Goal: Task Accomplishment & Management: Manage account settings

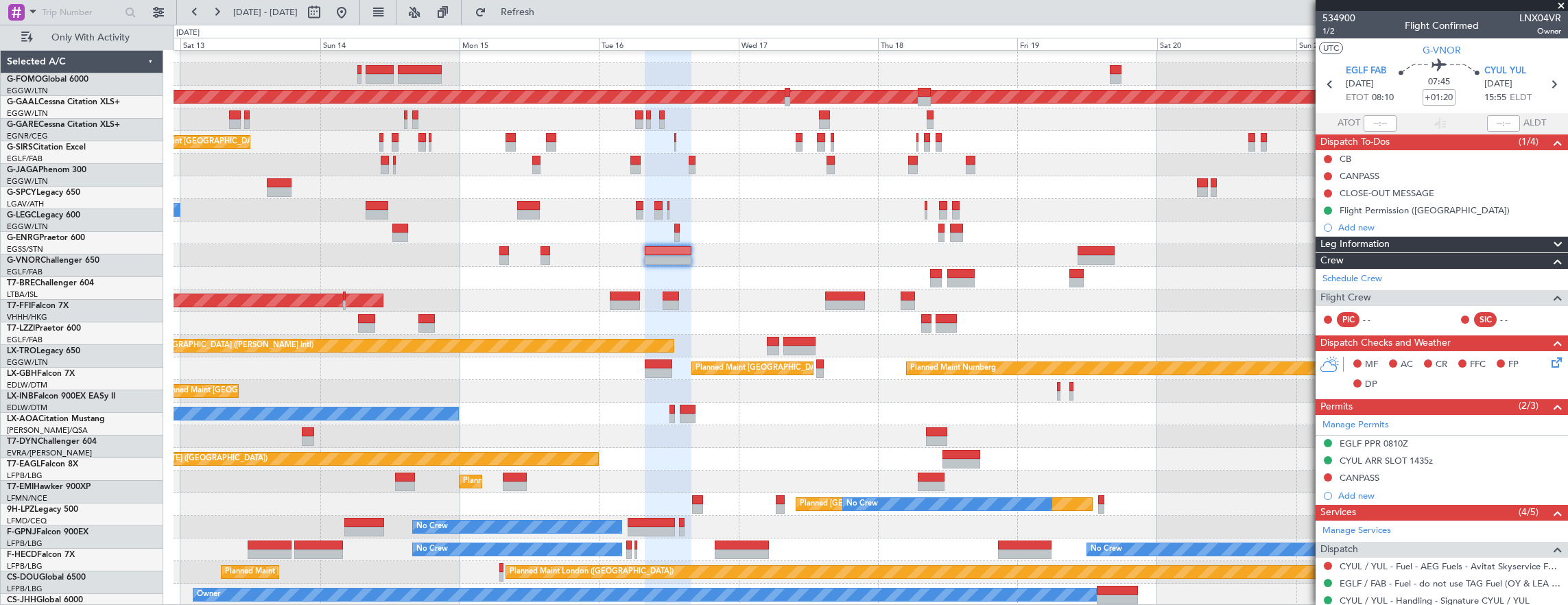
click at [763, 263] on div "Planned Maint [GEOGRAPHIC_DATA] ([GEOGRAPHIC_DATA]) Planned [GEOGRAPHIC_DATA] P…" at bounding box center [870, 323] width 1395 height 566
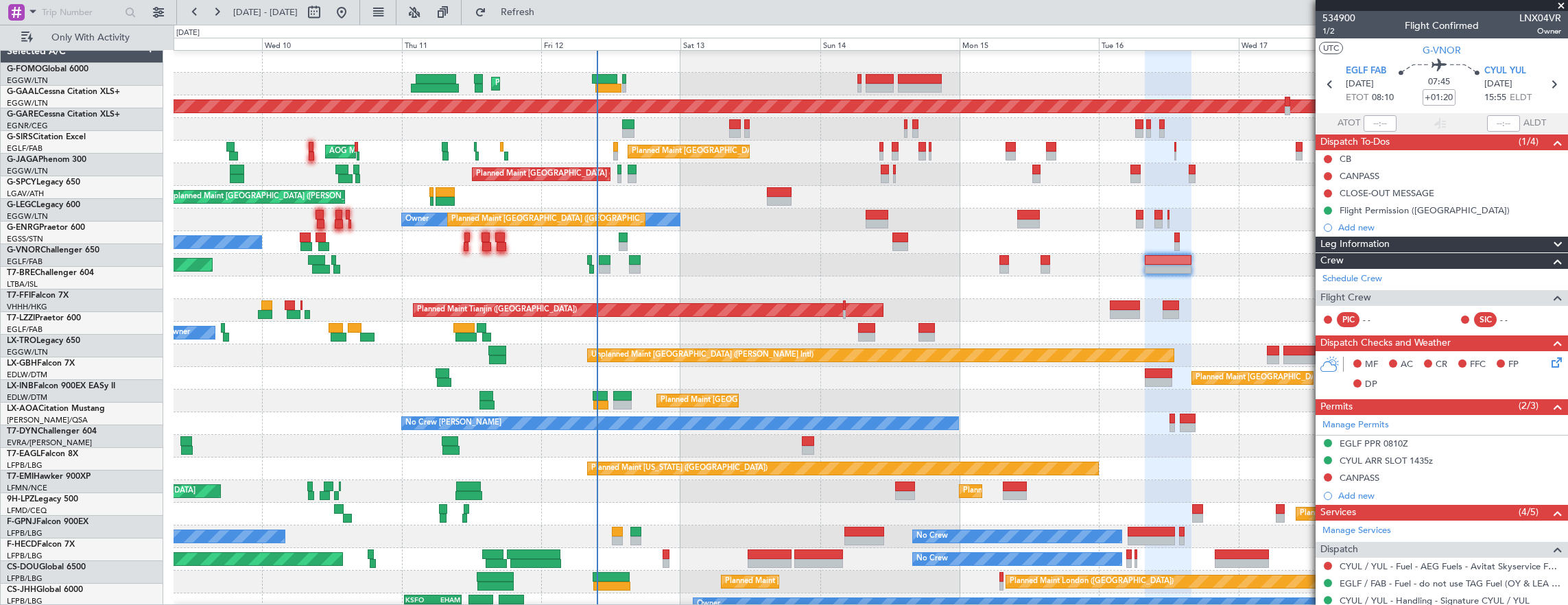
click at [990, 268] on div "Planned Maint [GEOGRAPHIC_DATA] ([GEOGRAPHIC_DATA])" at bounding box center [870, 266] width 1395 height 23
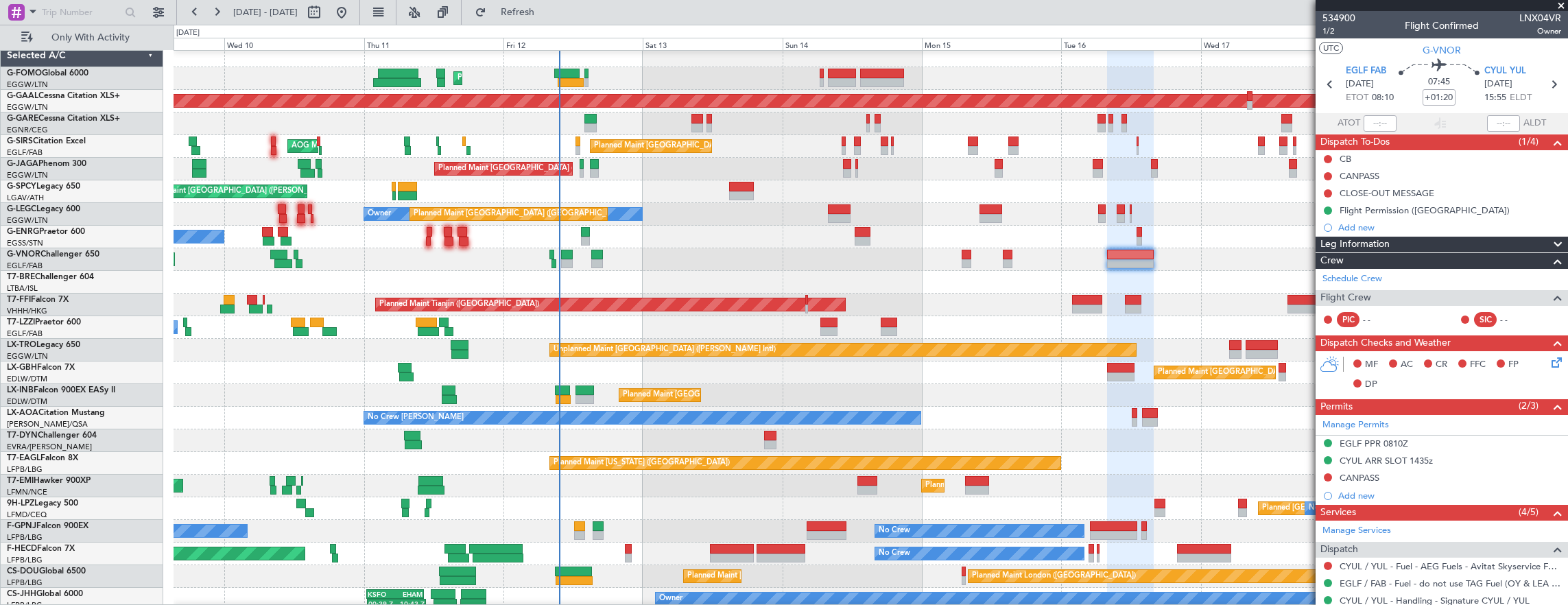
click at [648, 262] on div "Planned Maint [GEOGRAPHIC_DATA] ([GEOGRAPHIC_DATA])" at bounding box center [870, 260] width 1395 height 23
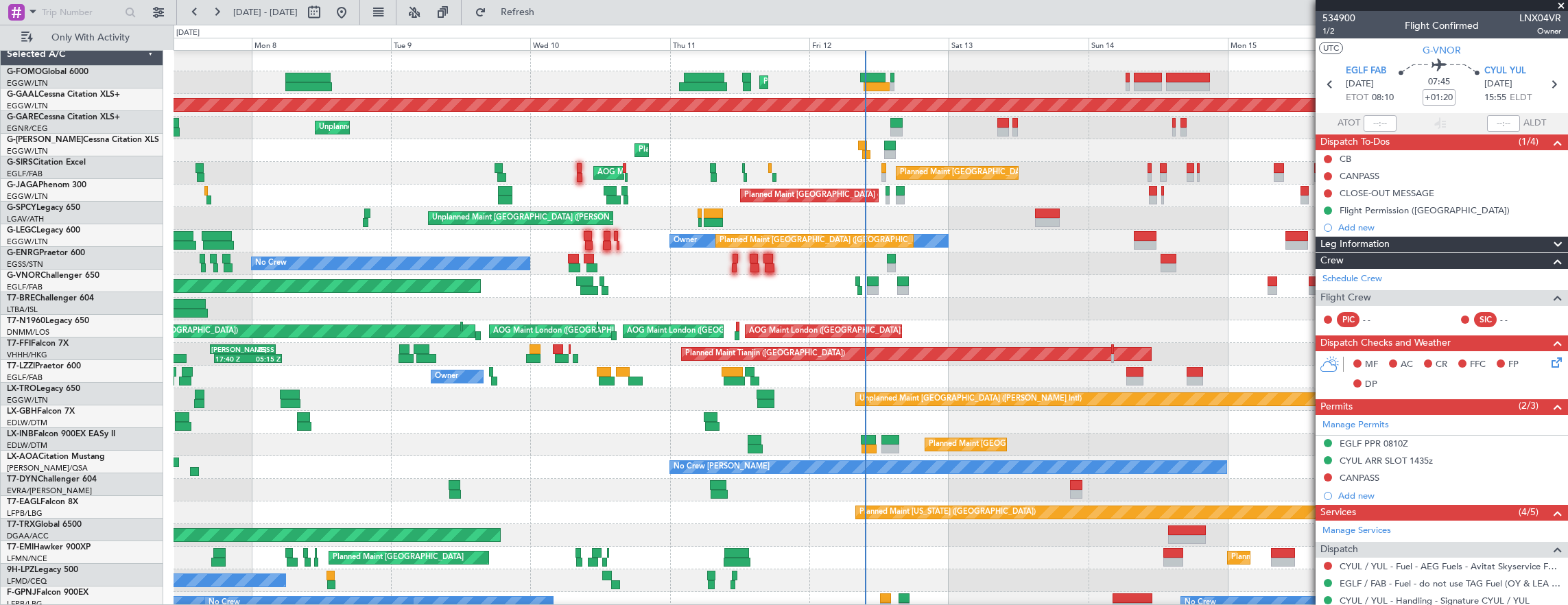
scroll to position [2, 0]
click at [813, 377] on div "Owner" at bounding box center [870, 377] width 1395 height 23
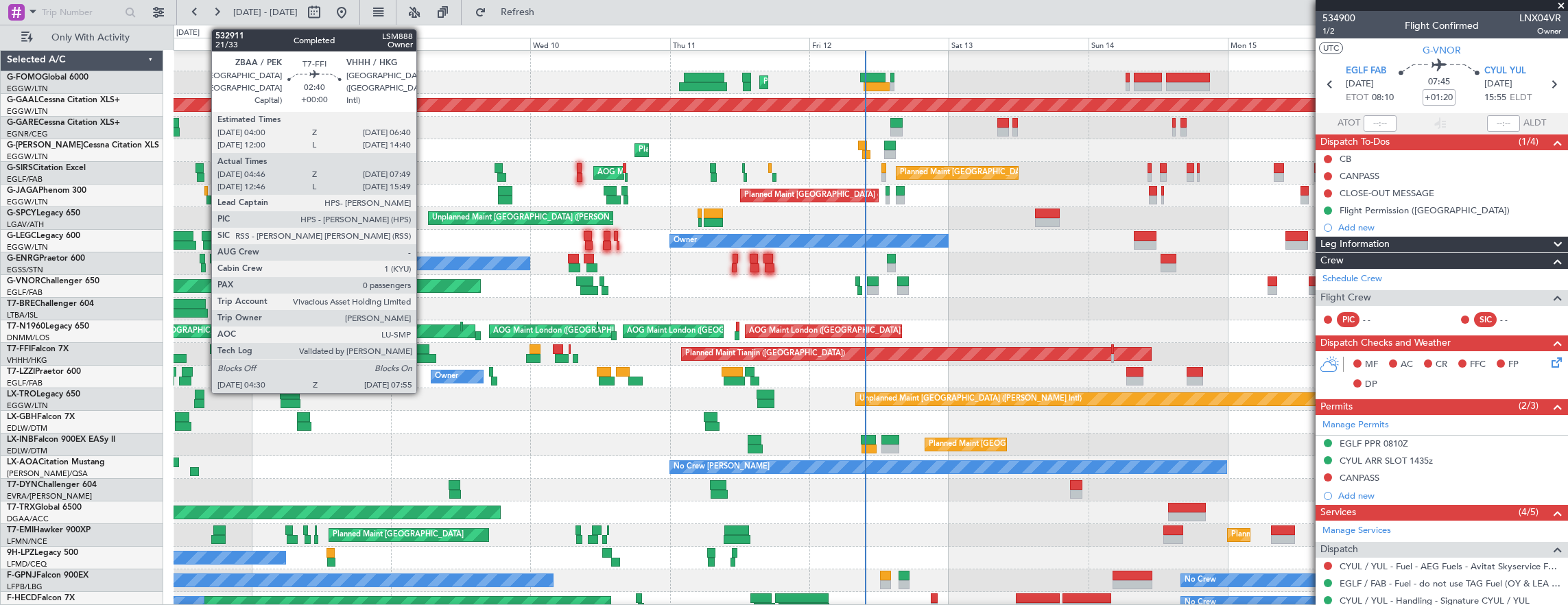
click at [423, 349] on div at bounding box center [421, 349] width 16 height 10
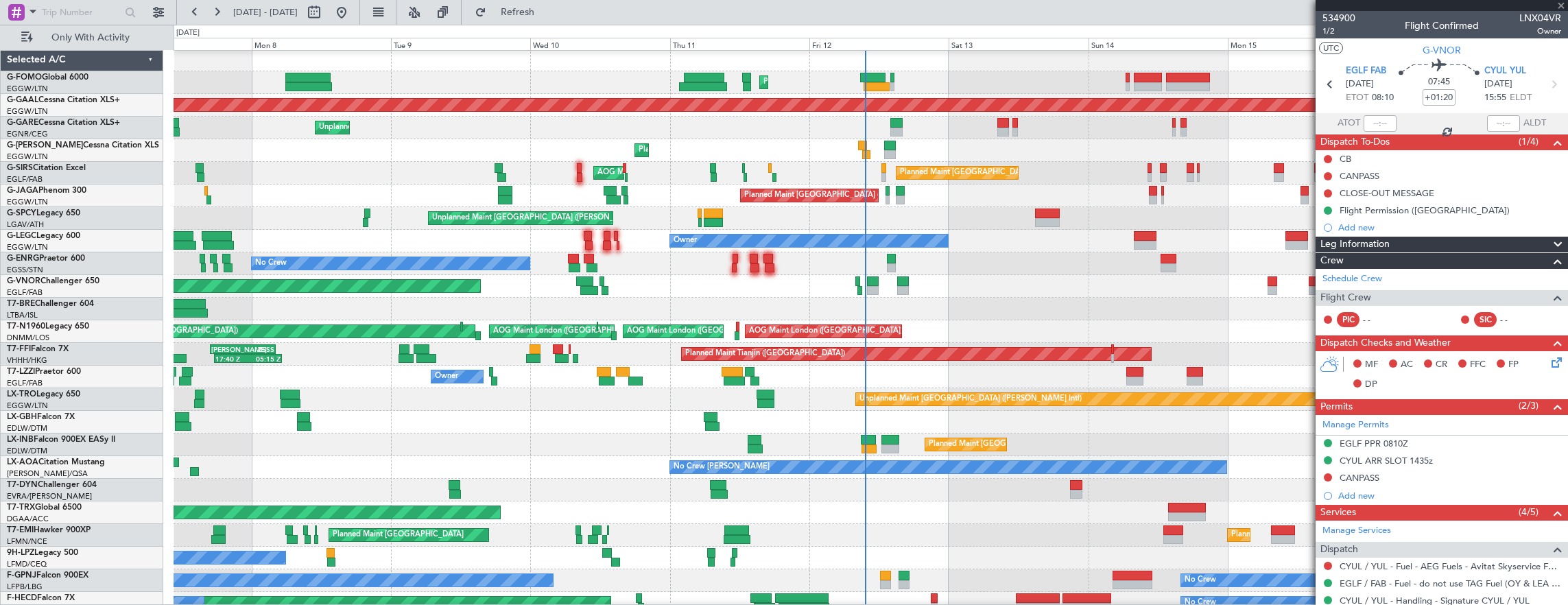
type input "04:46"
type input "07:49"
type input "0"
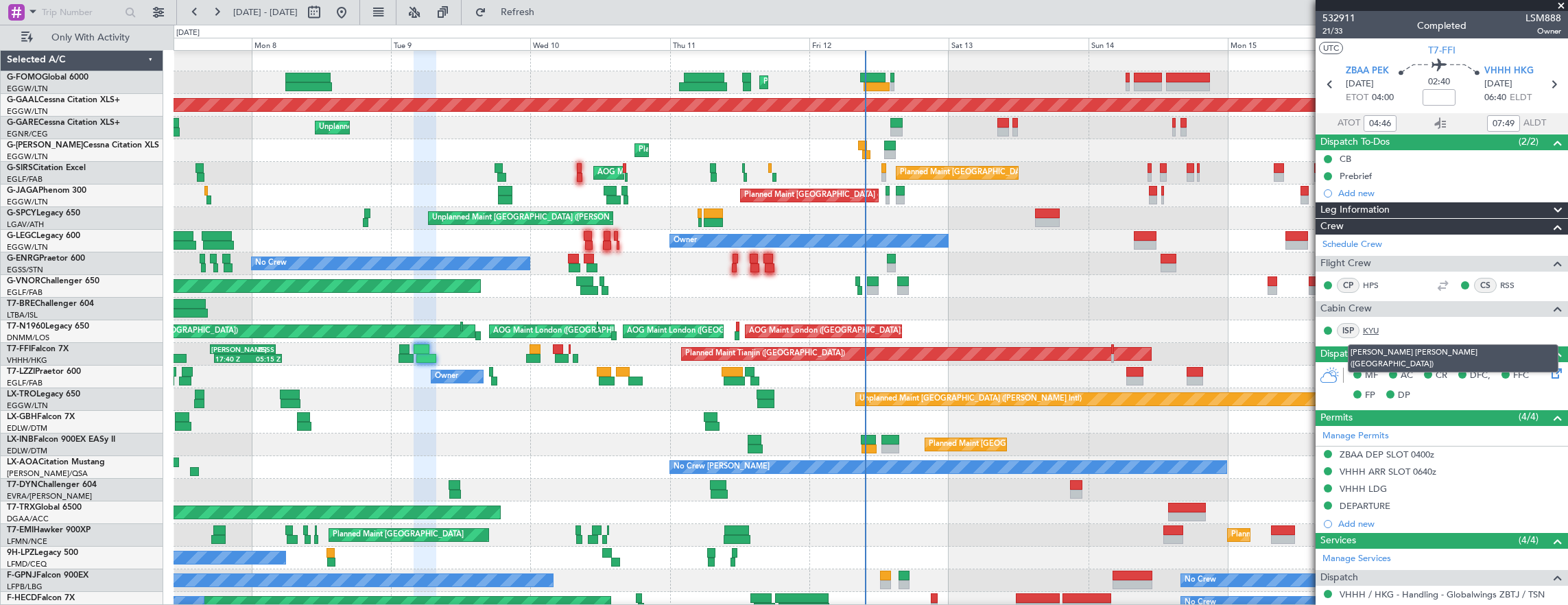
click at [1367, 328] on link "KYU" at bounding box center [1378, 330] width 31 height 12
click at [318, 390] on div "Planned Maint [GEOGRAPHIC_DATA] ([GEOGRAPHIC_DATA]) Planned Maint [GEOGRAPHIC_D…" at bounding box center [870, 365] width 1395 height 634
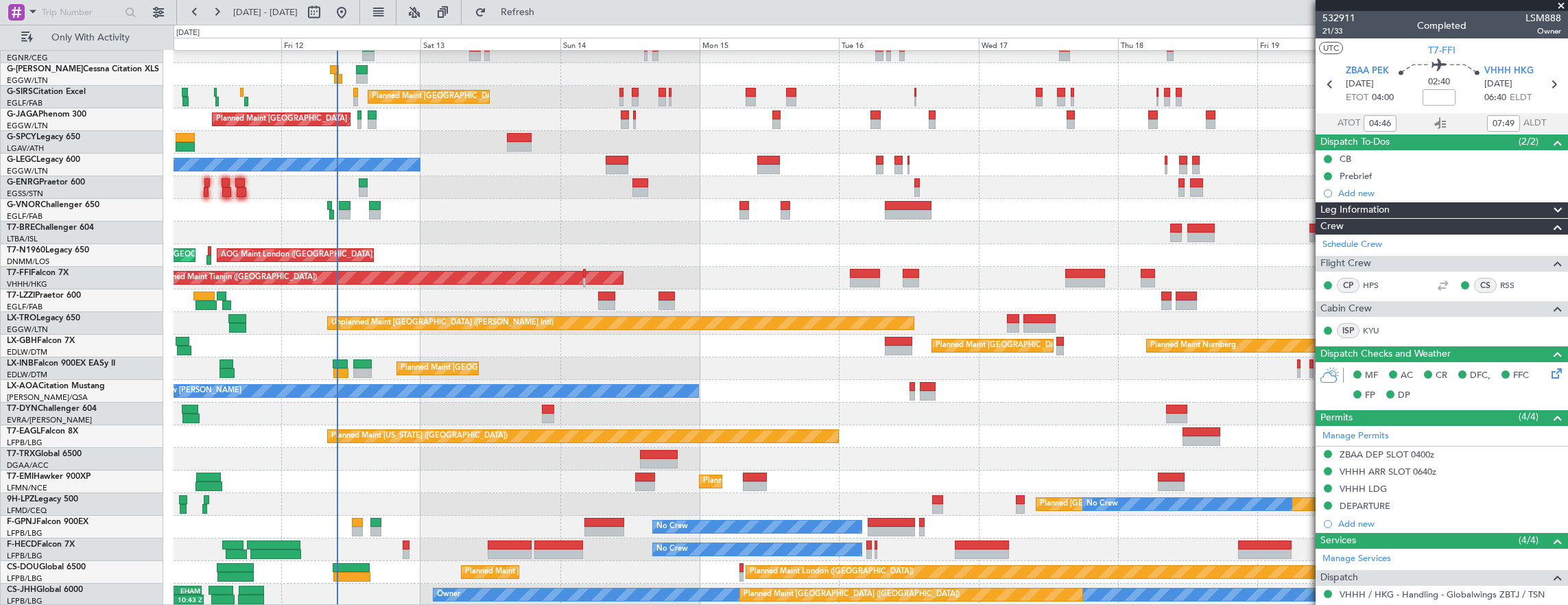
scroll to position [185, 0]
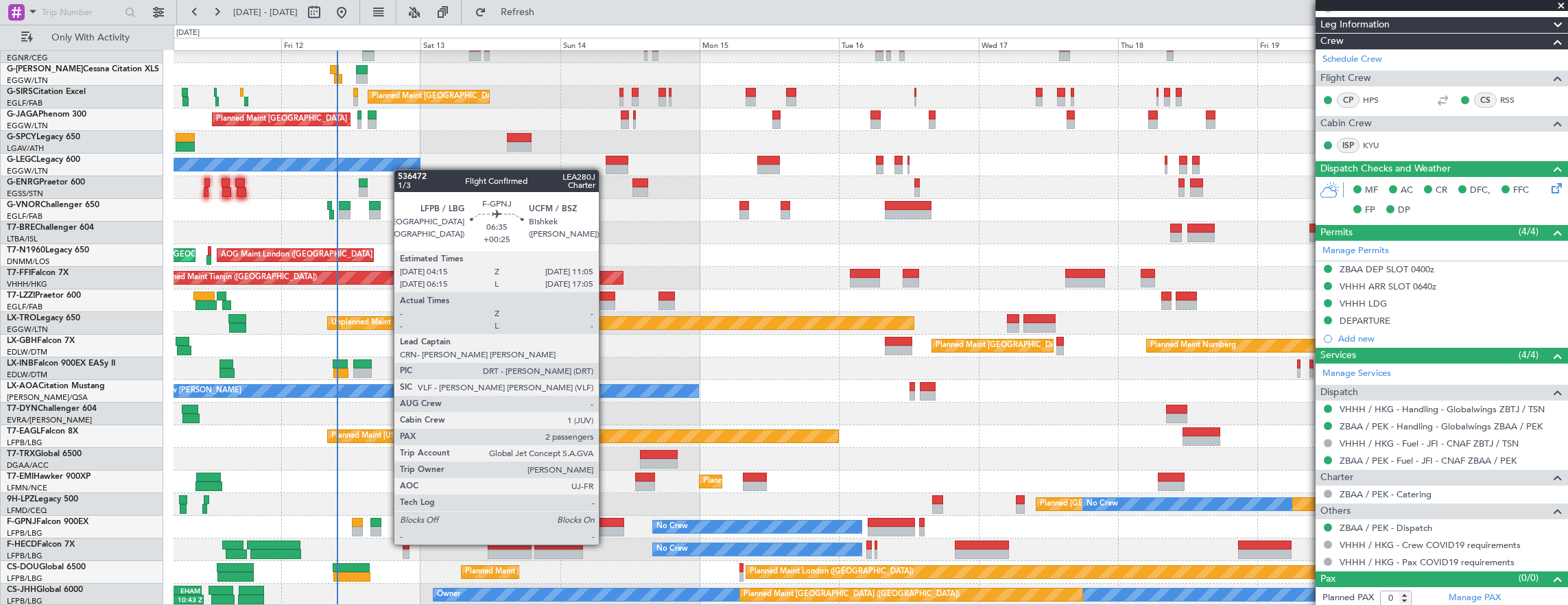
click at [606, 531] on div at bounding box center [604, 531] width 40 height 10
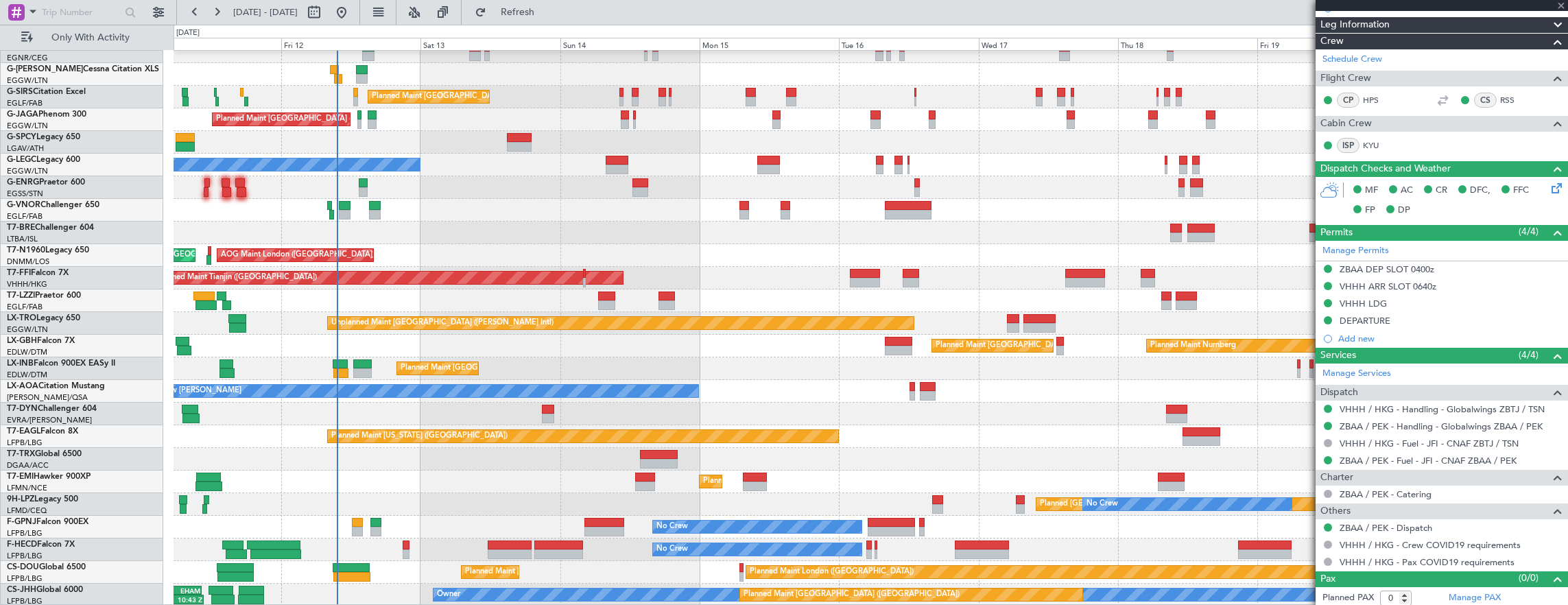
type input "+00:25"
type input "2"
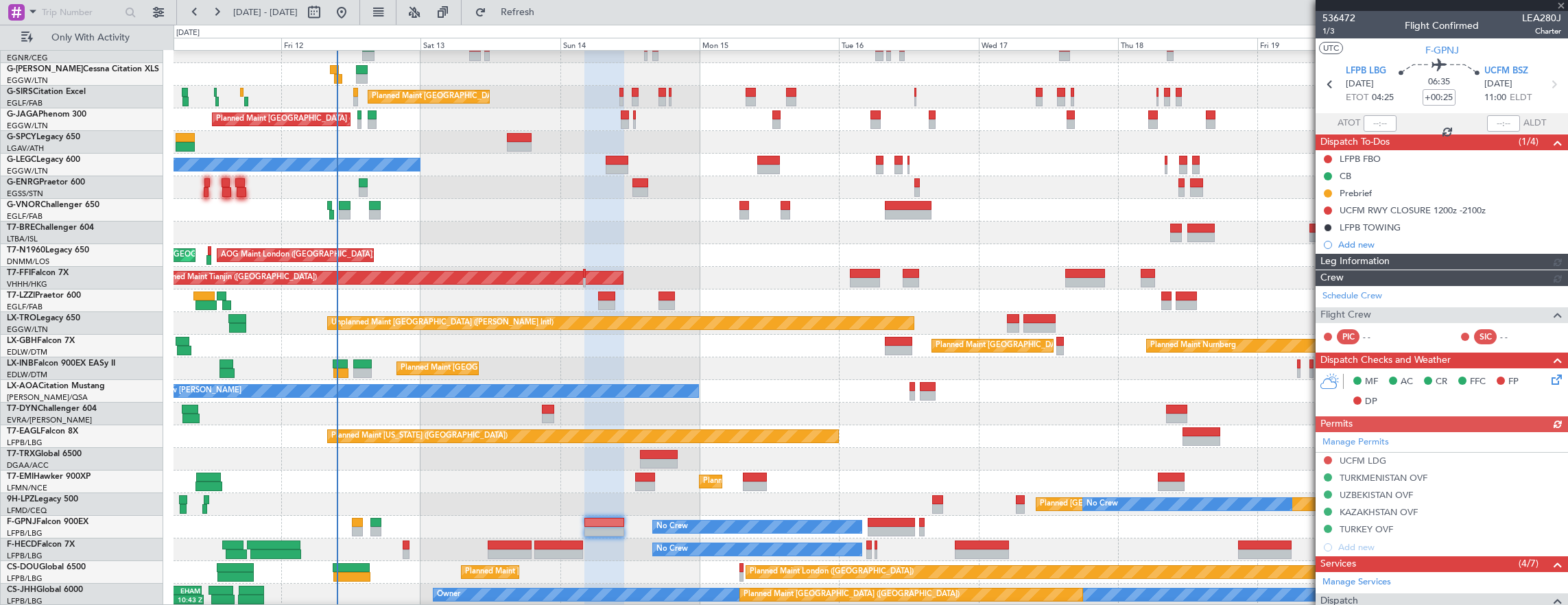
scroll to position [323, 0]
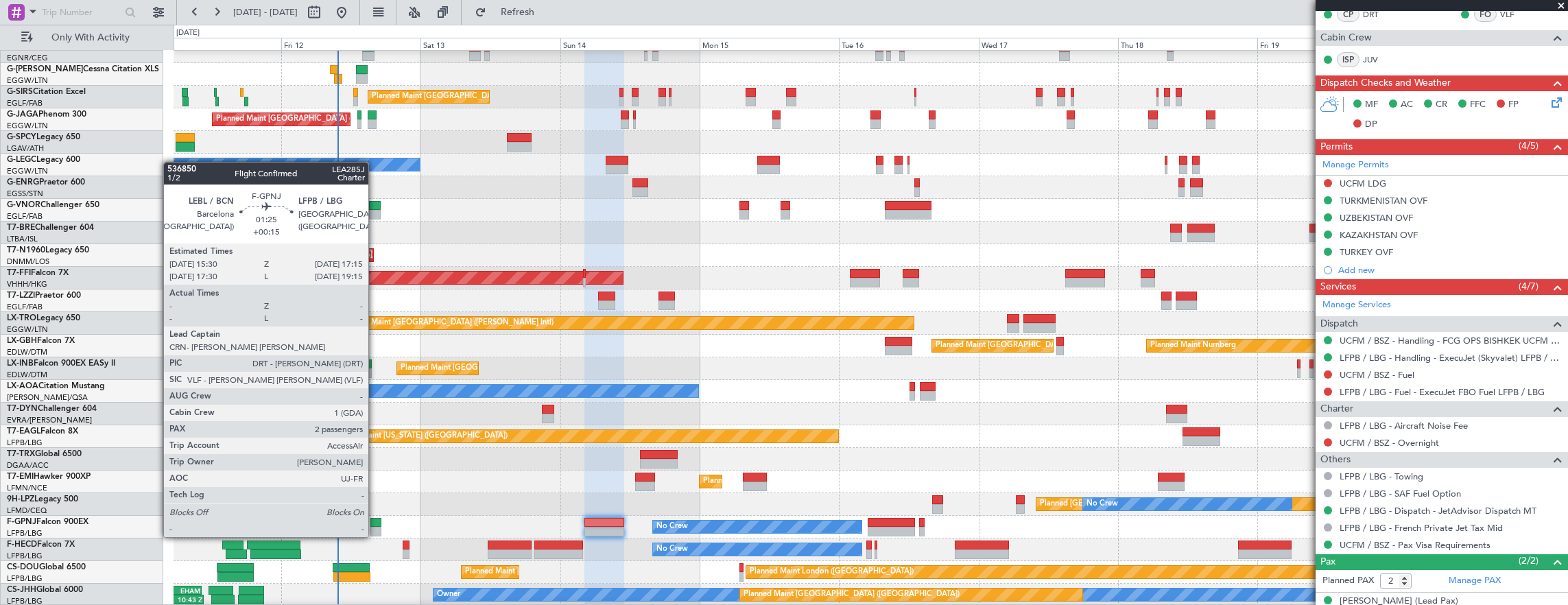
click at [375, 524] on div at bounding box center [376, 523] width 11 height 10
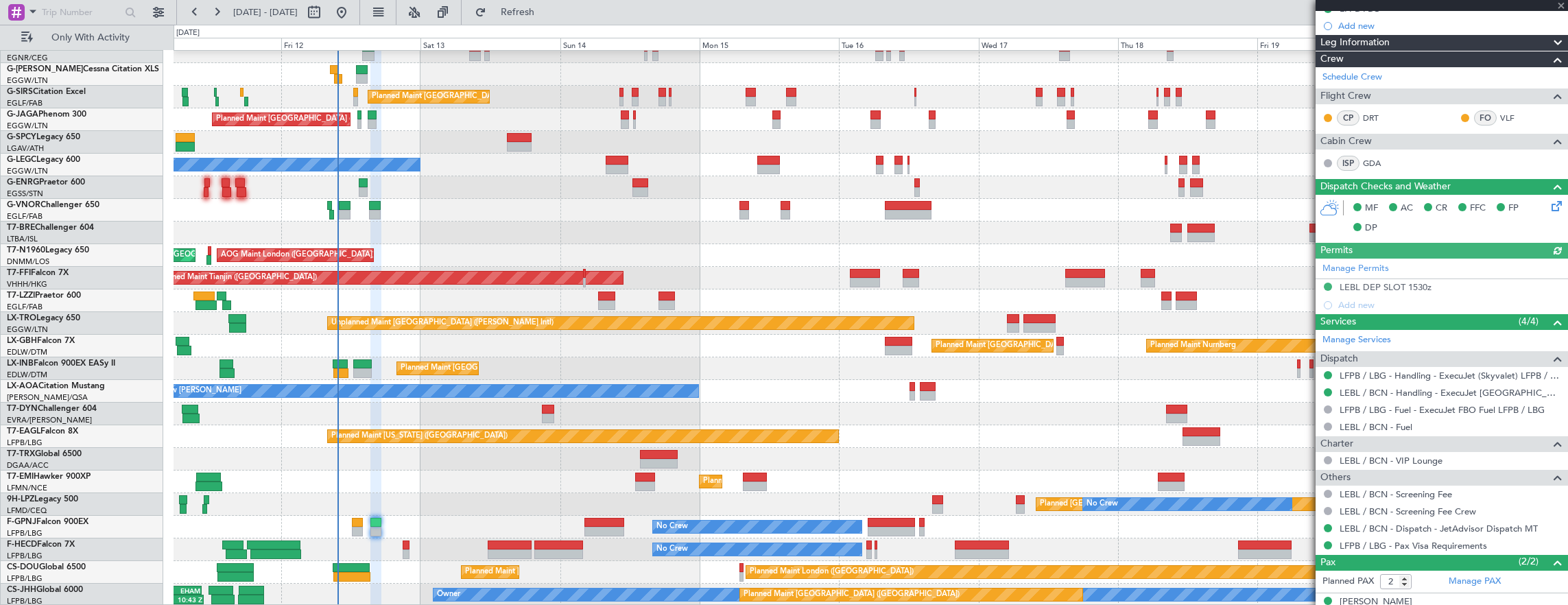
scroll to position [231, 0]
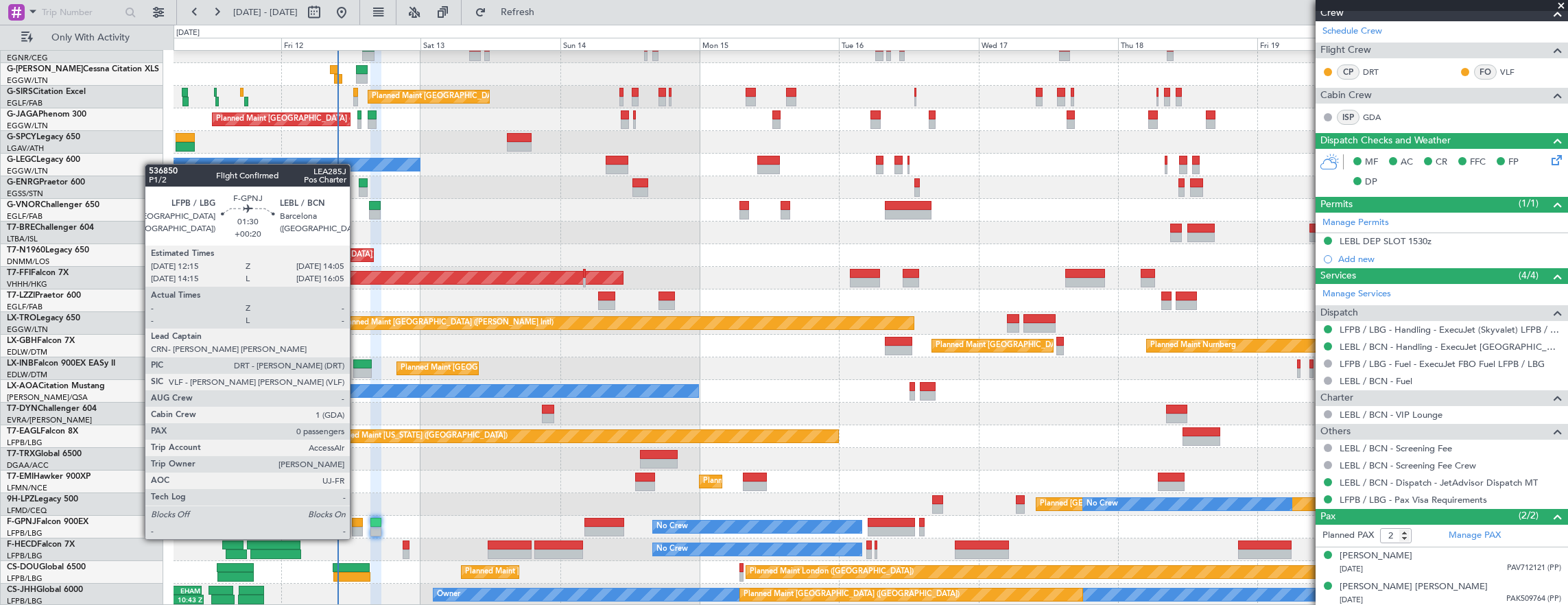
click at [357, 525] on div at bounding box center [357, 523] width 11 height 10
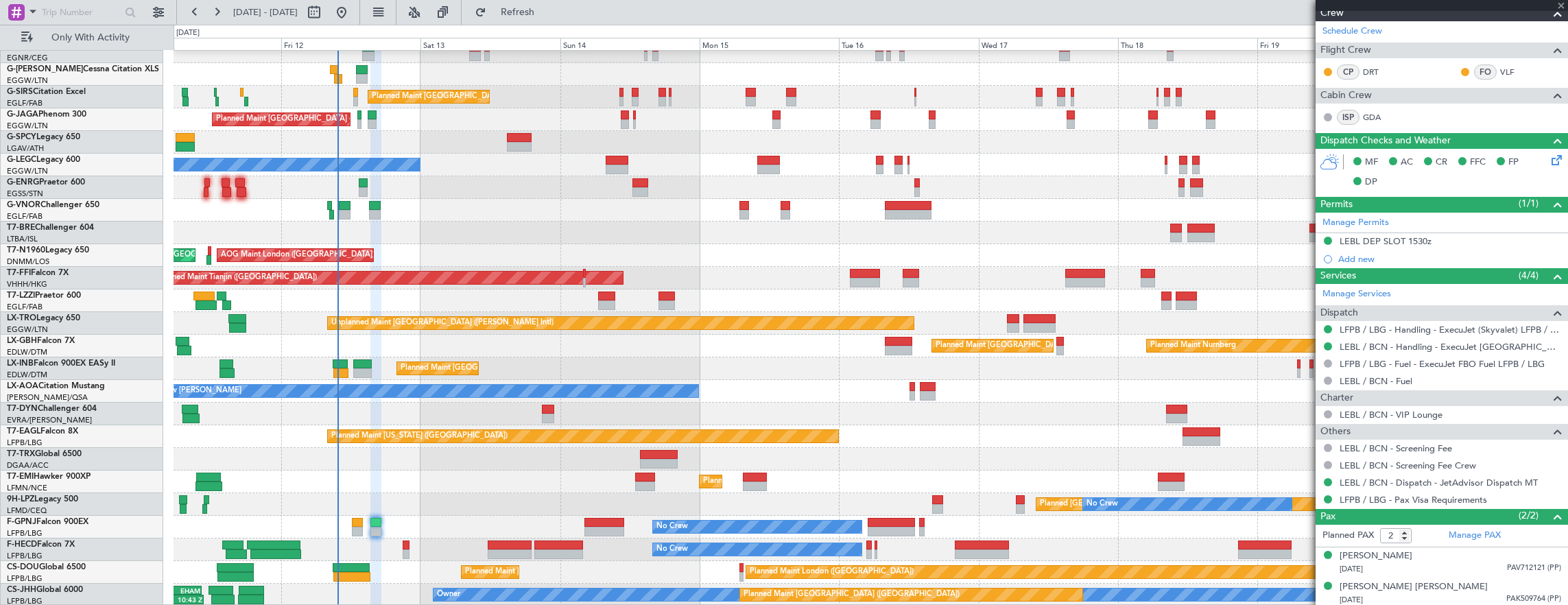
type input "+00:20"
type input "0"
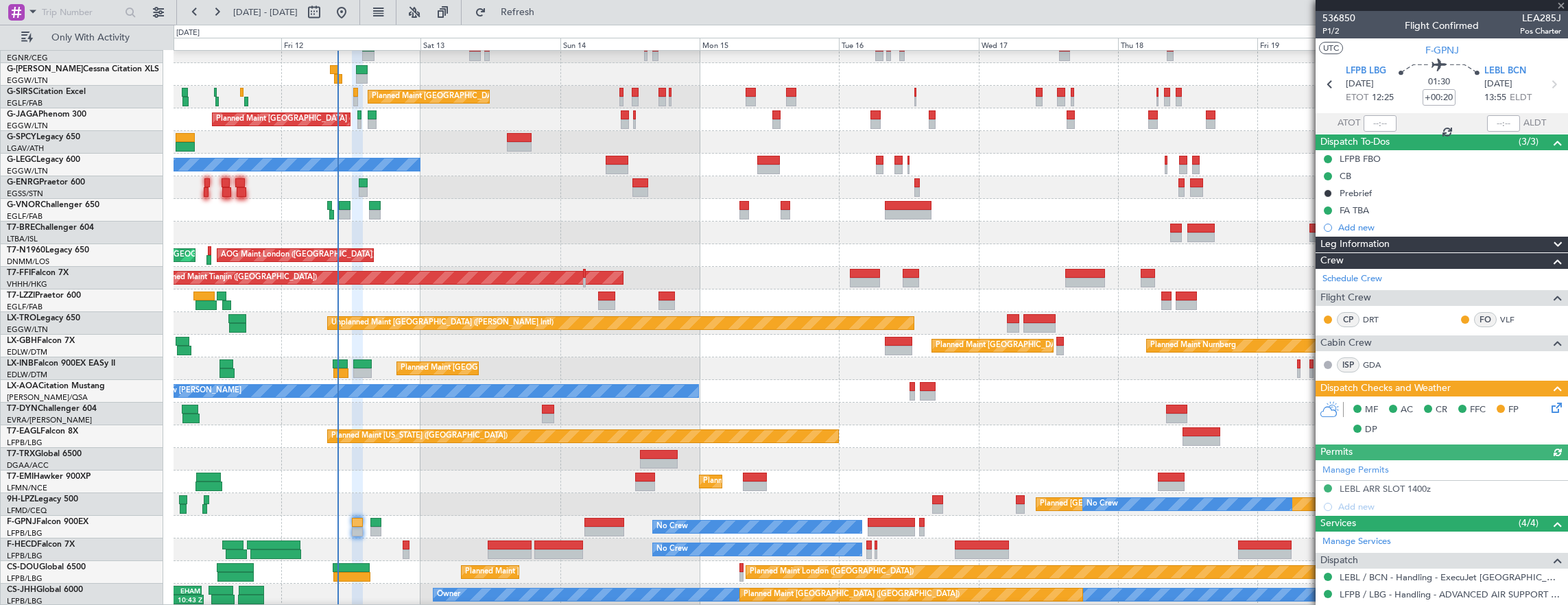
scroll to position [185, 0]
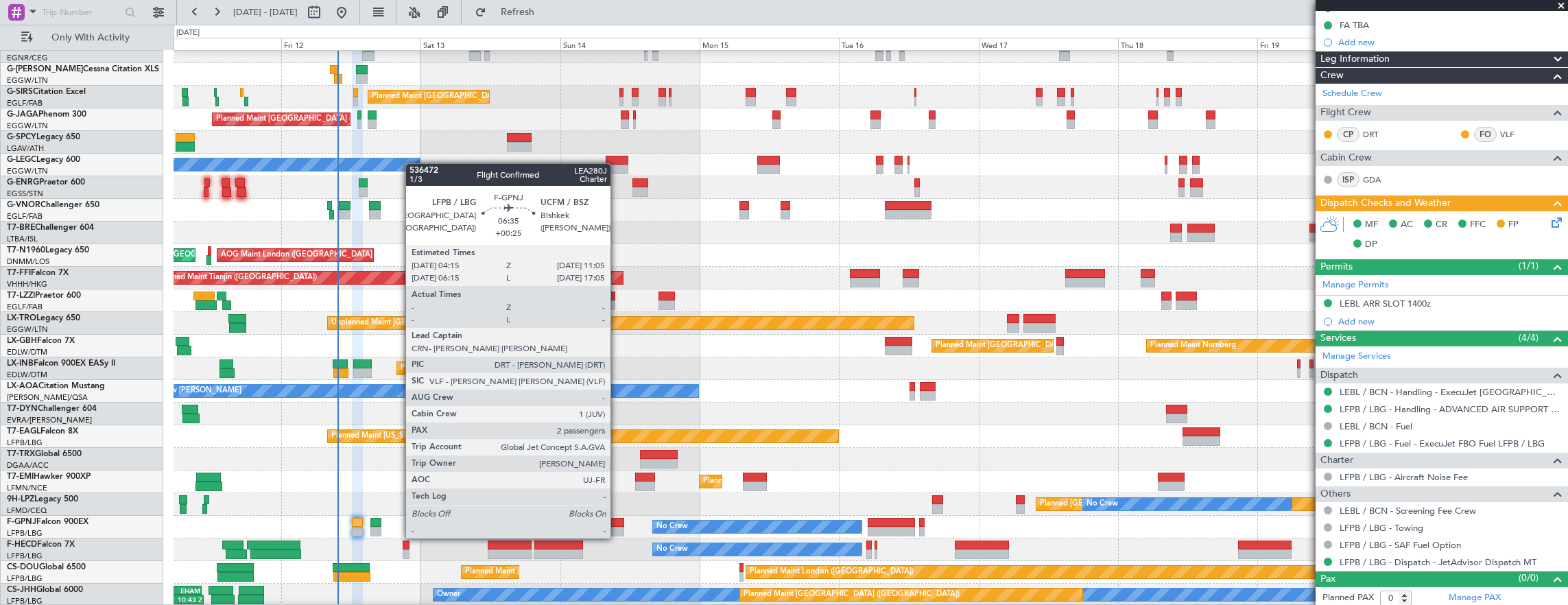
click at [617, 525] on div at bounding box center [604, 523] width 40 height 10
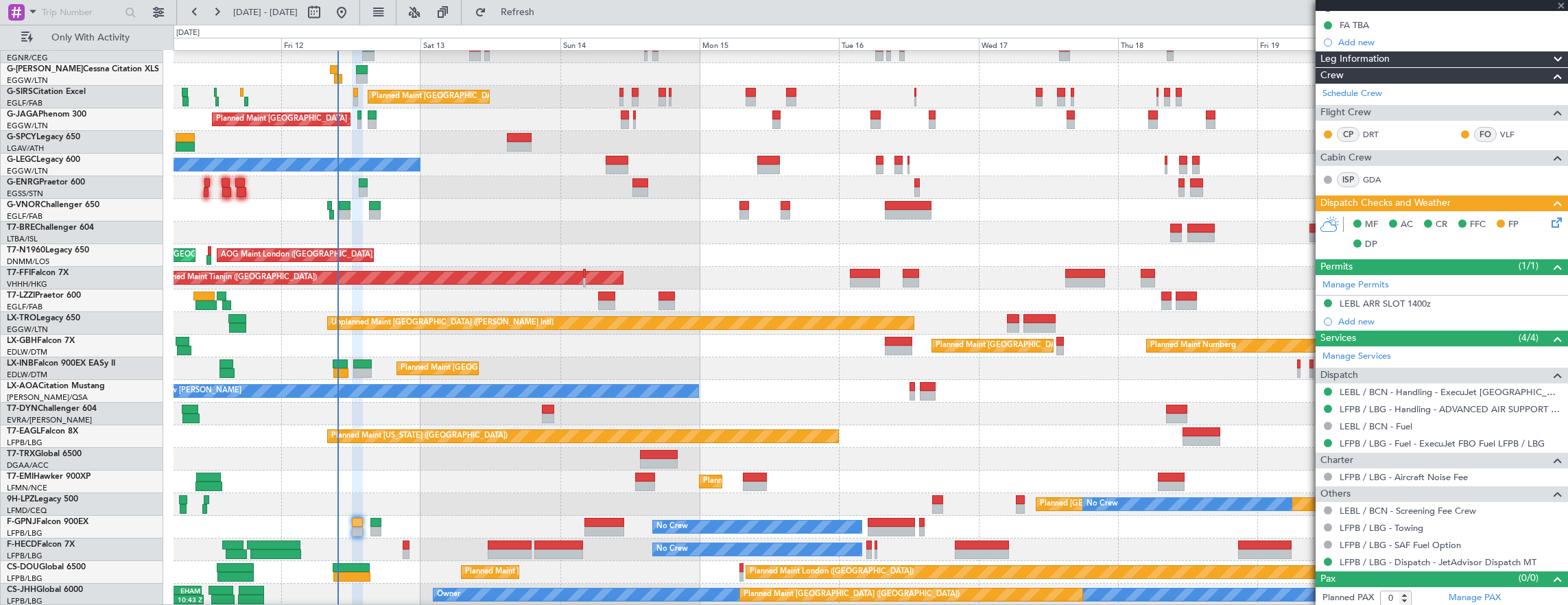
type input "+00:25"
type input "2"
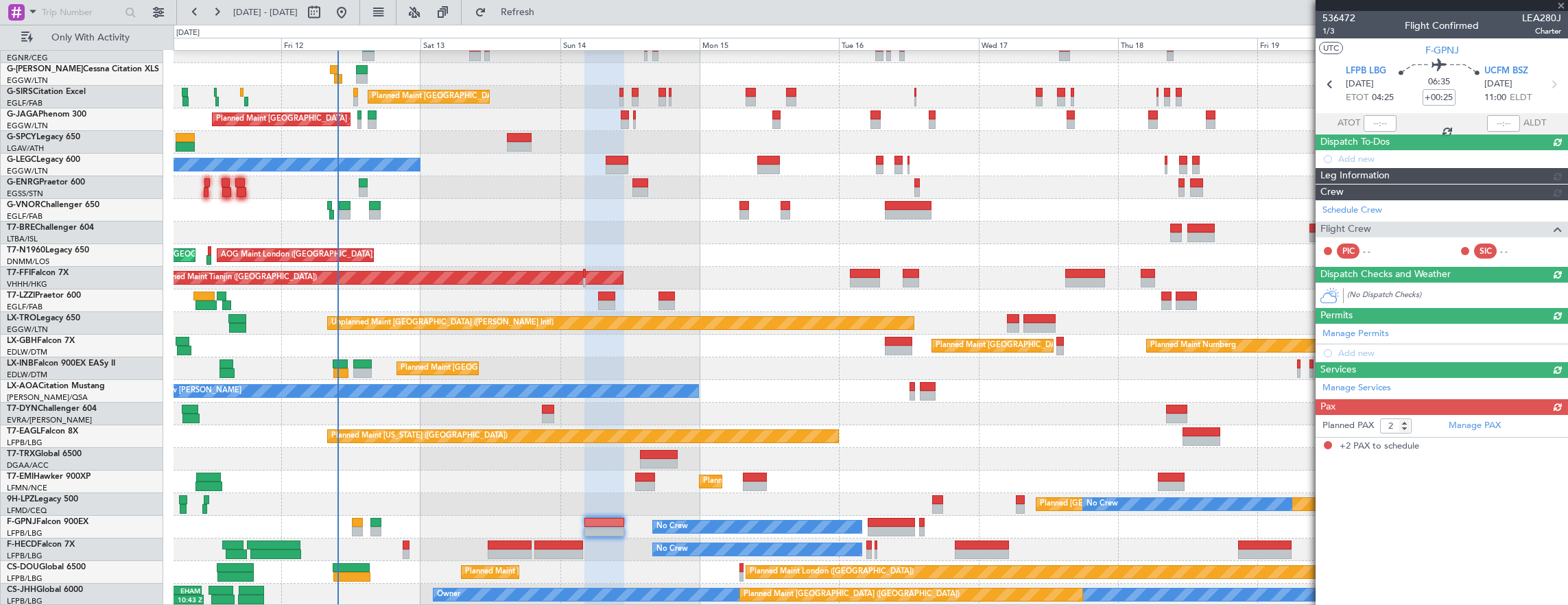
scroll to position [0, 0]
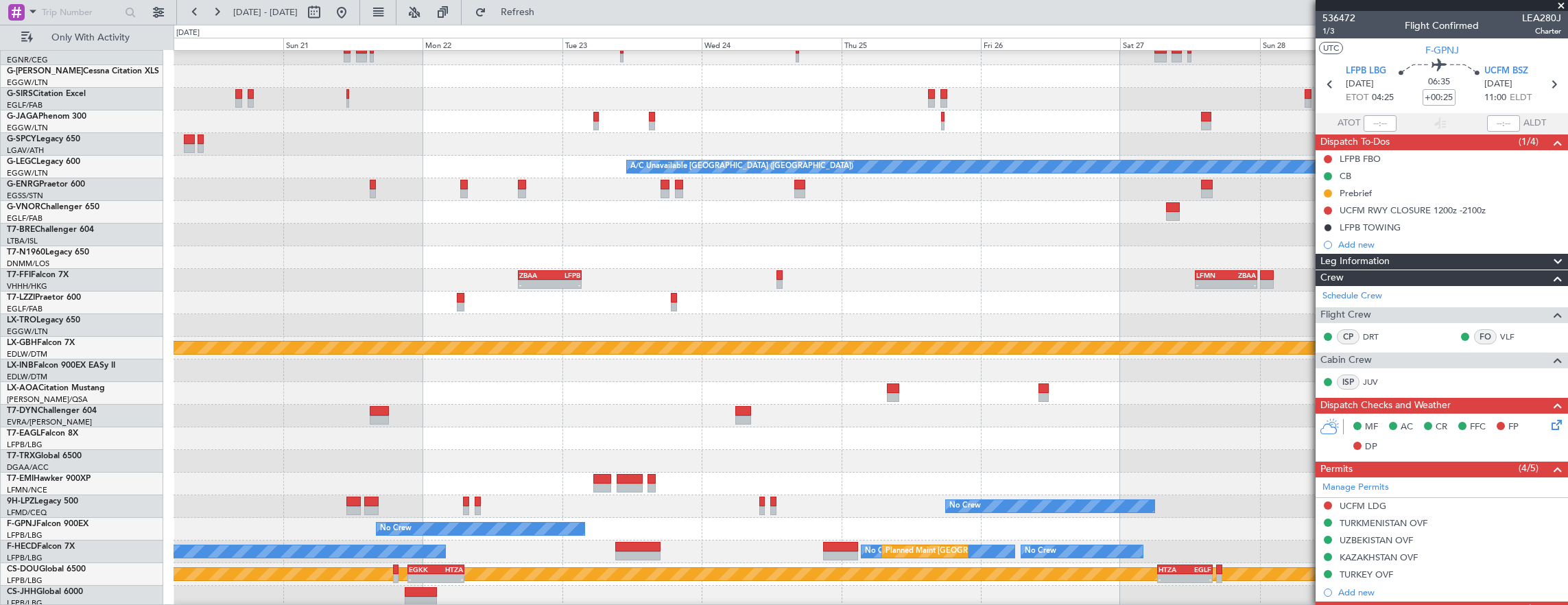
click at [0, 269] on html "[DATE] - [DATE] Refresh Quick Links Only With Activity Planned [GEOGRAPHIC_DATA…" at bounding box center [784, 302] width 1568 height 605
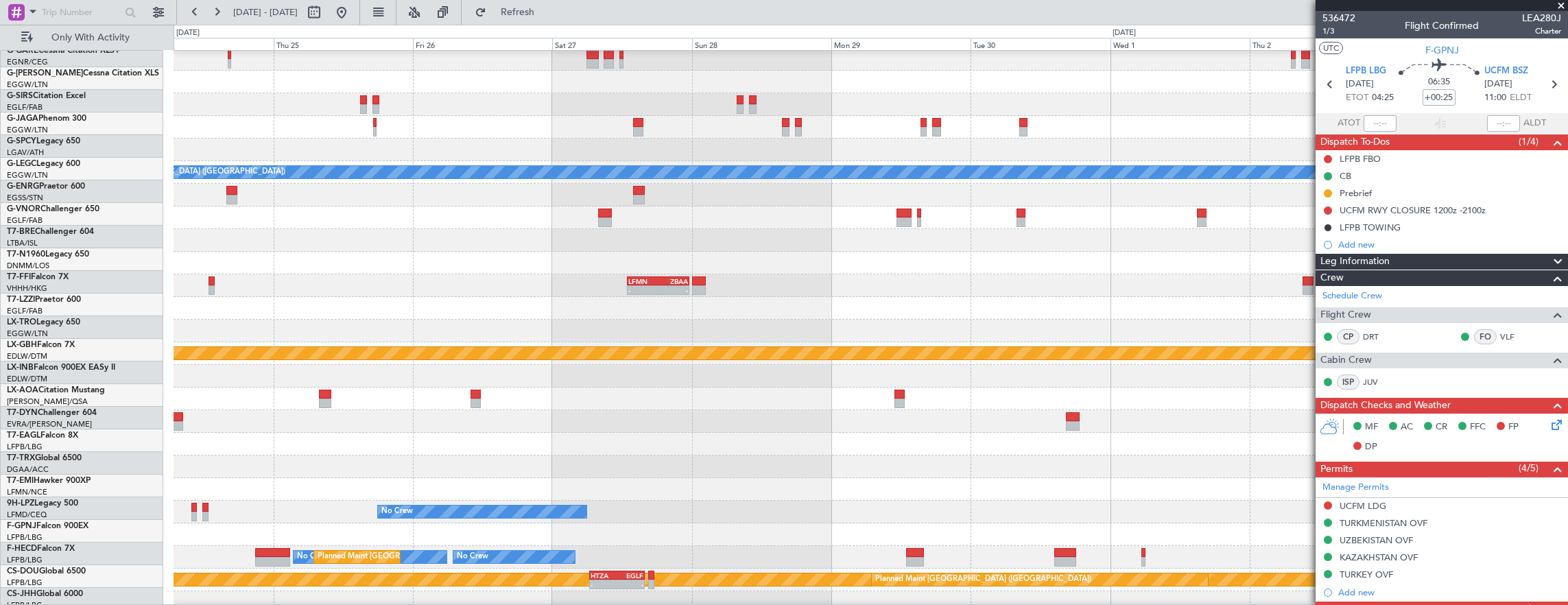
scroll to position [71, 0]
click at [454, 295] on div "- - LFMN 13:00 Z ZBAA 23:40 Z ZBAA 16:30 Z LFPB 03:20 Z - -" at bounding box center [870, 286] width 1395 height 23
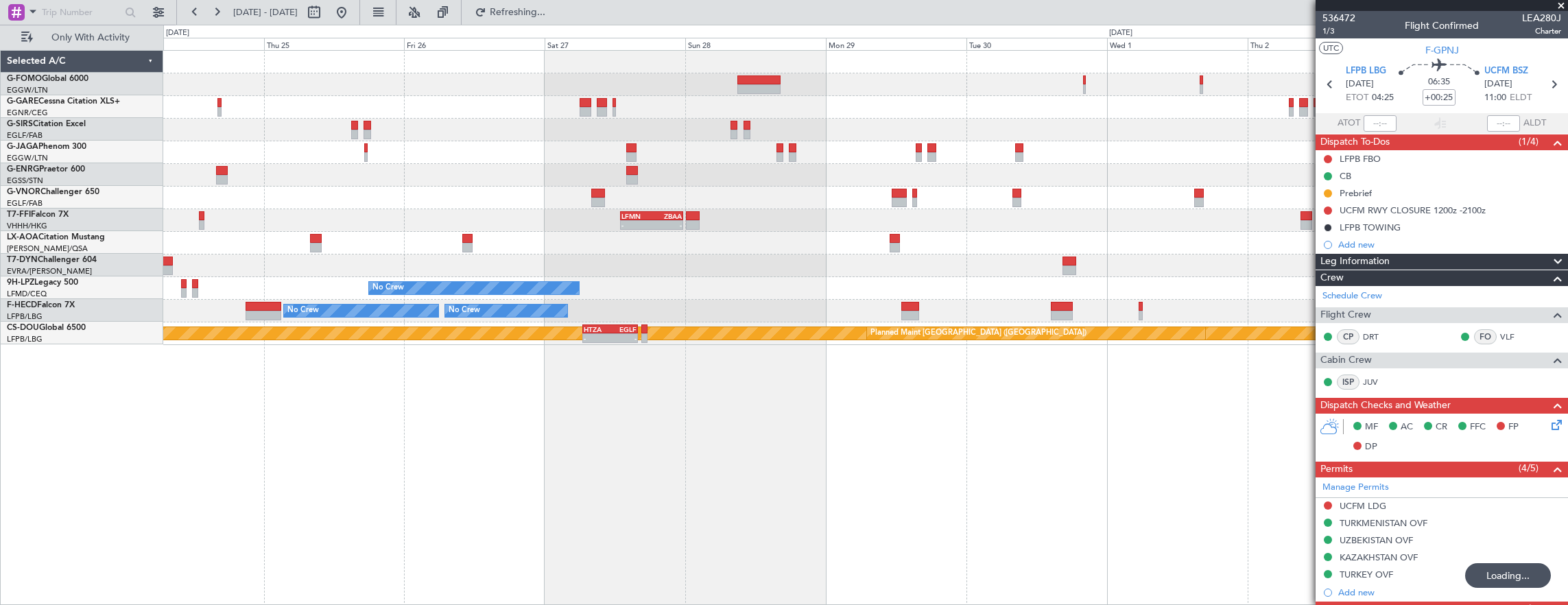
scroll to position [0, 0]
click at [416, 274] on div at bounding box center [866, 266] width 1404 height 23
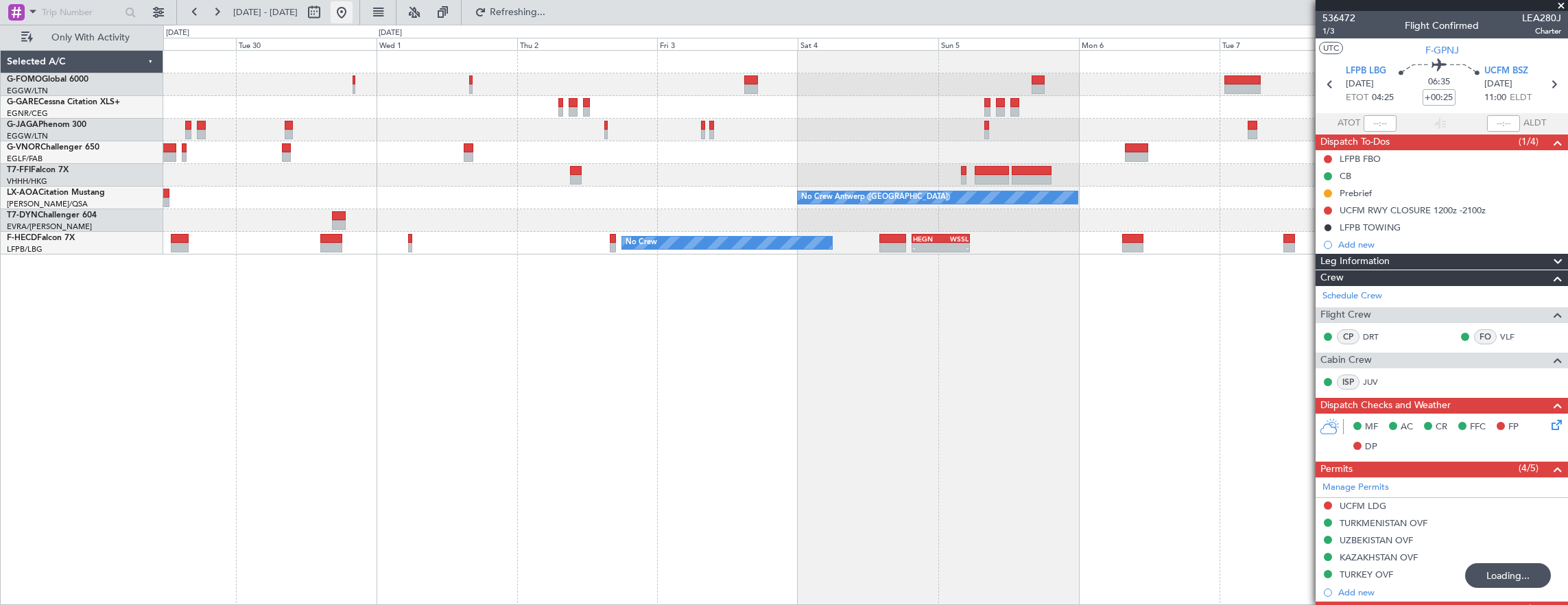
click at [352, 17] on button at bounding box center [341, 12] width 22 height 22
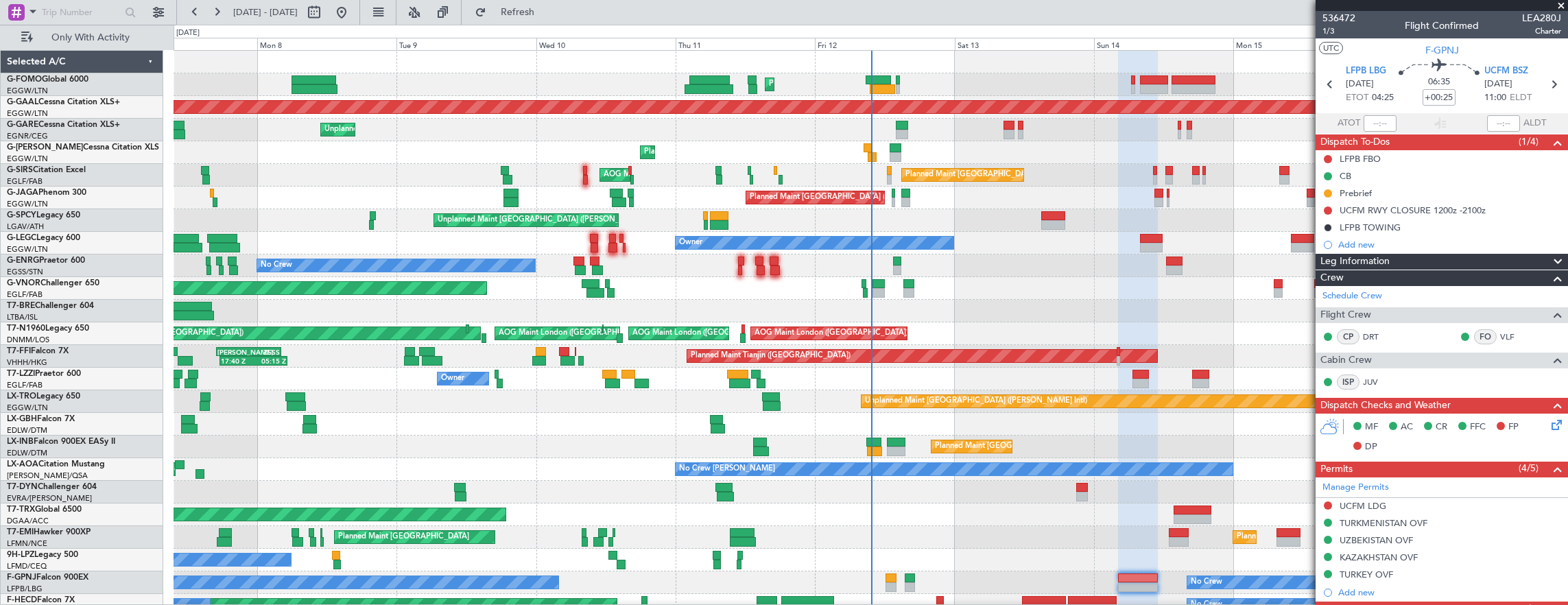
click at [656, 335] on div "AOG Maint London ([GEOGRAPHIC_DATA]) Unplanned Maint [GEOGRAPHIC_DATA] ([GEOGRA…" at bounding box center [870, 334] width 1395 height 23
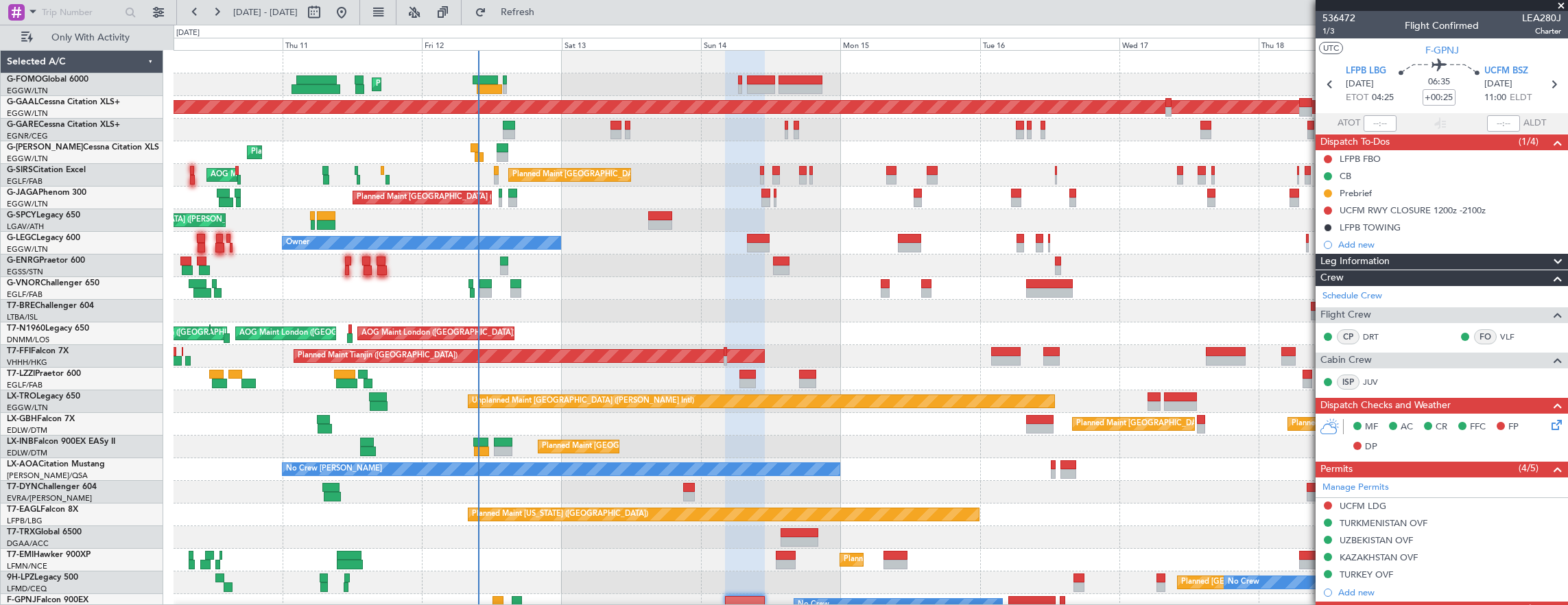
click at [453, 277] on div "Planned Maint [GEOGRAPHIC_DATA] ([GEOGRAPHIC_DATA])" at bounding box center [870, 288] width 1395 height 23
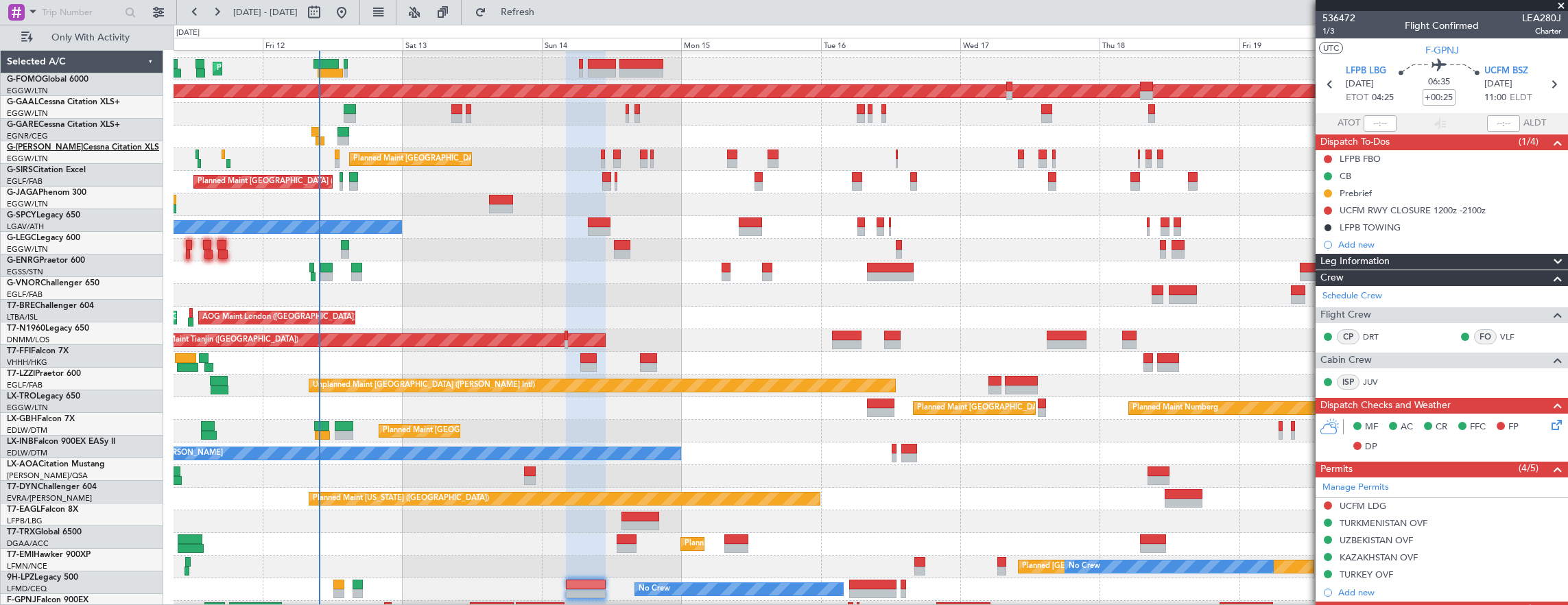
scroll to position [16, 0]
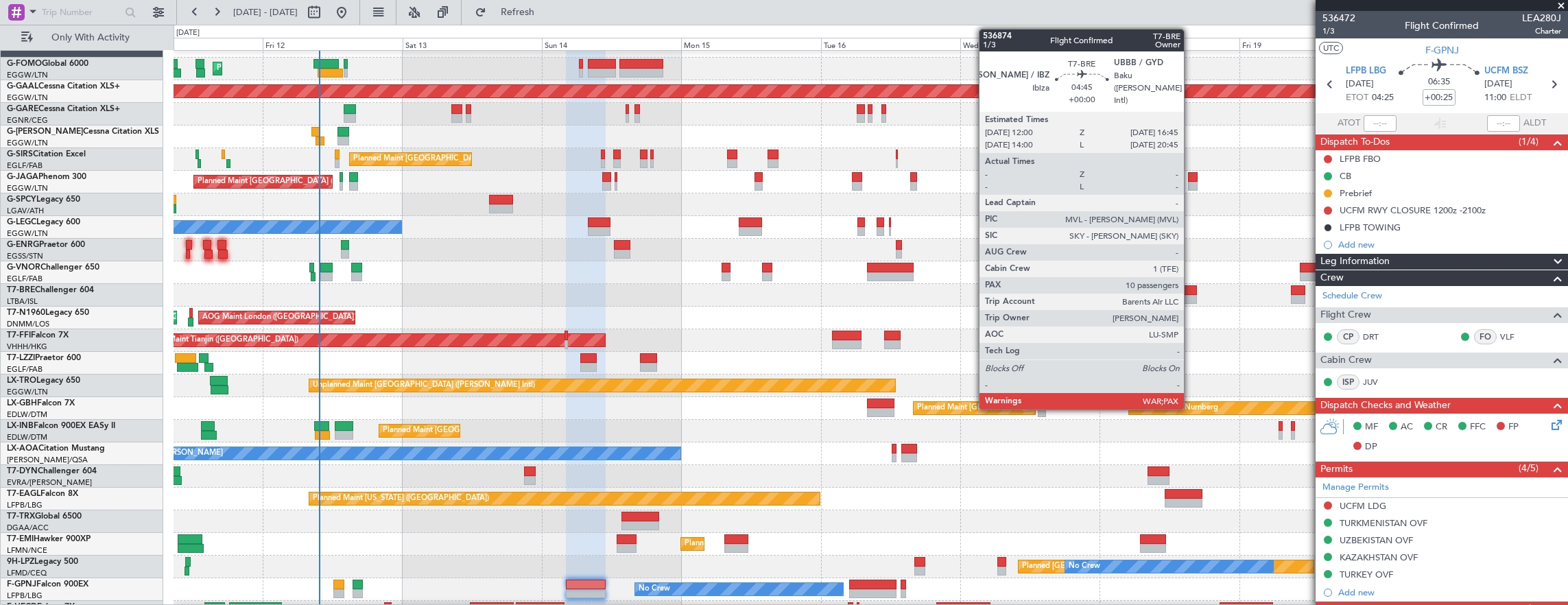
click at [1191, 290] on div at bounding box center [1182, 290] width 28 height 10
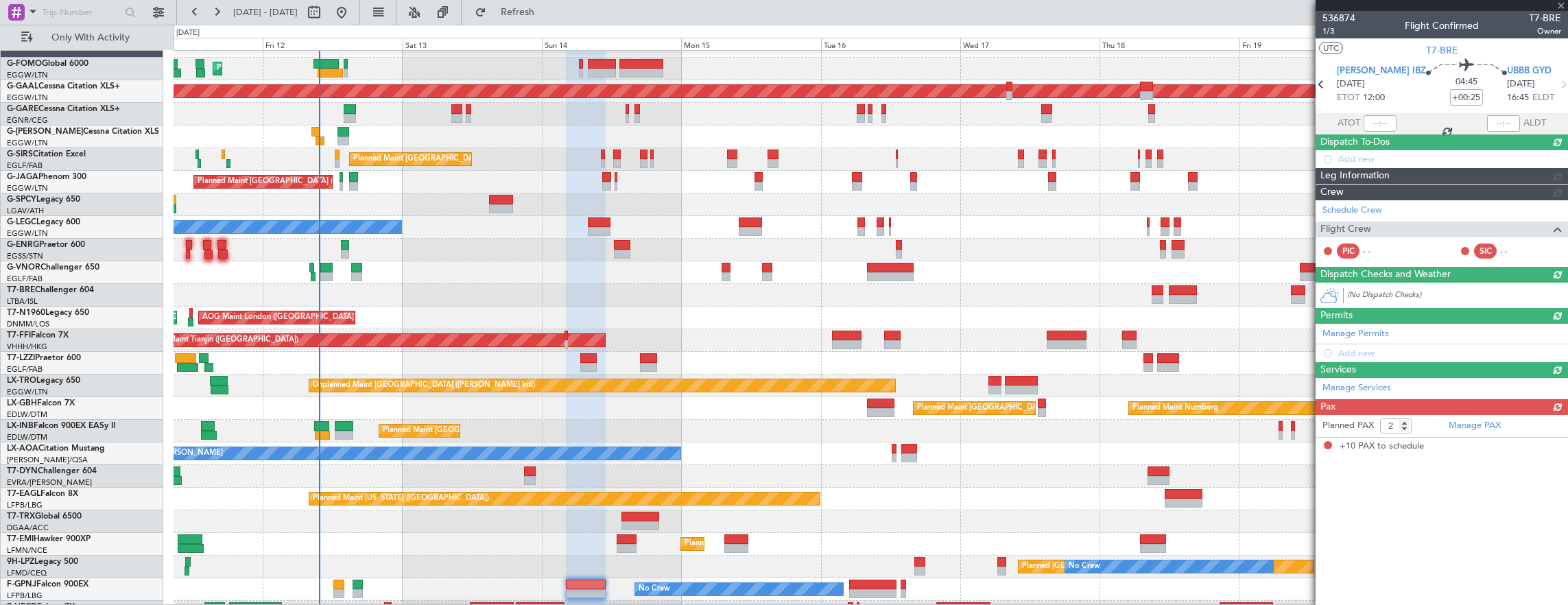
type input "10"
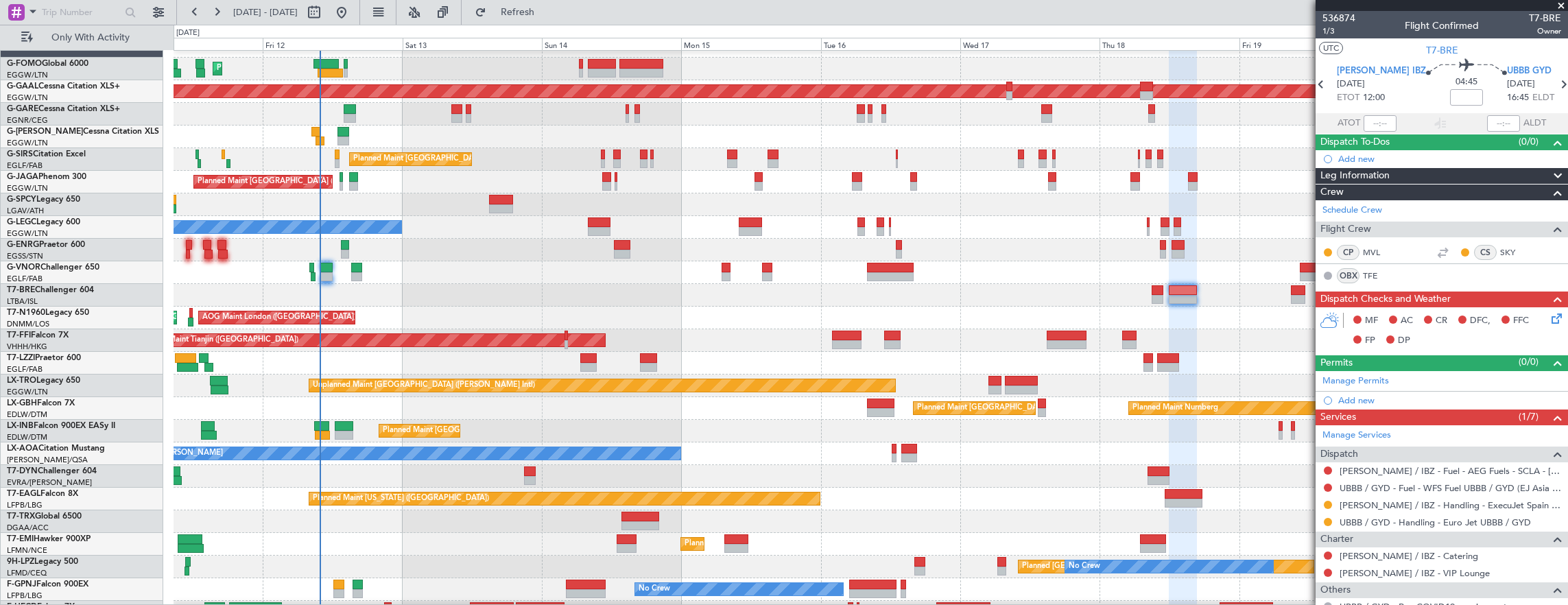
click at [563, 442] on div "No Crew [PERSON_NAME]" at bounding box center [870, 454] width 1395 height 23
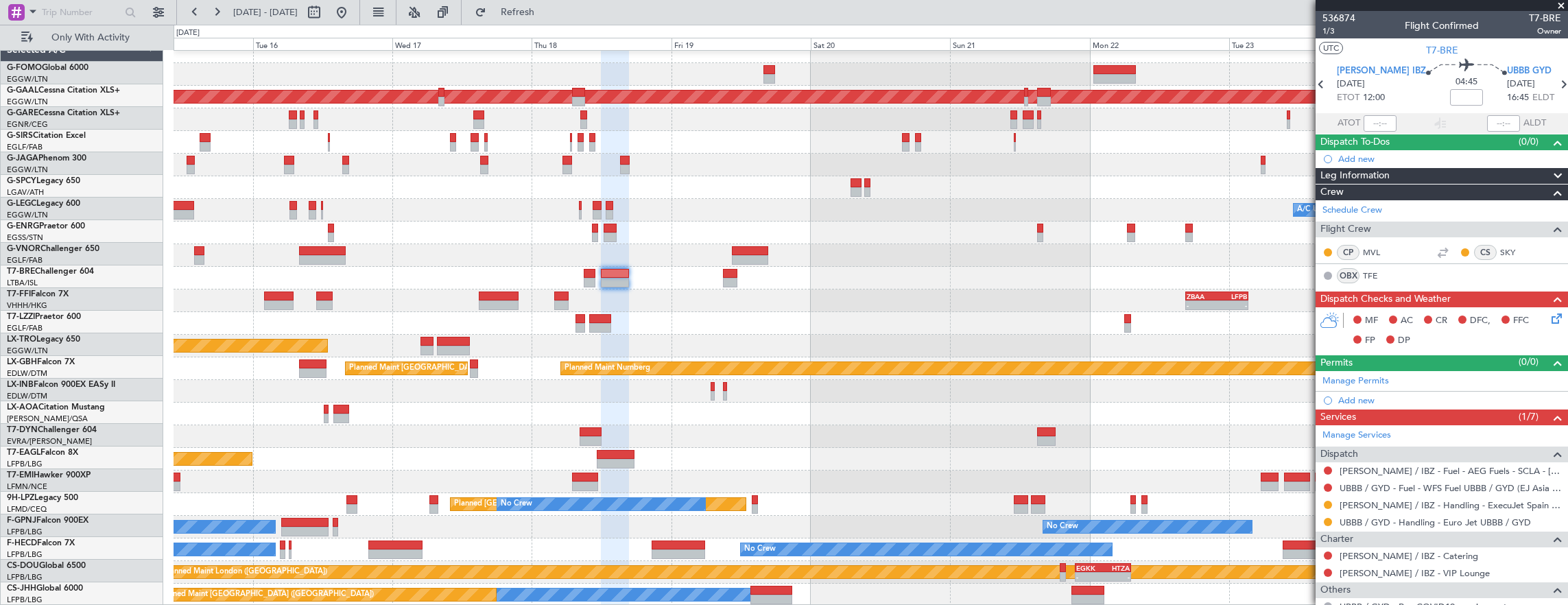
scroll to position [11, 0]
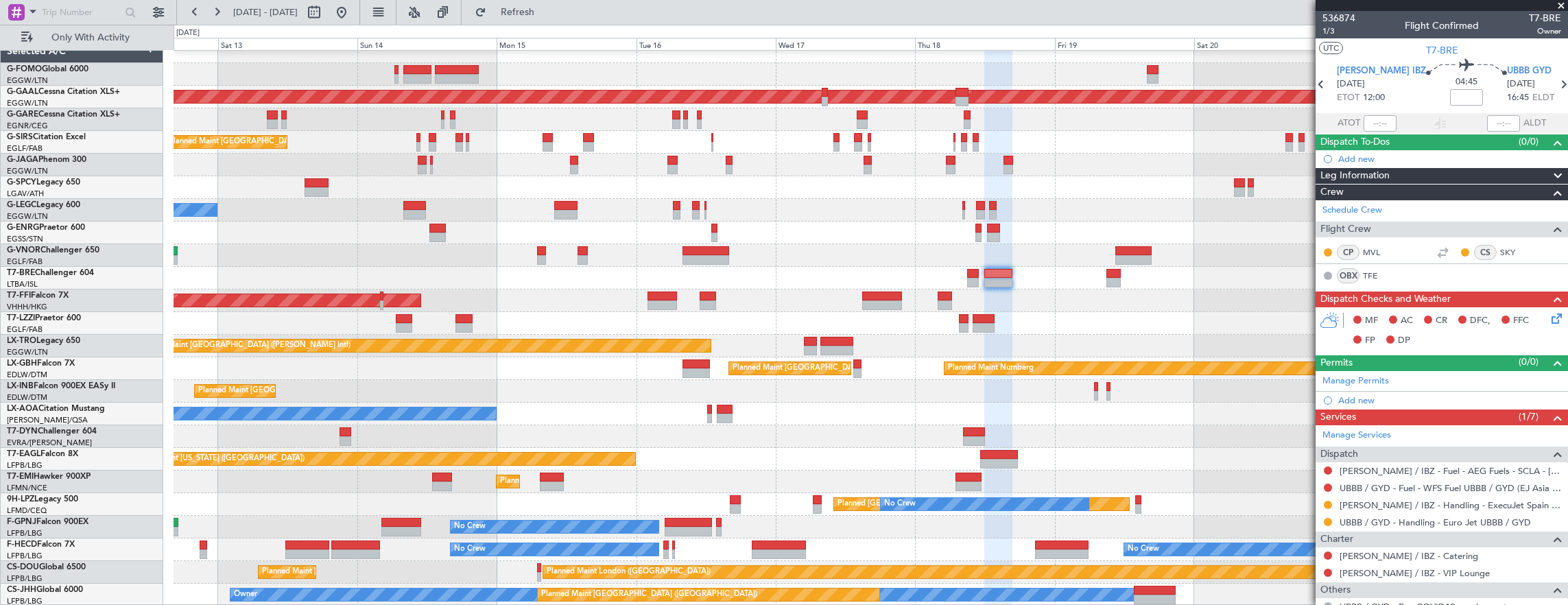
click at [769, 263] on div "Planned Maint [GEOGRAPHIC_DATA] ([GEOGRAPHIC_DATA]) Planned [GEOGRAPHIC_DATA] P…" at bounding box center [870, 323] width 1395 height 566
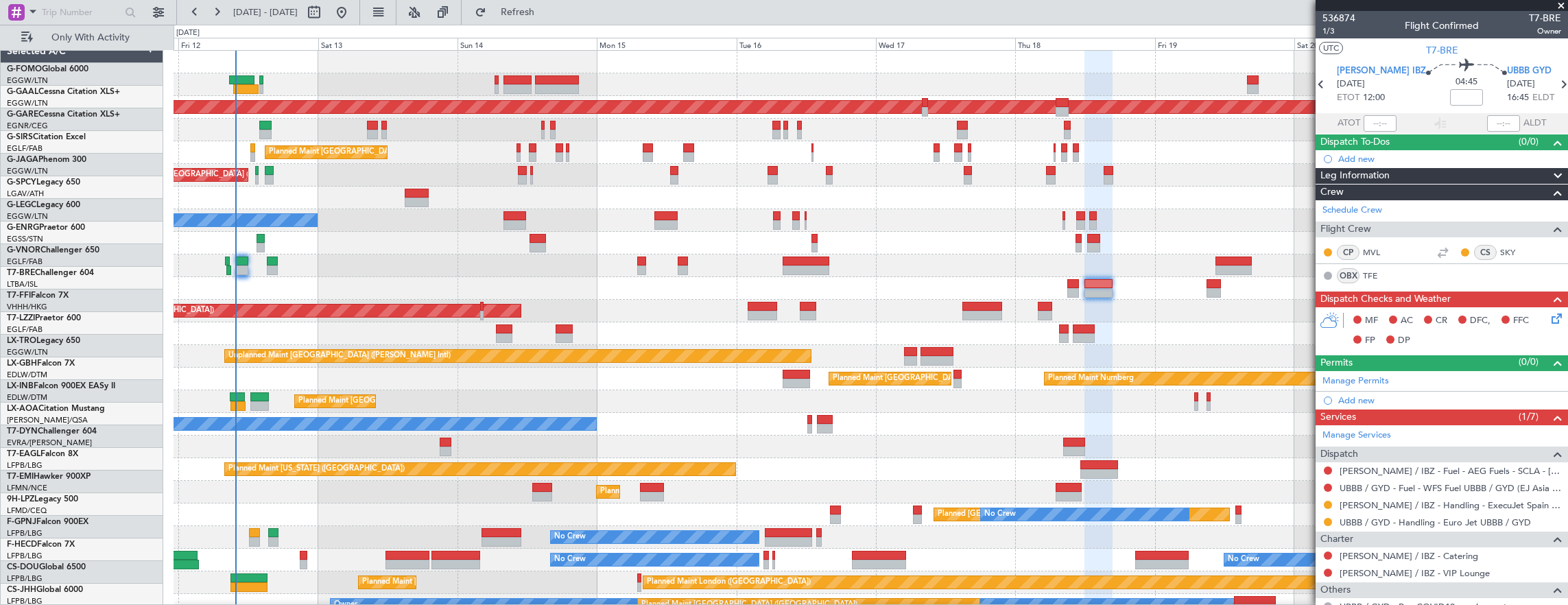
scroll to position [0, 0]
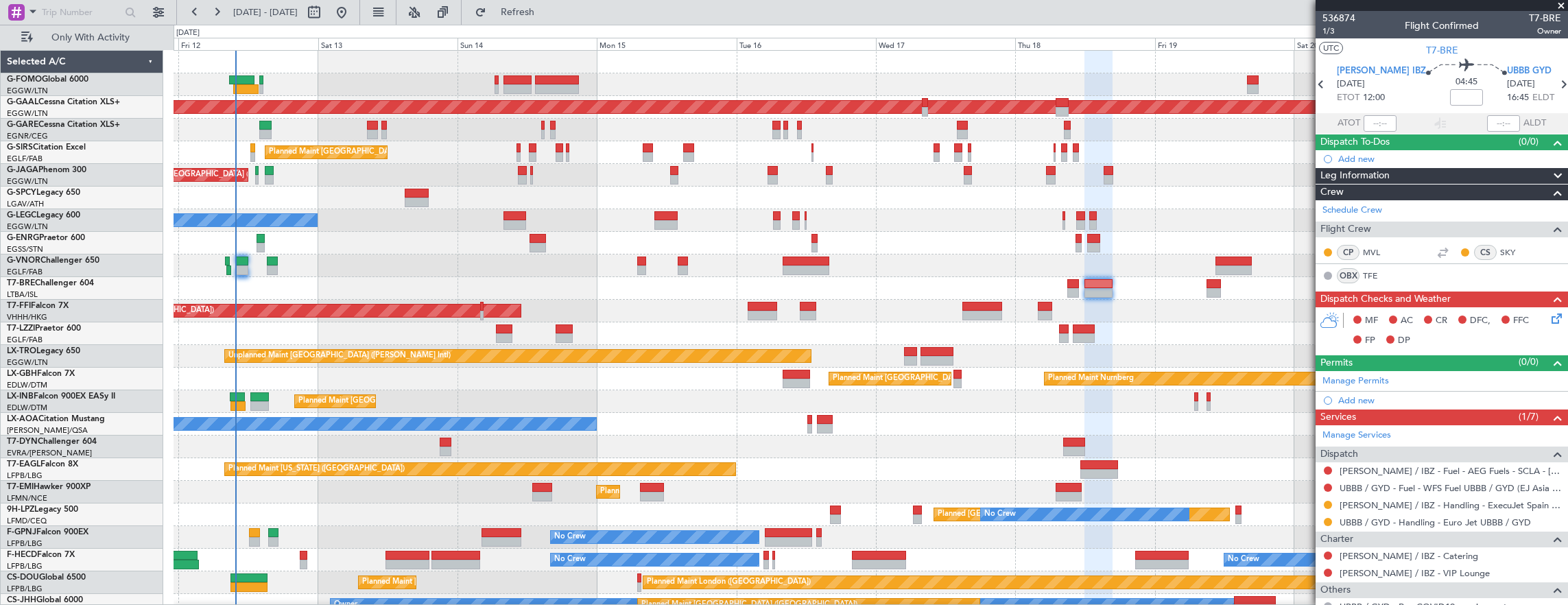
click at [577, 237] on div "No Crew Planned Maint [GEOGRAPHIC_DATA] ([GEOGRAPHIC_DATA])" at bounding box center [870, 244] width 1395 height 23
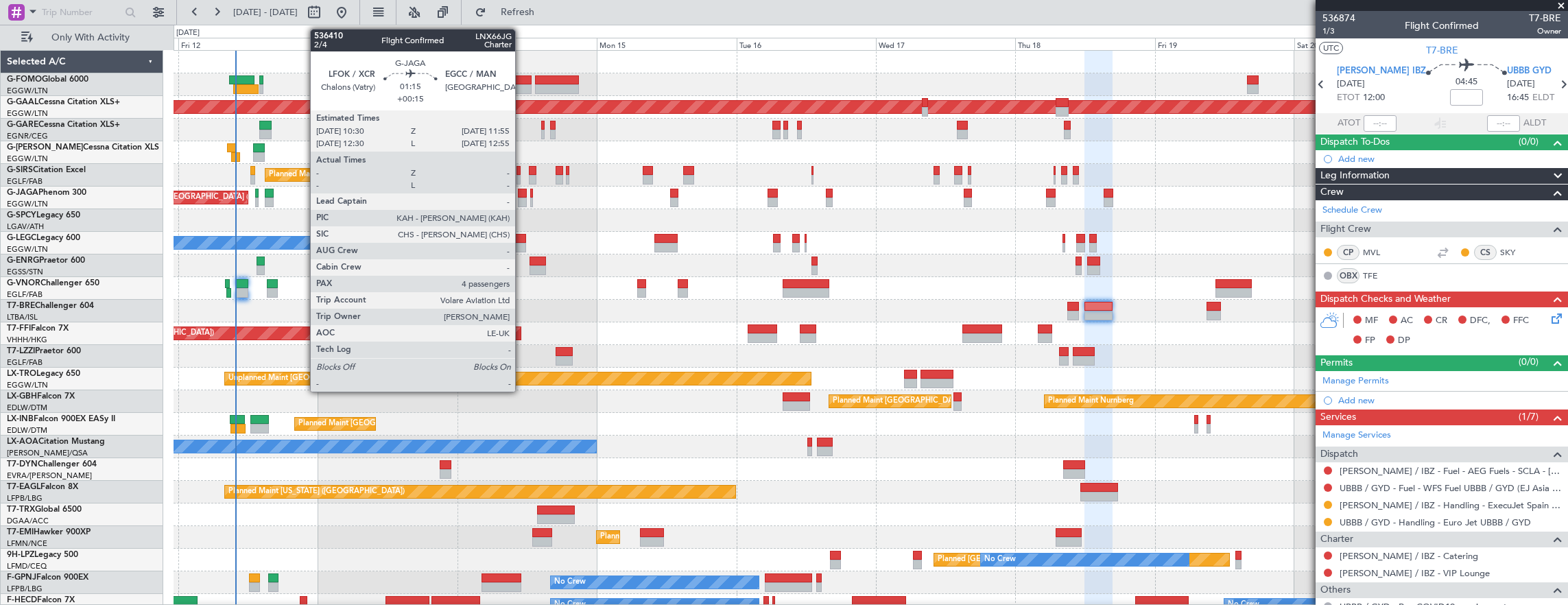
click at [522, 193] on div at bounding box center [523, 193] width 9 height 10
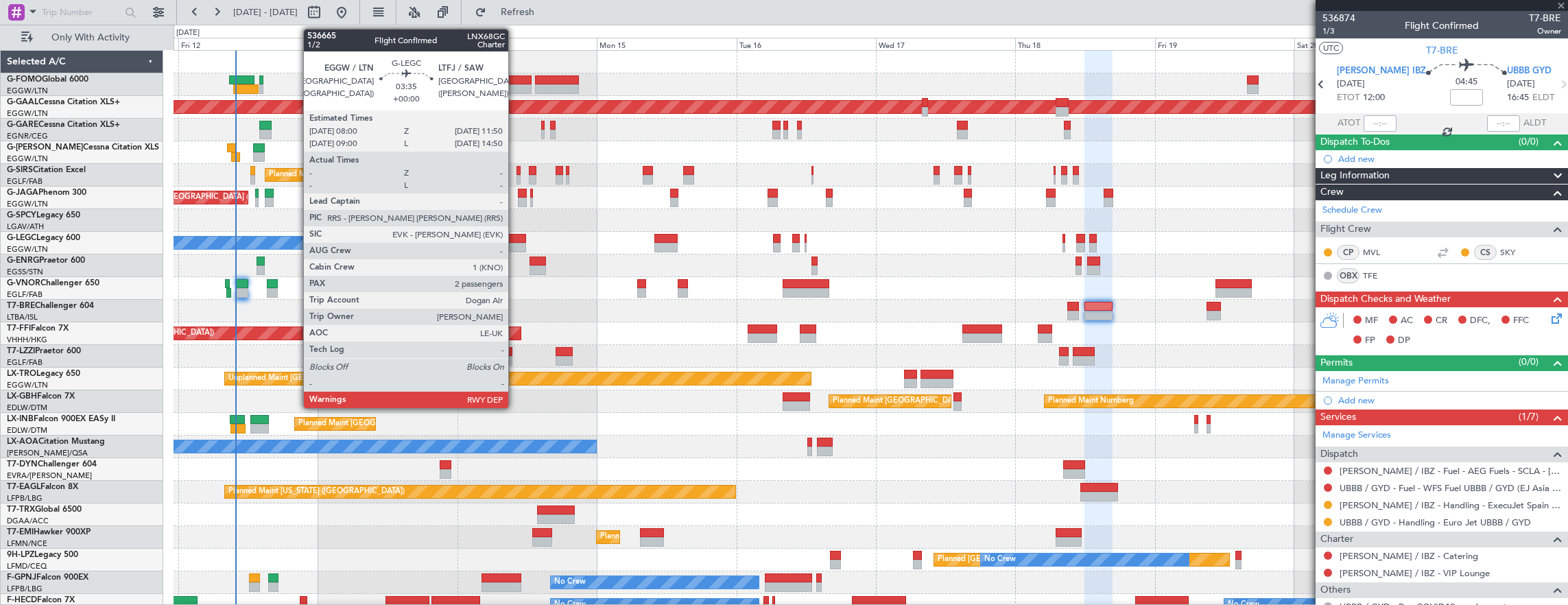
type input "+00:15"
type input "4"
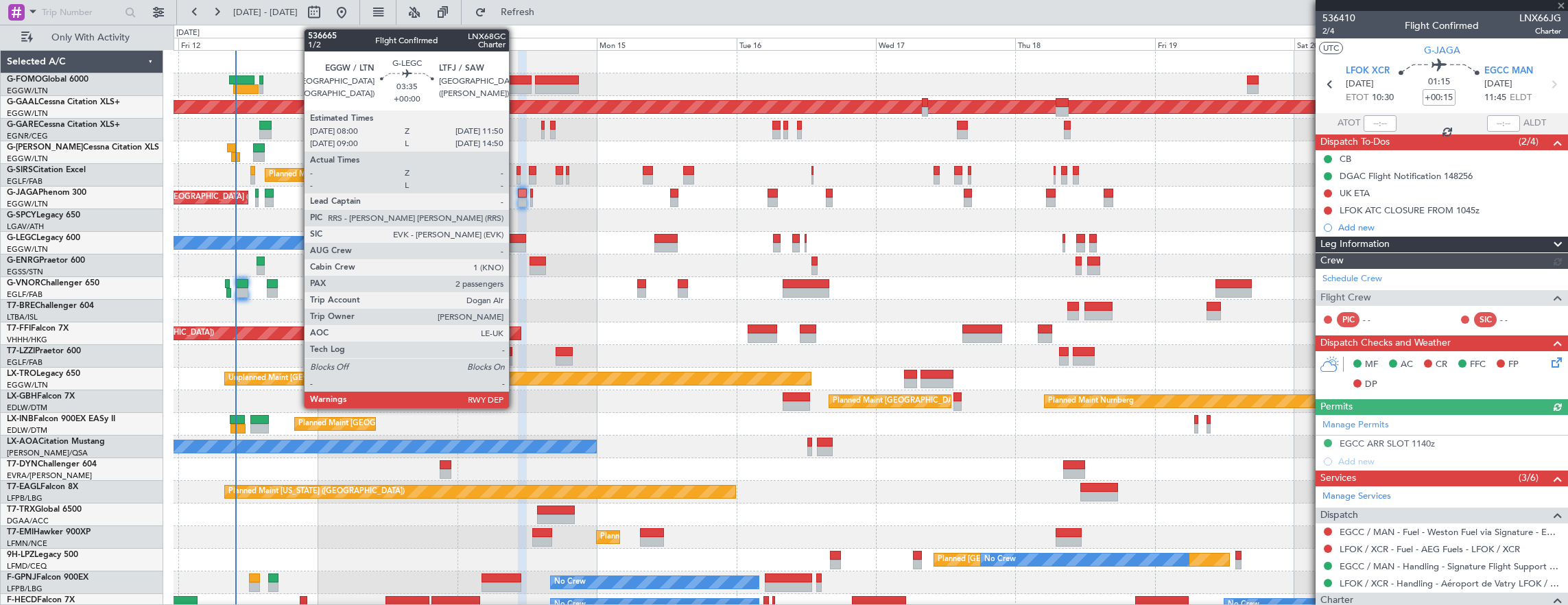
click at [516, 243] on div at bounding box center [515, 247] width 23 height 10
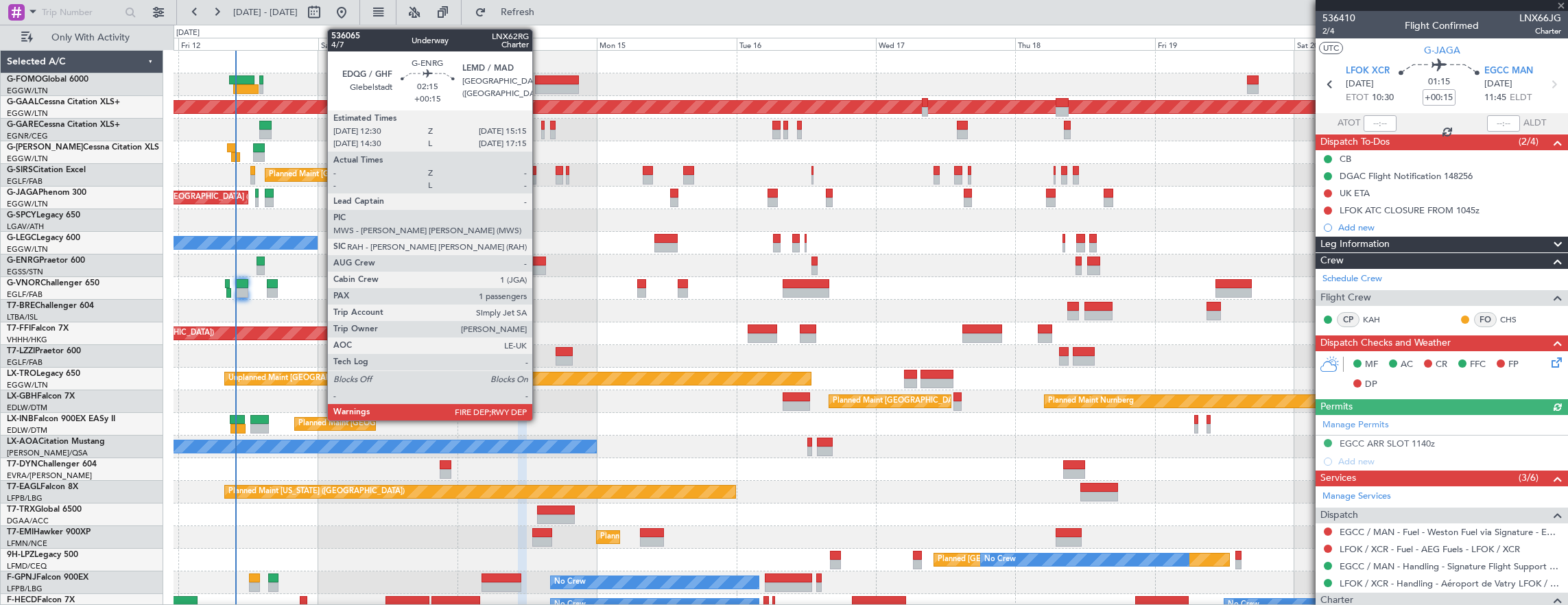
type input "2"
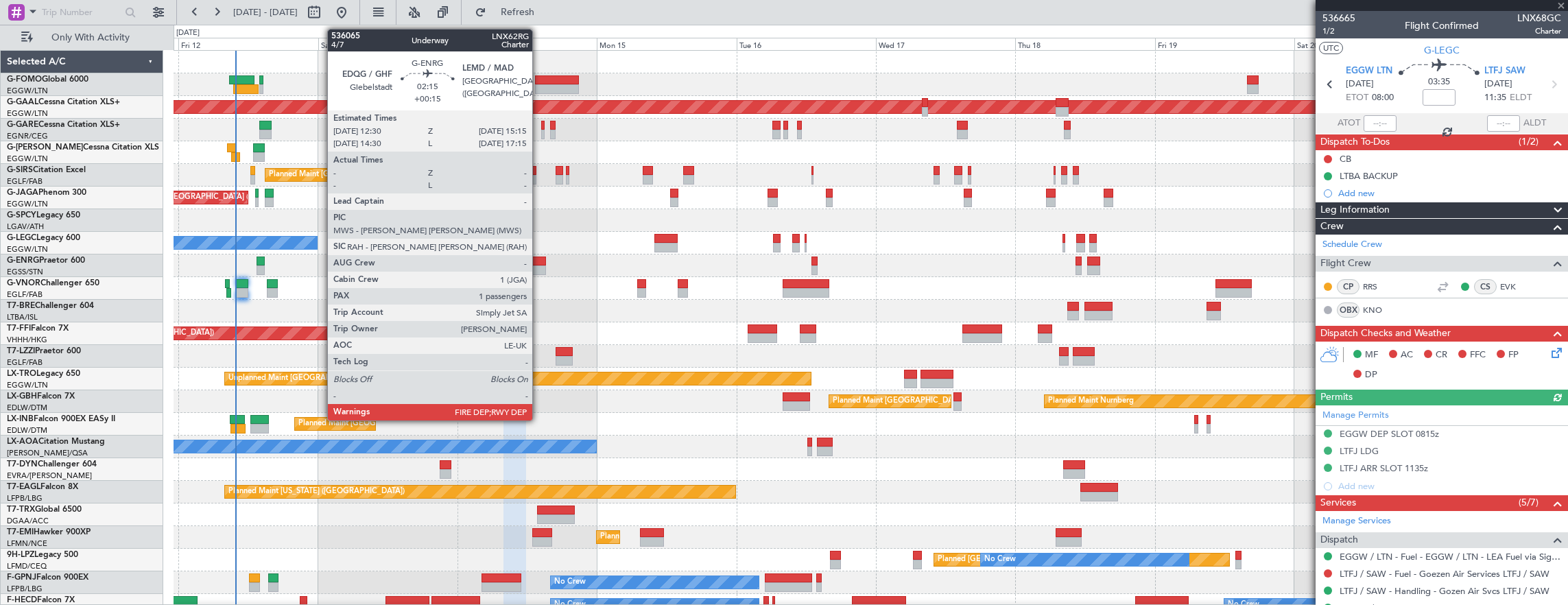
click at [539, 261] on div at bounding box center [538, 261] width 17 height 10
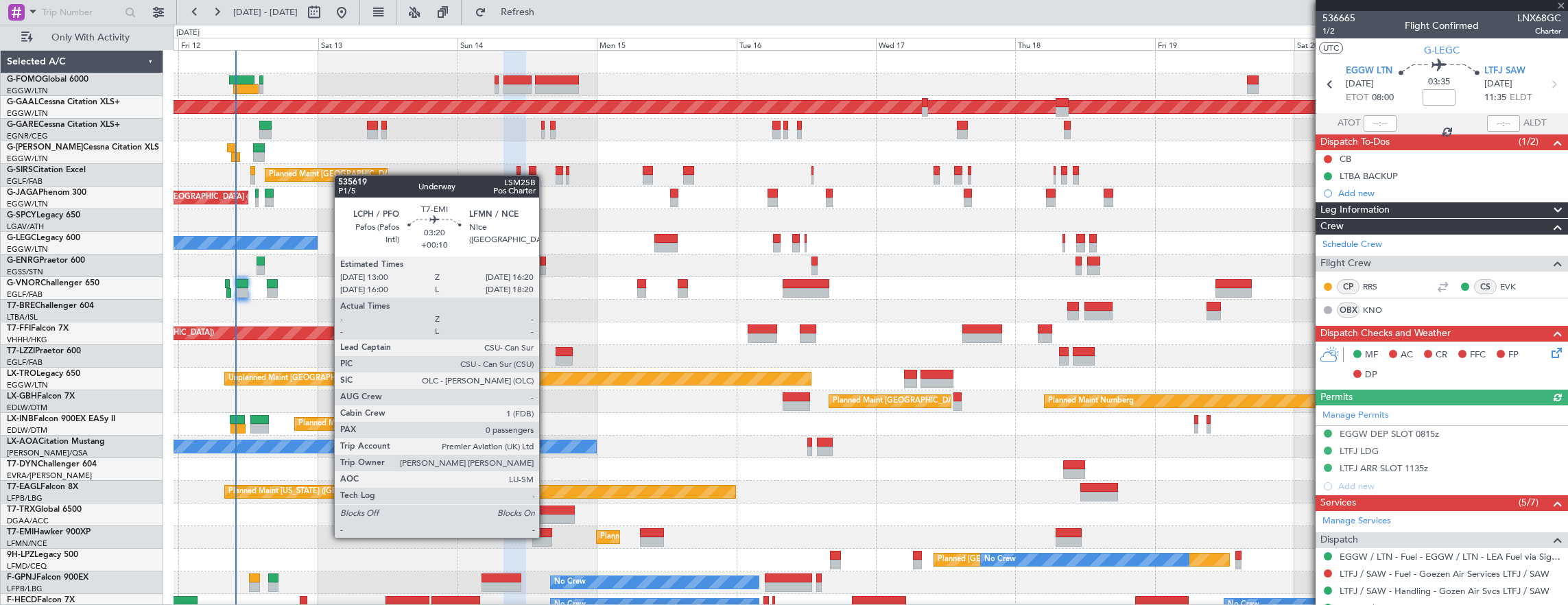
type input "+00:15"
type input "1"
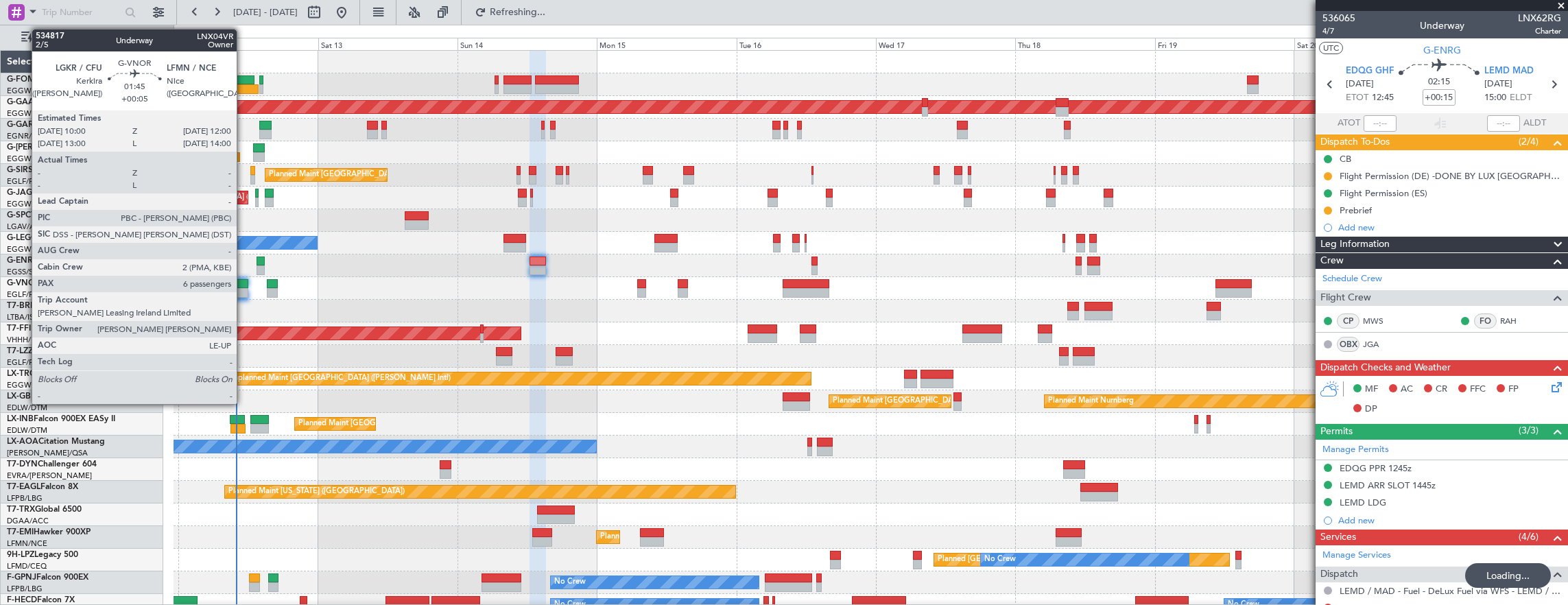
click at [243, 284] on div at bounding box center [241, 284] width 11 height 10
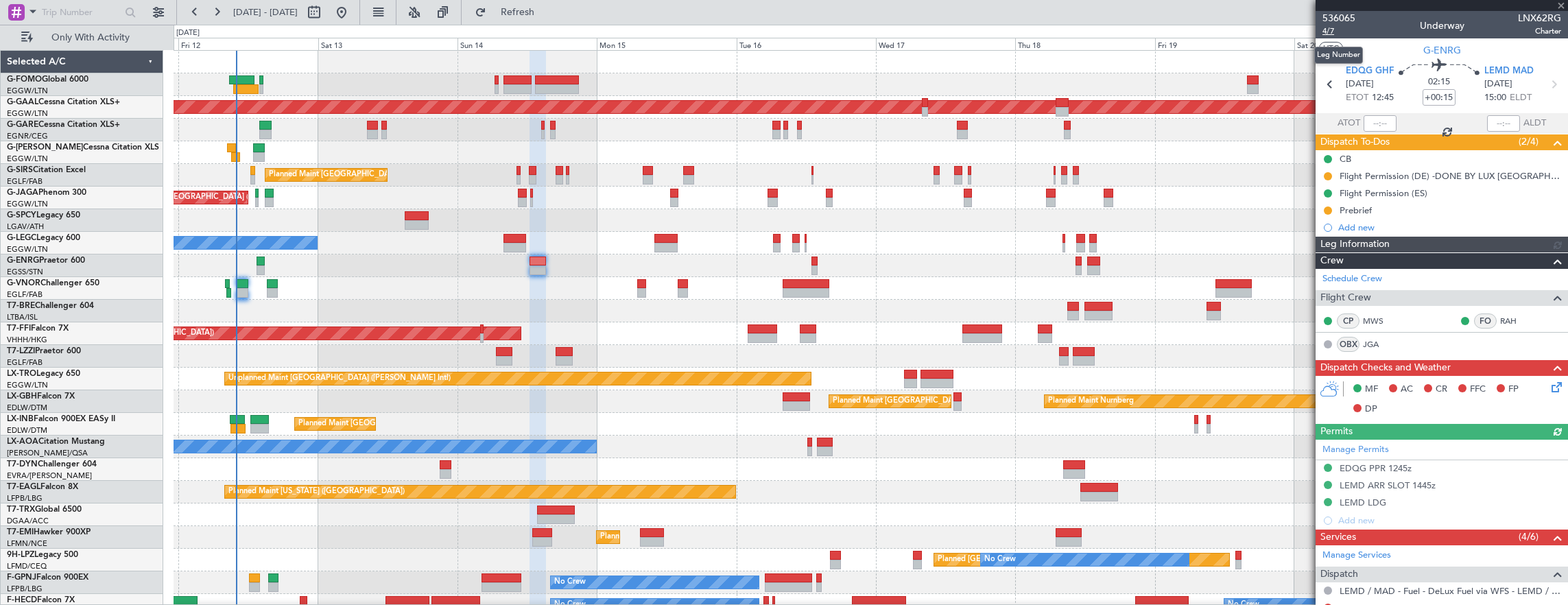
type input "+00:05"
type input "6"
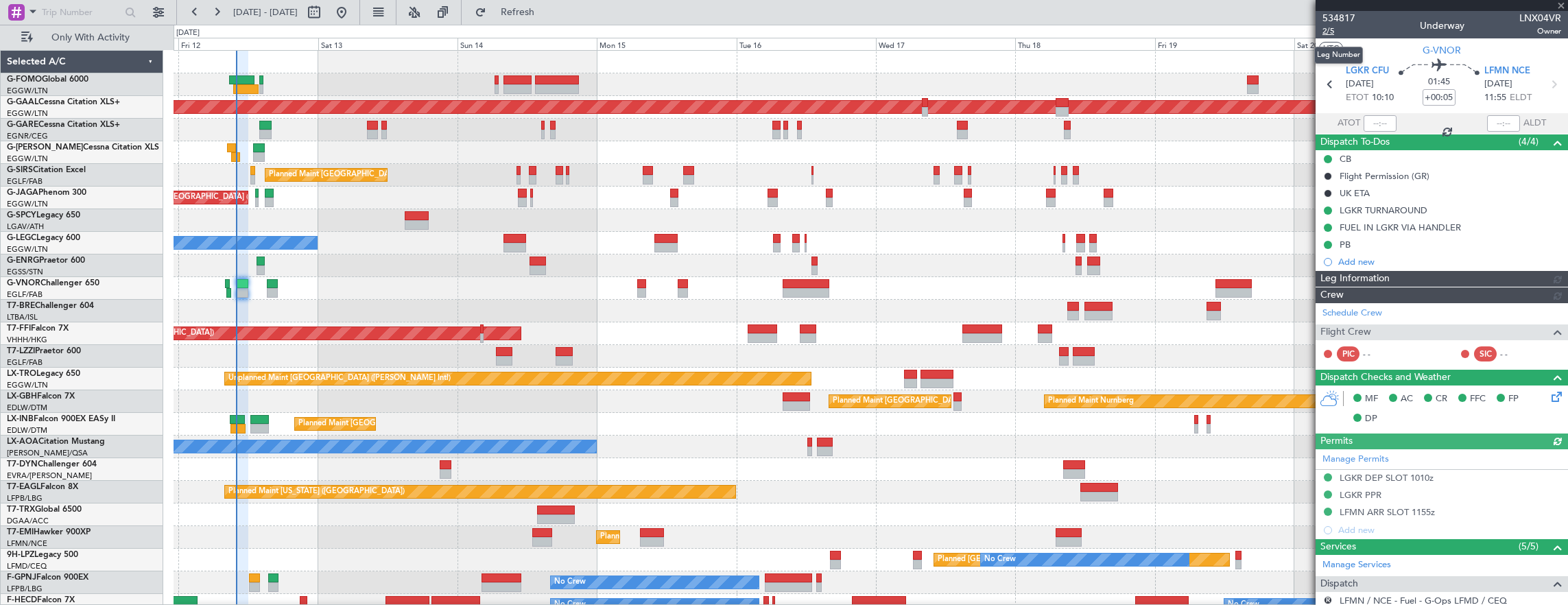
click at [1332, 31] on span "2/5" at bounding box center [1338, 30] width 33 height 11
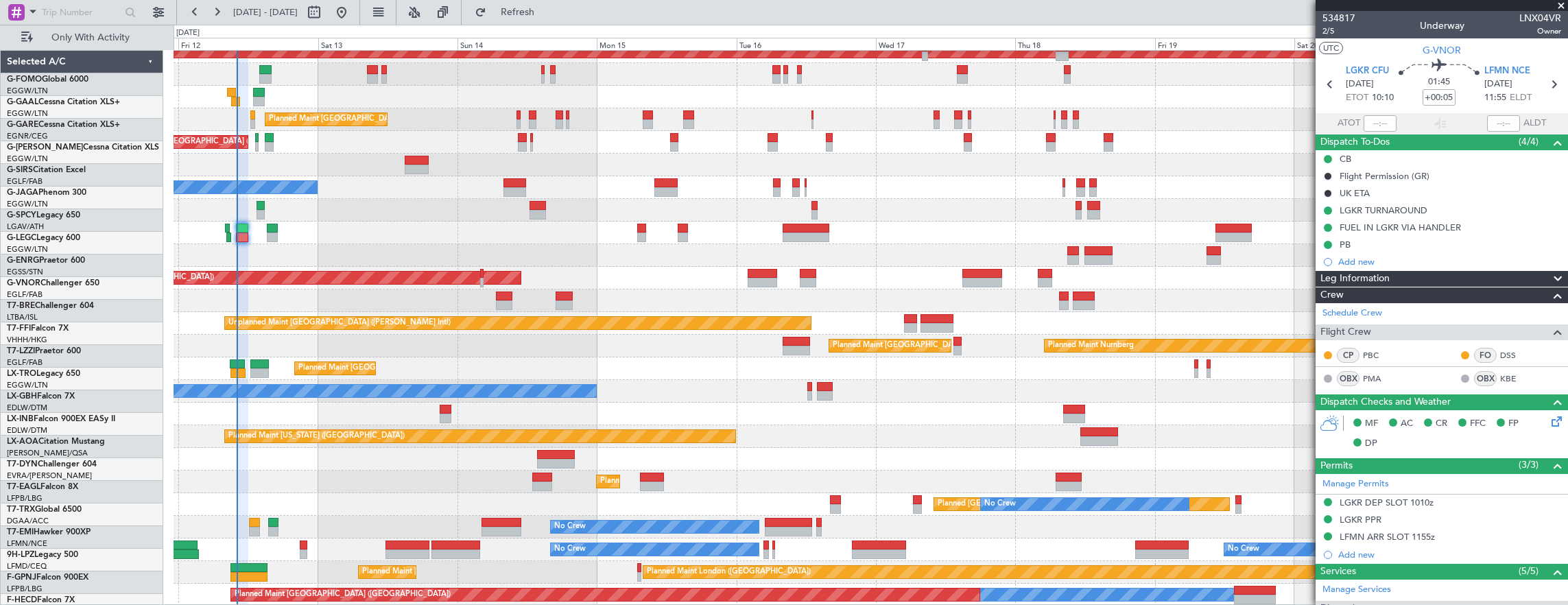
scroll to position [56, 0]
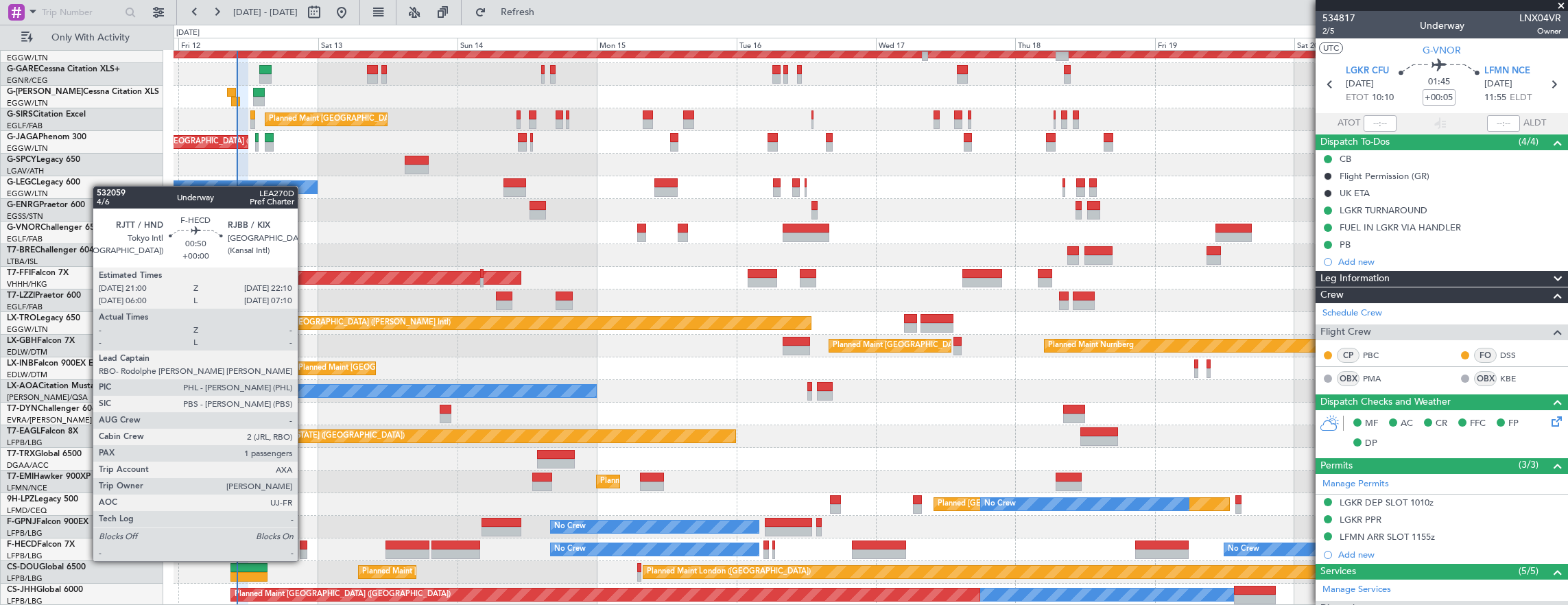
click at [304, 547] on div at bounding box center [303, 545] width 7 height 10
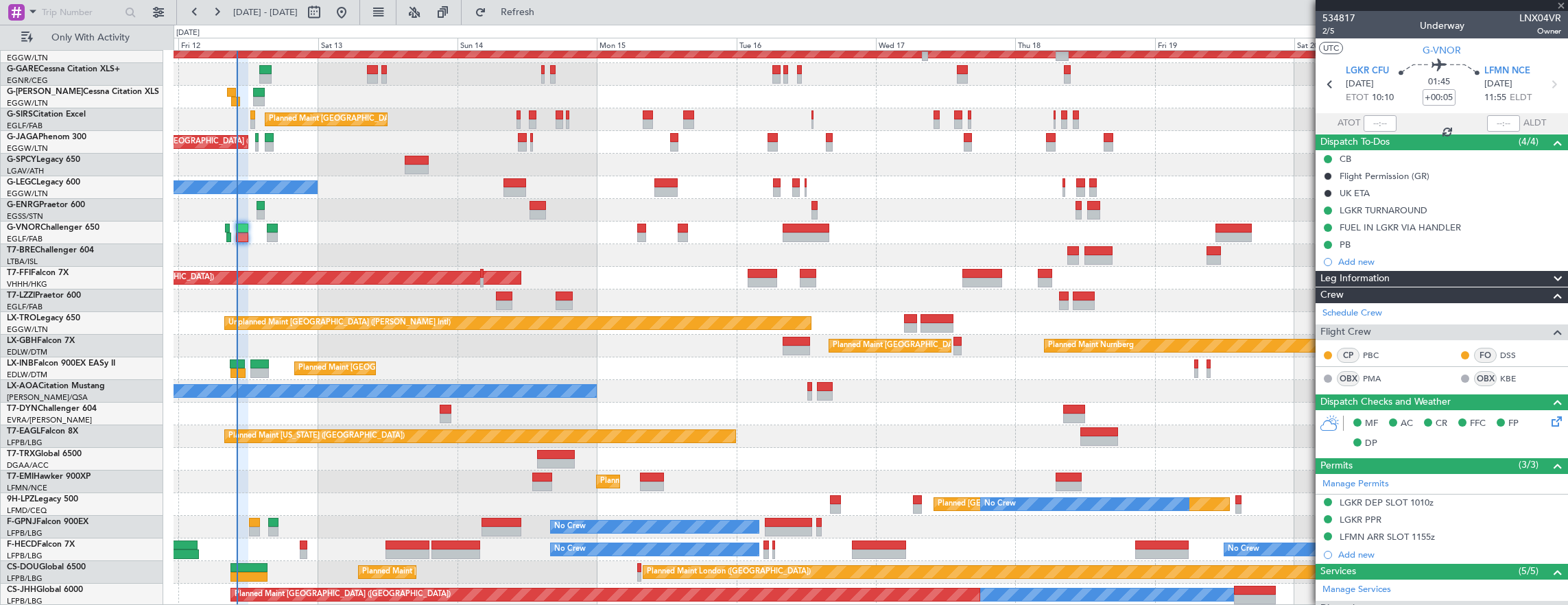
type input "1"
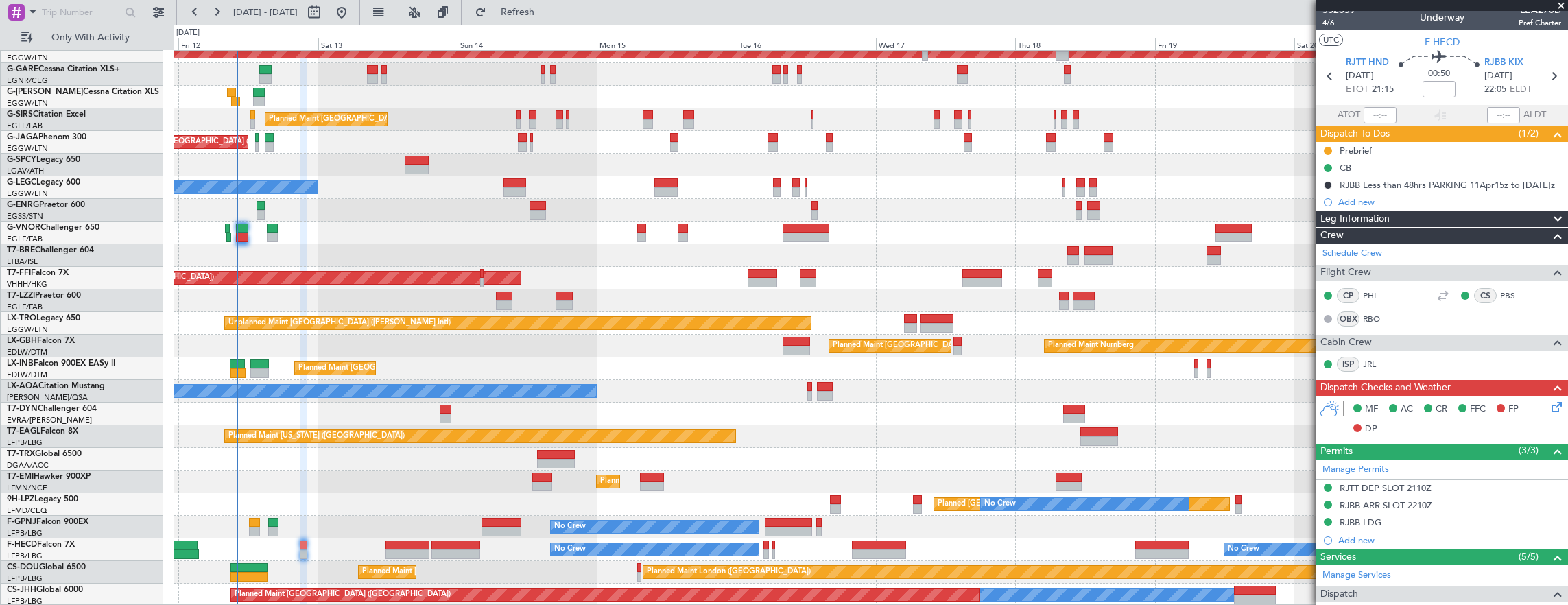
scroll to position [0, 0]
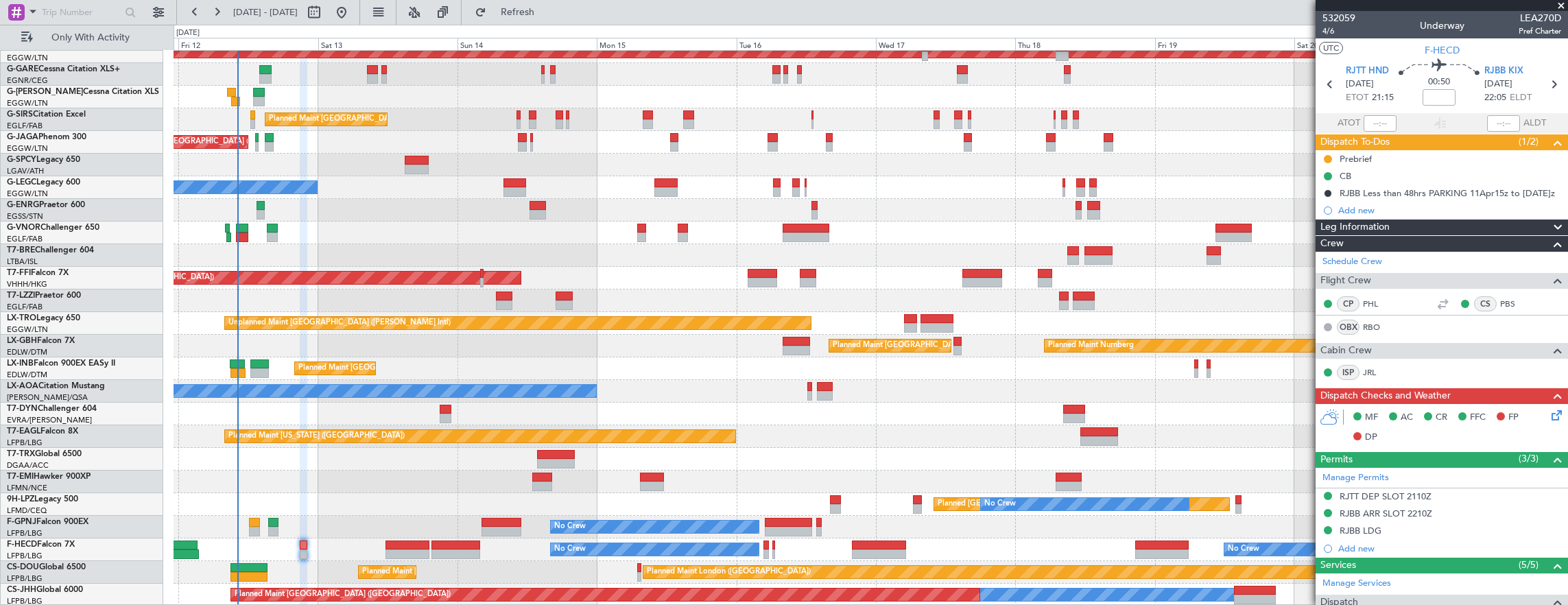
click at [615, 199] on div "Planned Maint [GEOGRAPHIC_DATA] ([GEOGRAPHIC_DATA]) Planned [GEOGRAPHIC_DATA] P…" at bounding box center [870, 301] width 1395 height 611
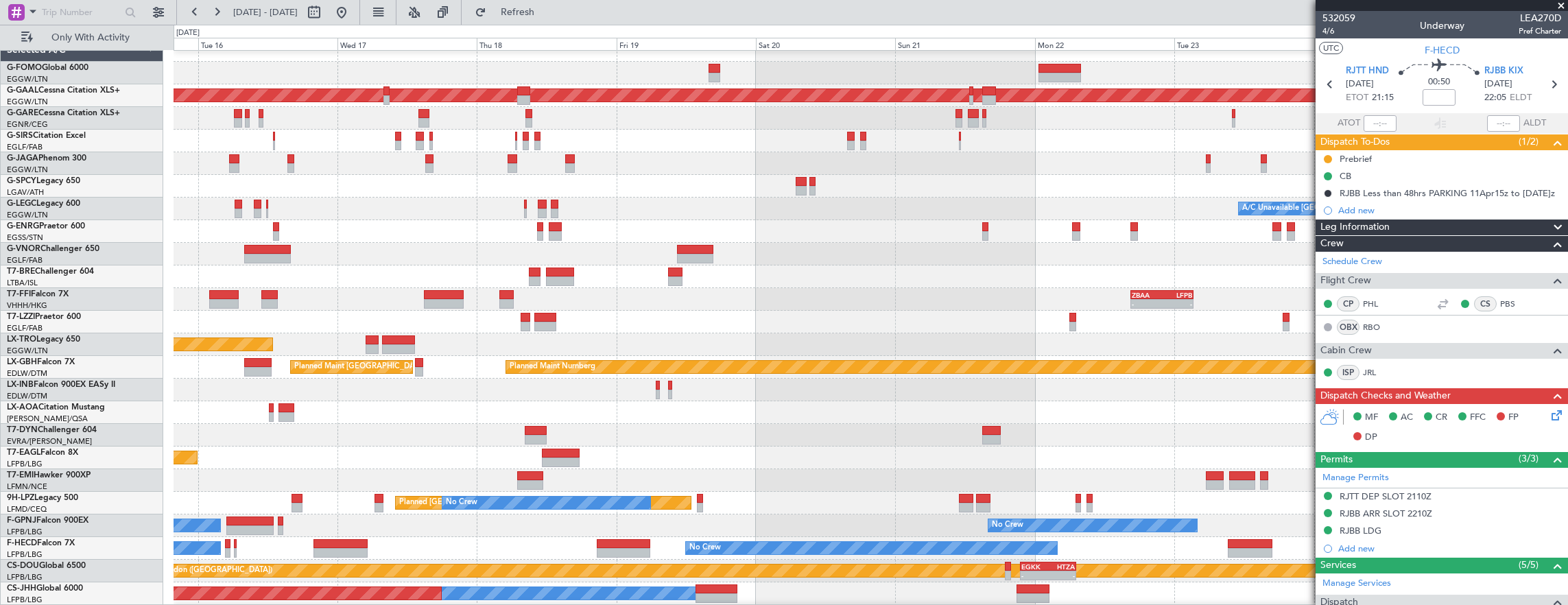
scroll to position [11, 0]
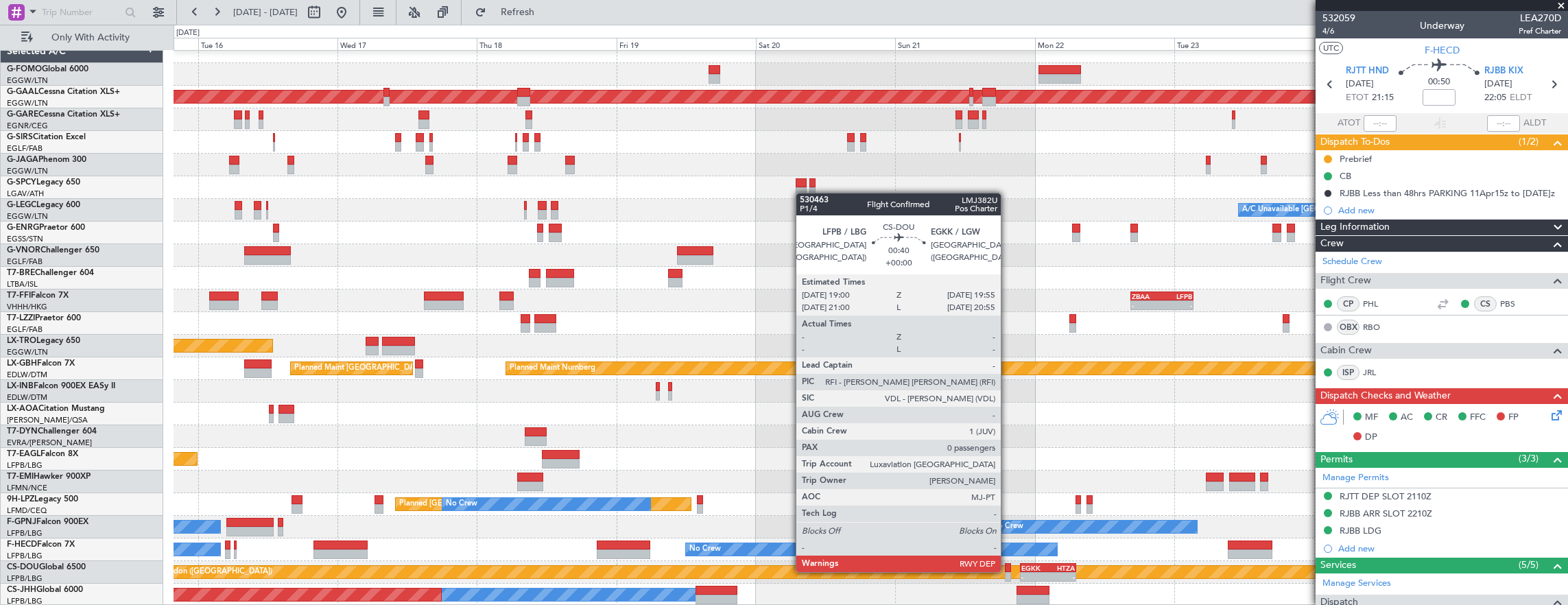
click at [1007, 570] on div at bounding box center [1007, 568] width 5 height 10
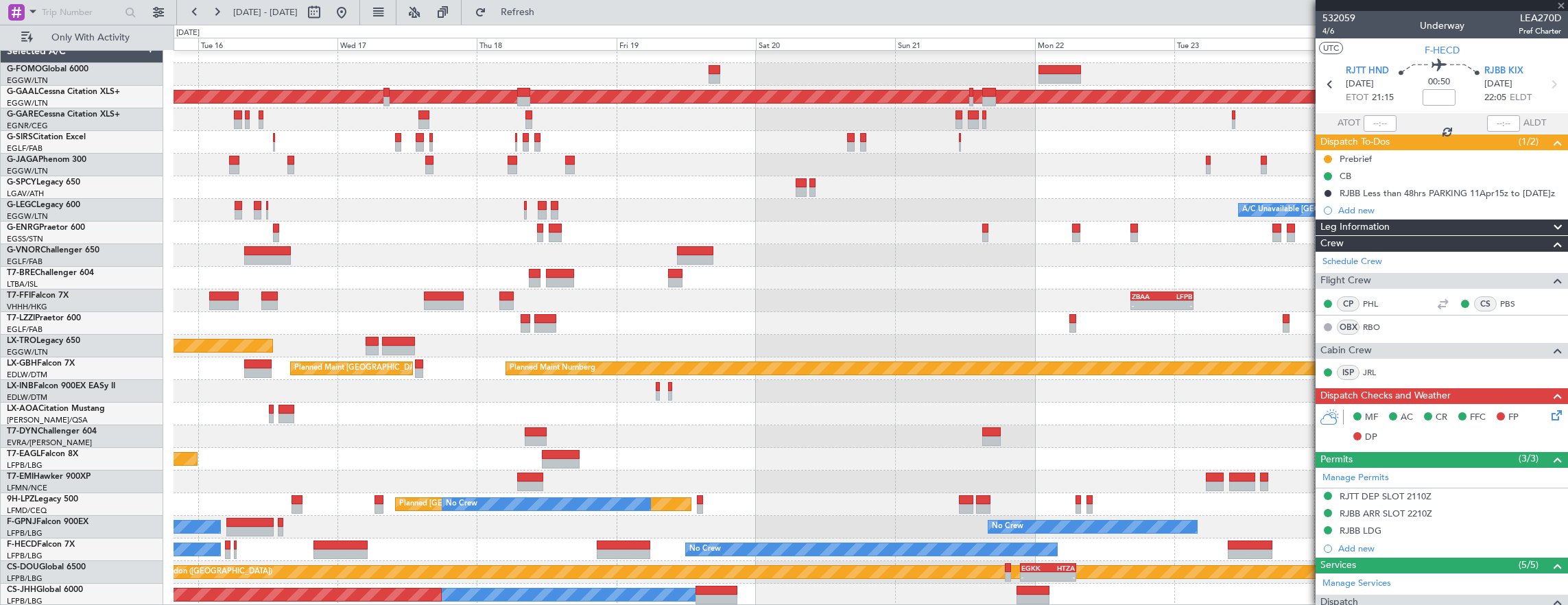
click at [1039, 568] on div "EGKK" at bounding box center [1034, 568] width 27 height 8
type input "+01:05"
type input "2"
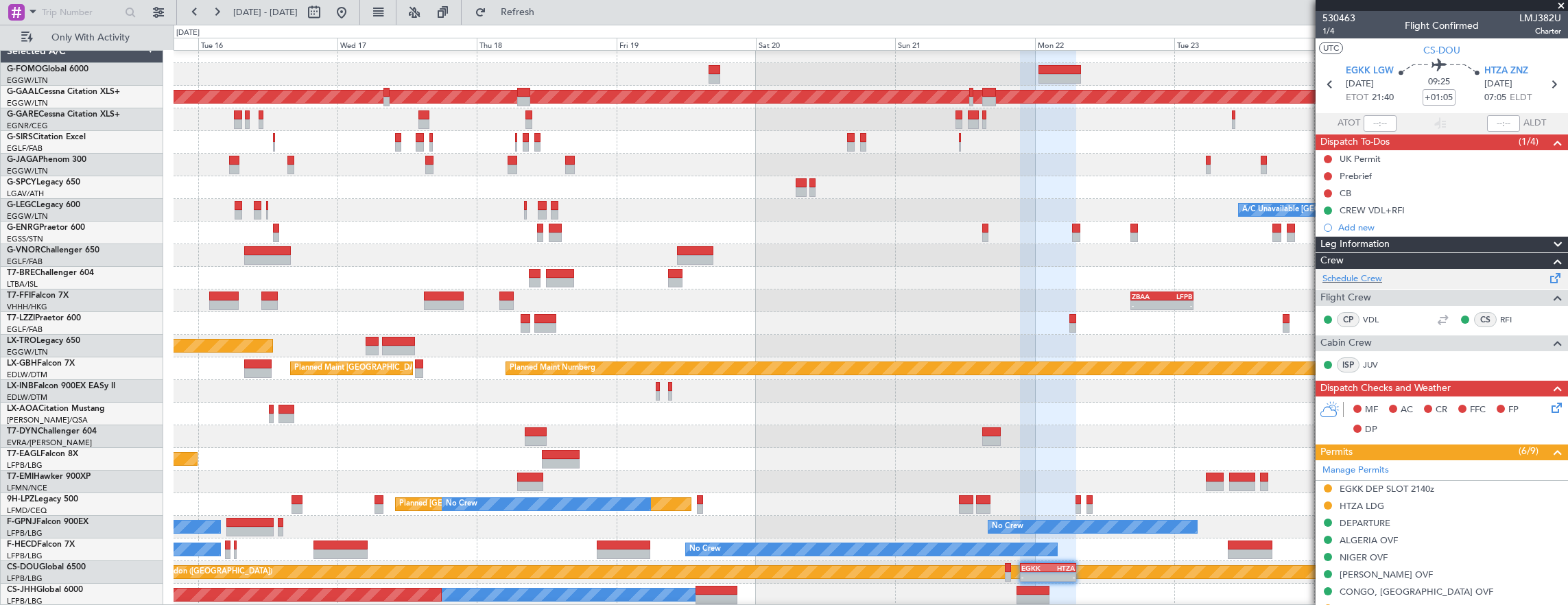
click at [1390, 280] on div "Schedule Crew" at bounding box center [1442, 279] width 253 height 21
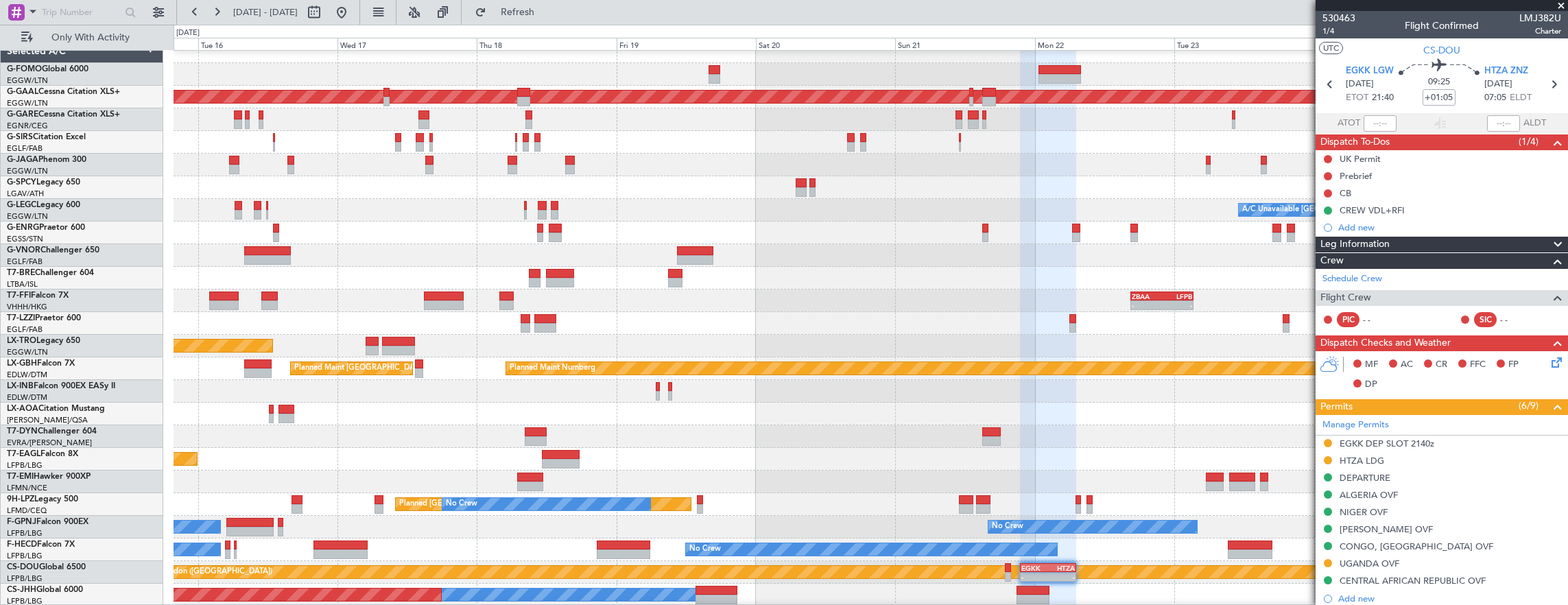
click at [504, 381] on div "Planned Maint Dusseldorf Planned Maint [GEOGRAPHIC_DATA] ([GEOGRAPHIC_DATA]) A/…" at bounding box center [870, 323] width 1395 height 566
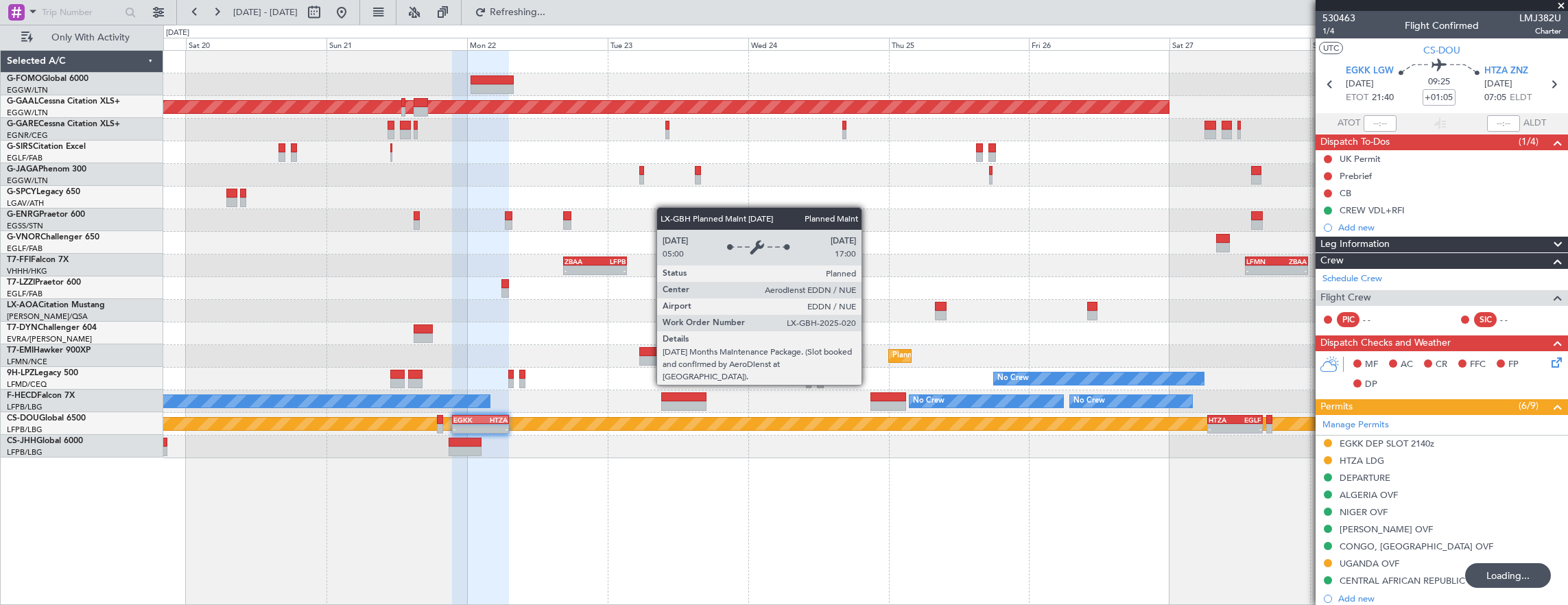
scroll to position [0, 0]
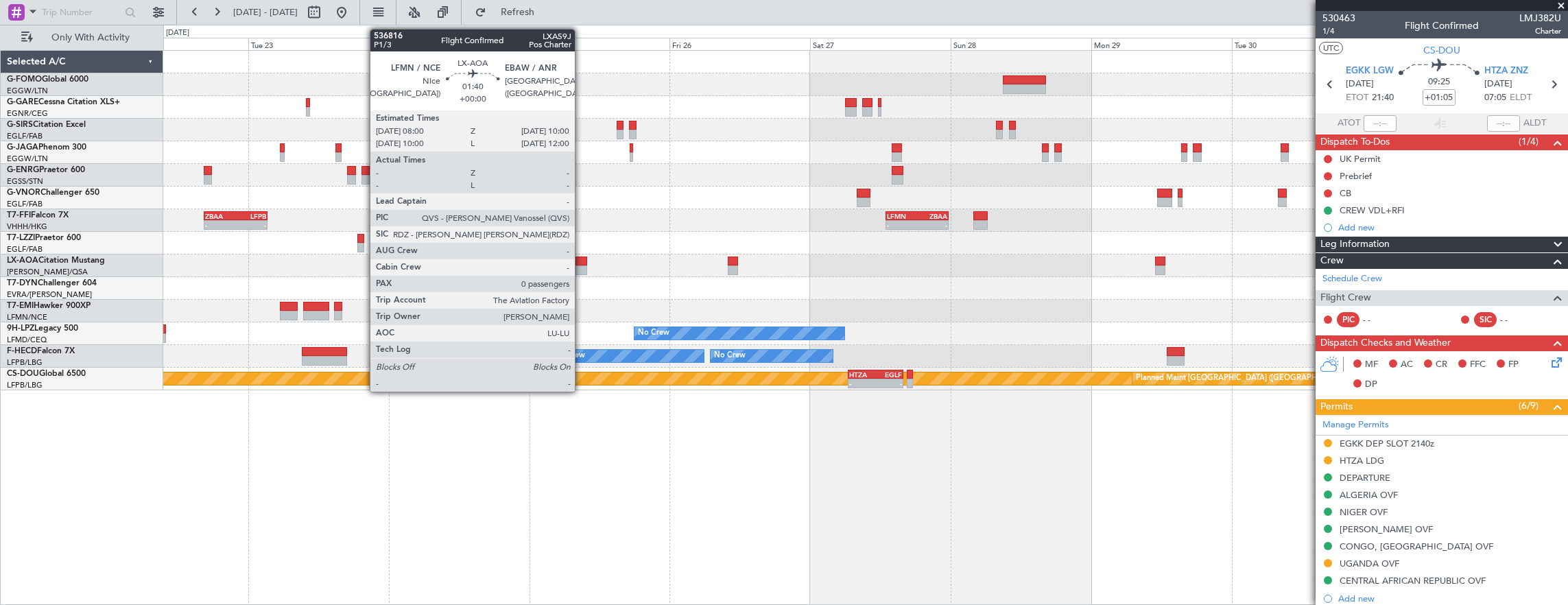
click at [581, 263] on div at bounding box center [581, 261] width 12 height 10
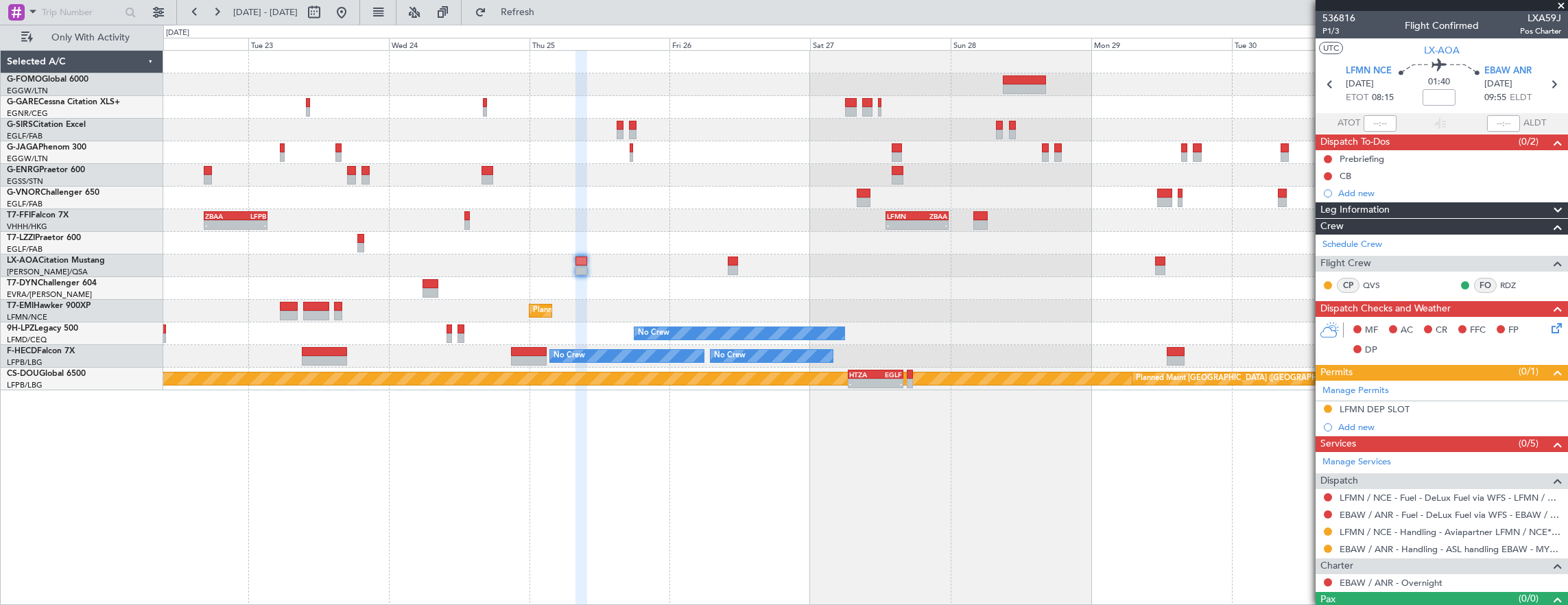
scroll to position [21, 0]
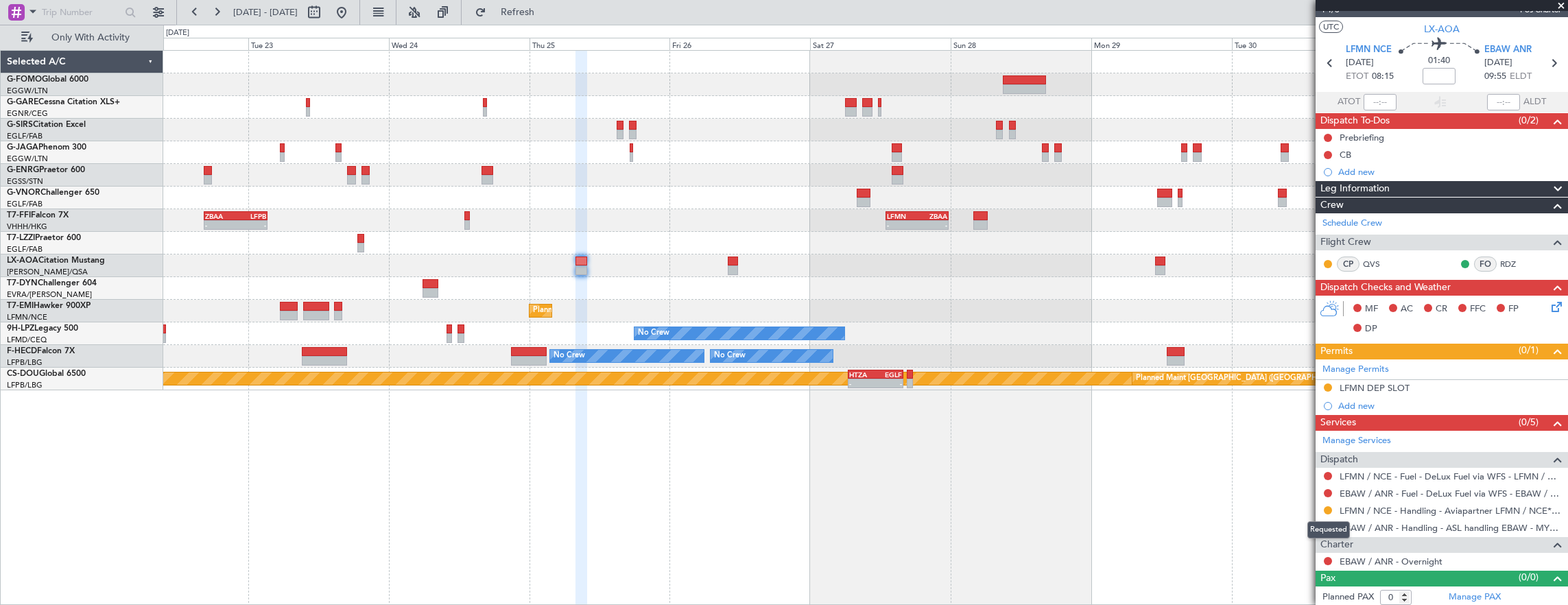
click at [1328, 525] on div "Requested" at bounding box center [1328, 530] width 43 height 18
click at [1328, 524] on button at bounding box center [1328, 527] width 8 height 8
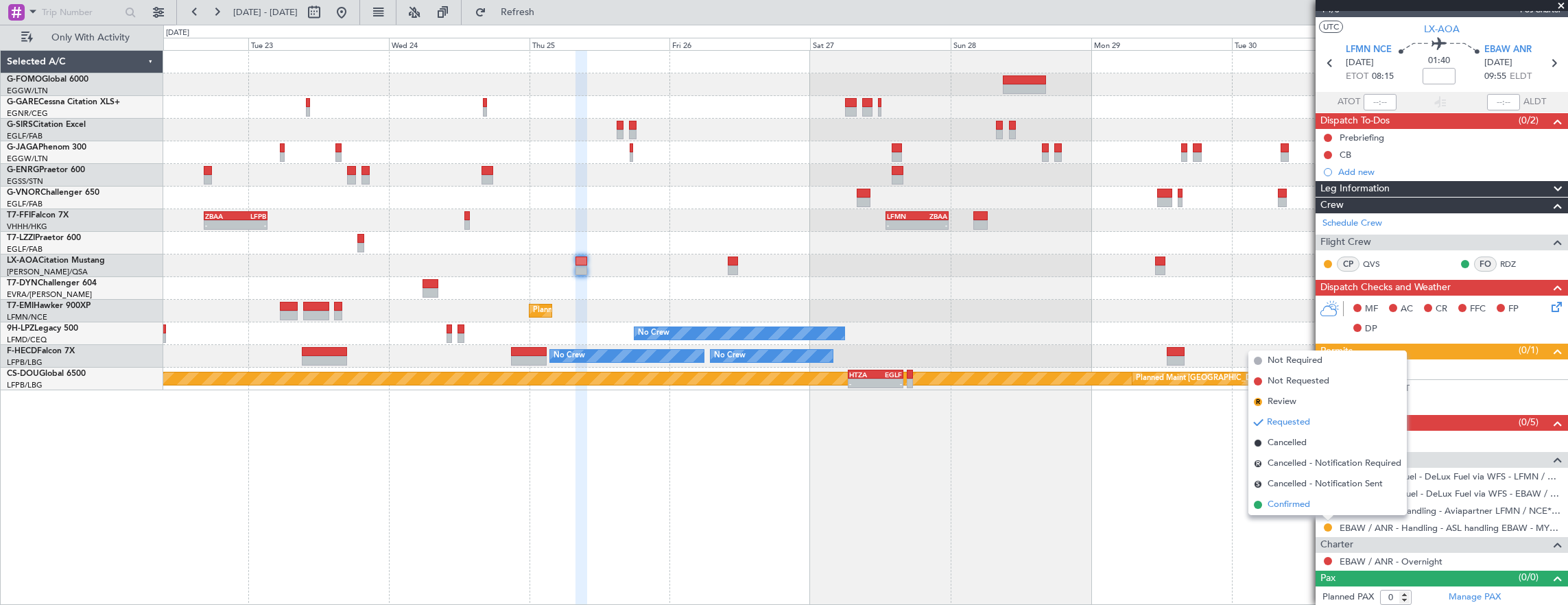
click at [1304, 509] on span "Confirmed" at bounding box center [1289, 505] width 43 height 14
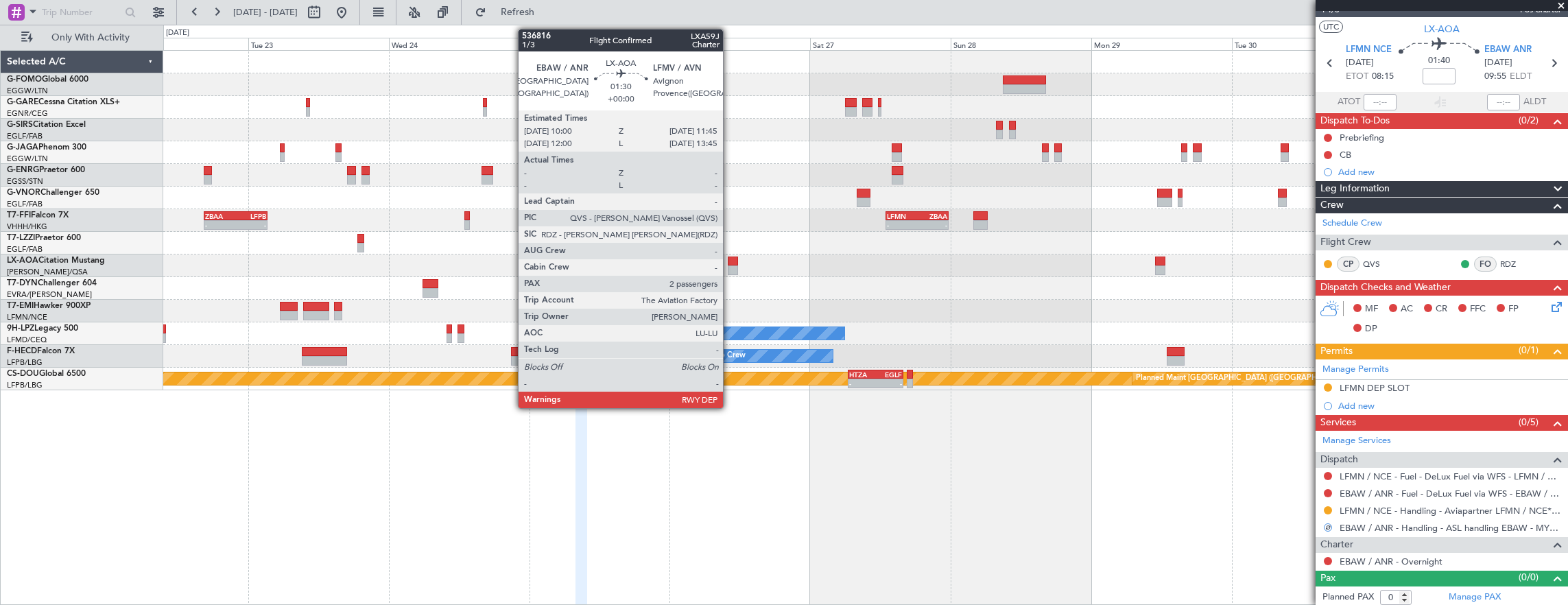
click at [733, 263] on div at bounding box center [733, 261] width 11 height 10
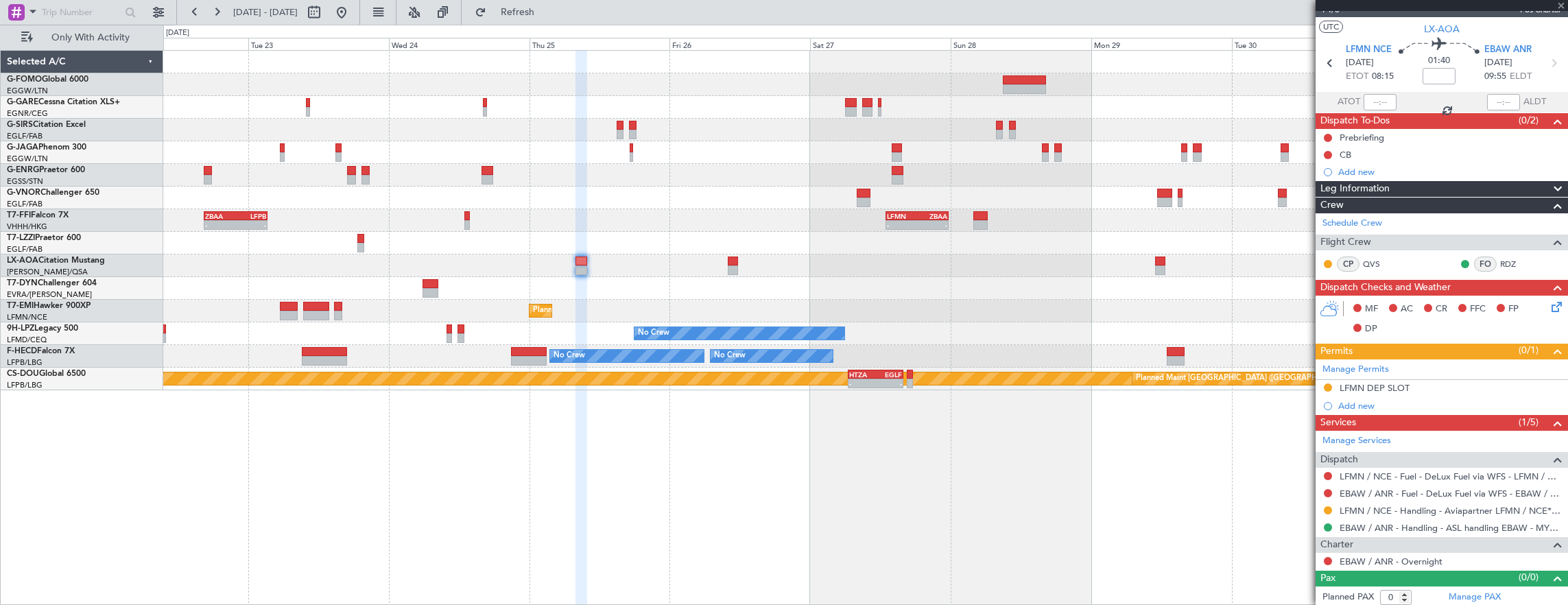
type input "2"
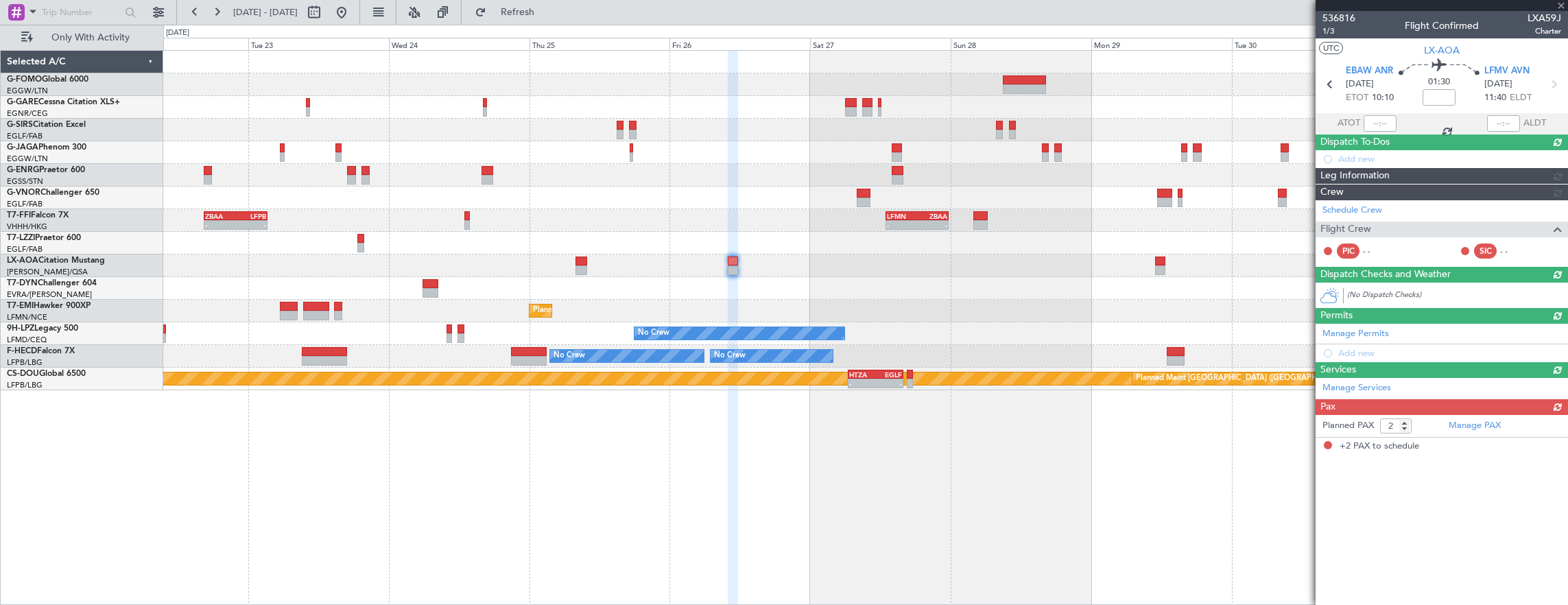
scroll to position [0, 0]
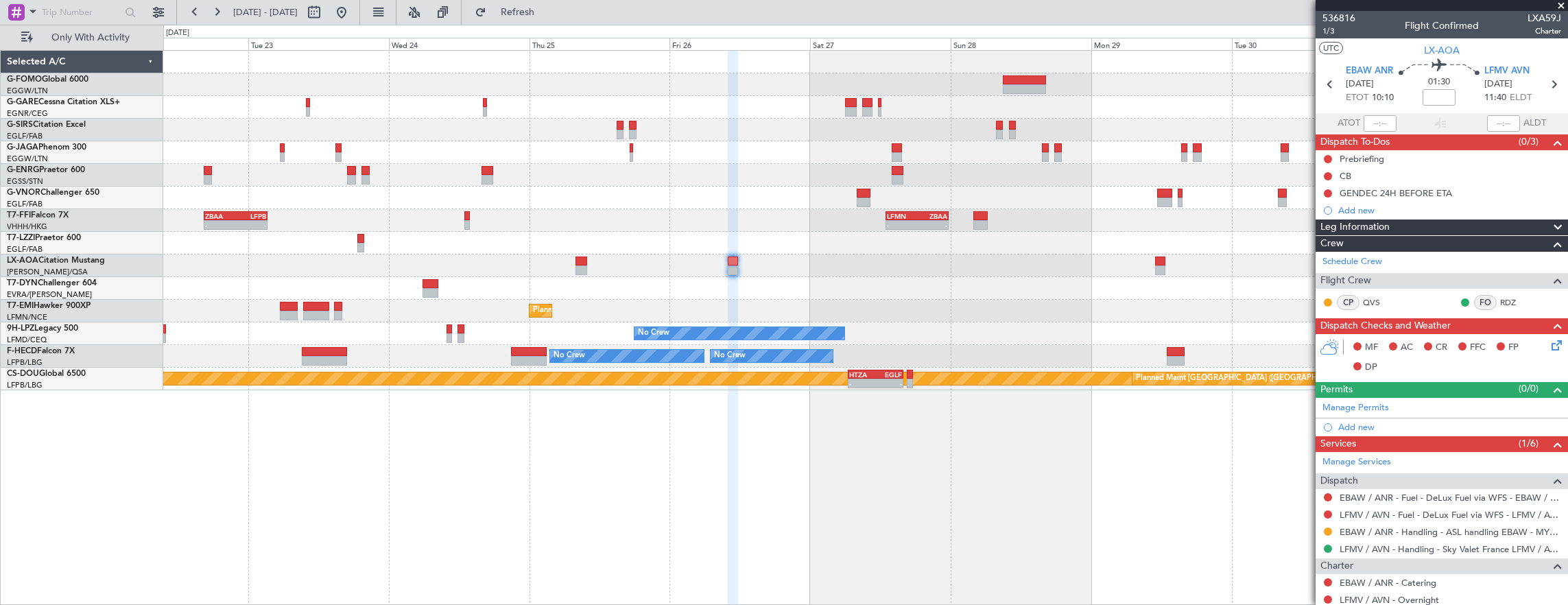
click at [1322, 526] on div at bounding box center [1328, 531] width 11 height 11
click at [1324, 527] on button at bounding box center [1328, 531] width 8 height 8
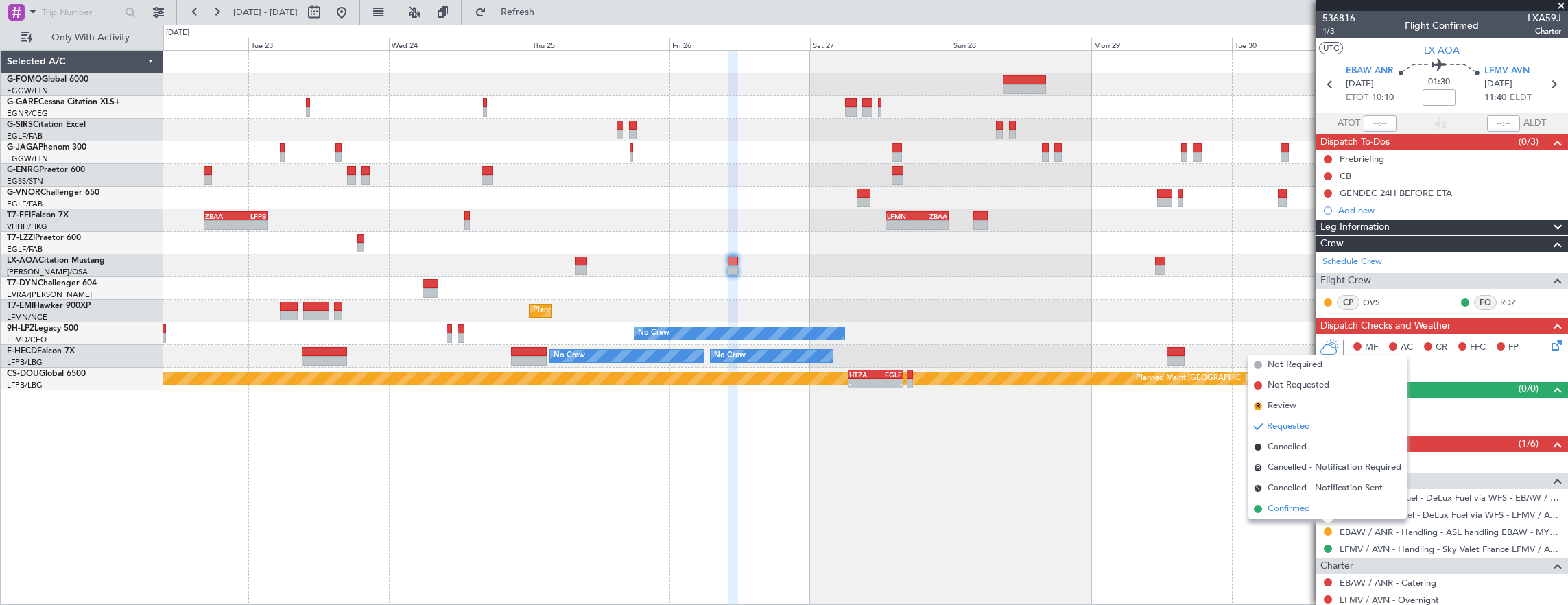
click at [1318, 514] on li "Confirmed" at bounding box center [1328, 508] width 158 height 21
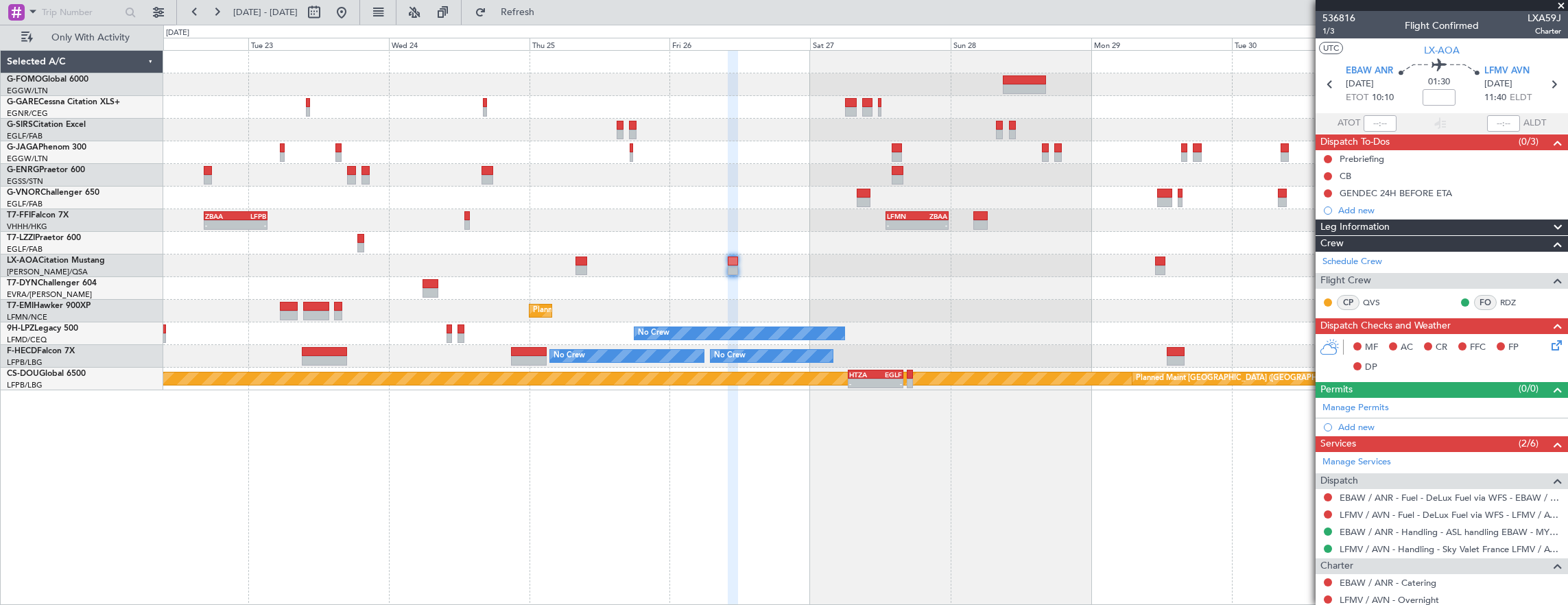
click at [970, 379] on div "- - ZBAA 16:30 Z LFPB 03:20 Z - - LFMN 13:00 Z ZBAA 23:40 Z No Crew [GEOGRAPHIC…" at bounding box center [866, 328] width 1405 height 556
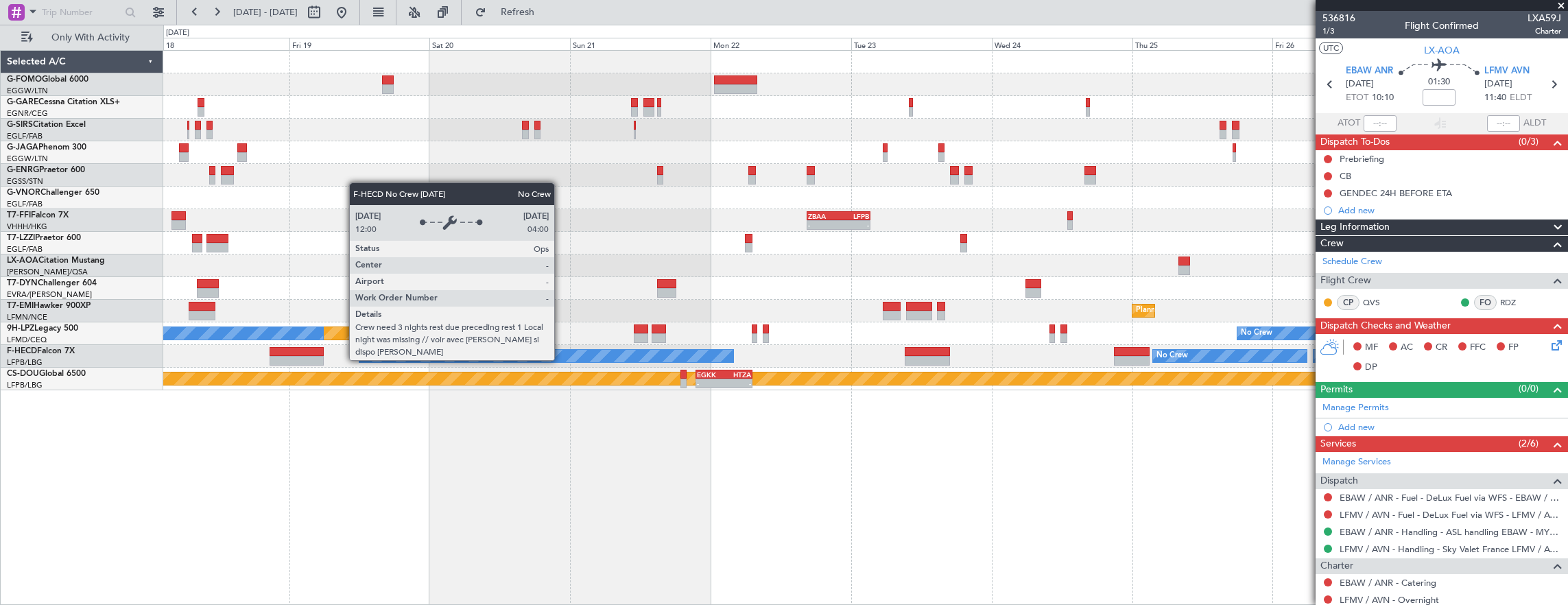
click at [738, 389] on div "Planned Maint London ([GEOGRAPHIC_DATA]) - - HTZA 06:30 Z EGLF 15:55 Z - - EGKK…" at bounding box center [866, 379] width 1404 height 23
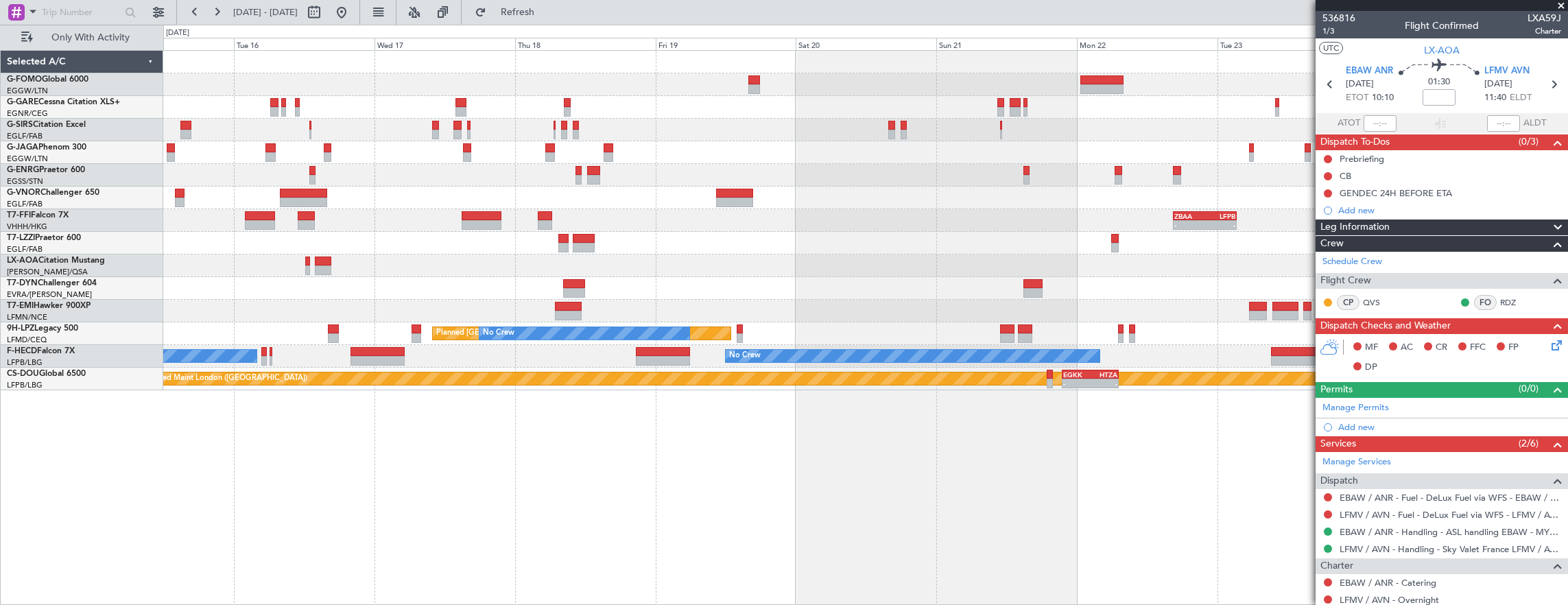
click at [831, 358] on div "Planned Maint [GEOGRAPHIC_DATA] ([GEOGRAPHIC_DATA]) No Crew No Crew No Crew No …" at bounding box center [866, 356] width 1404 height 23
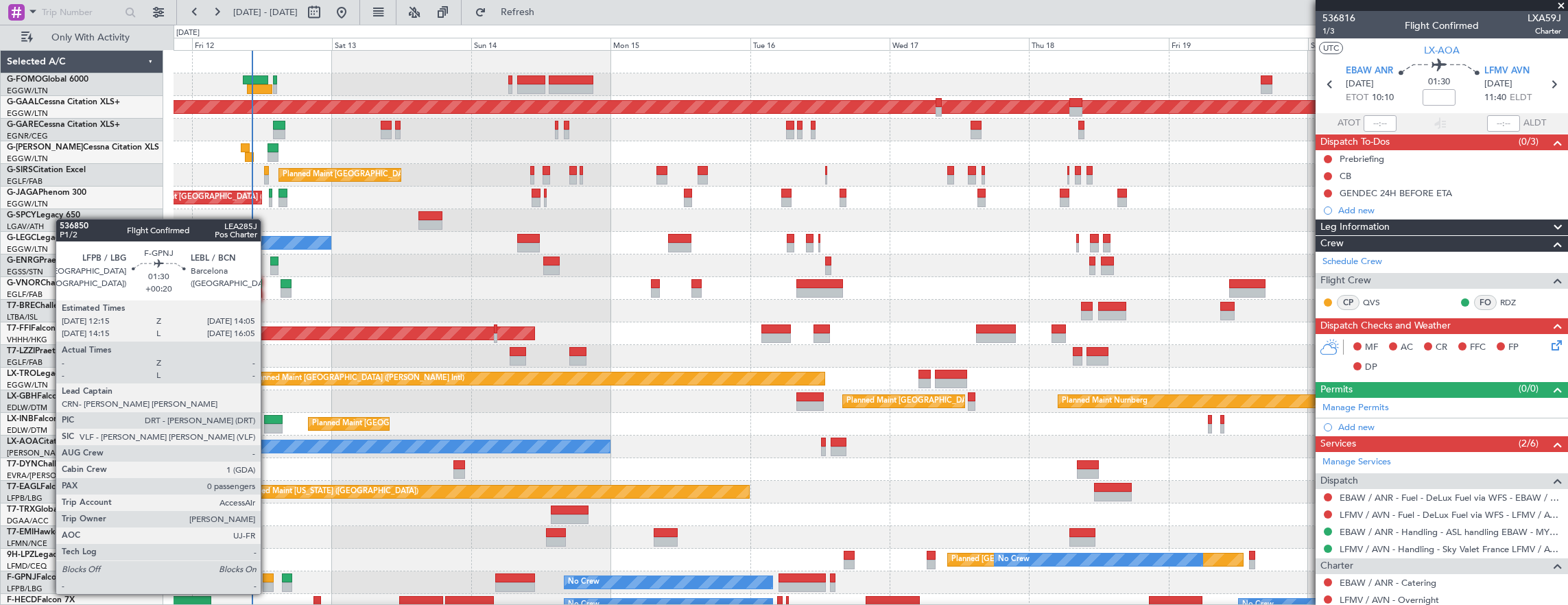
click at [268, 581] on div at bounding box center [268, 578] width 11 height 10
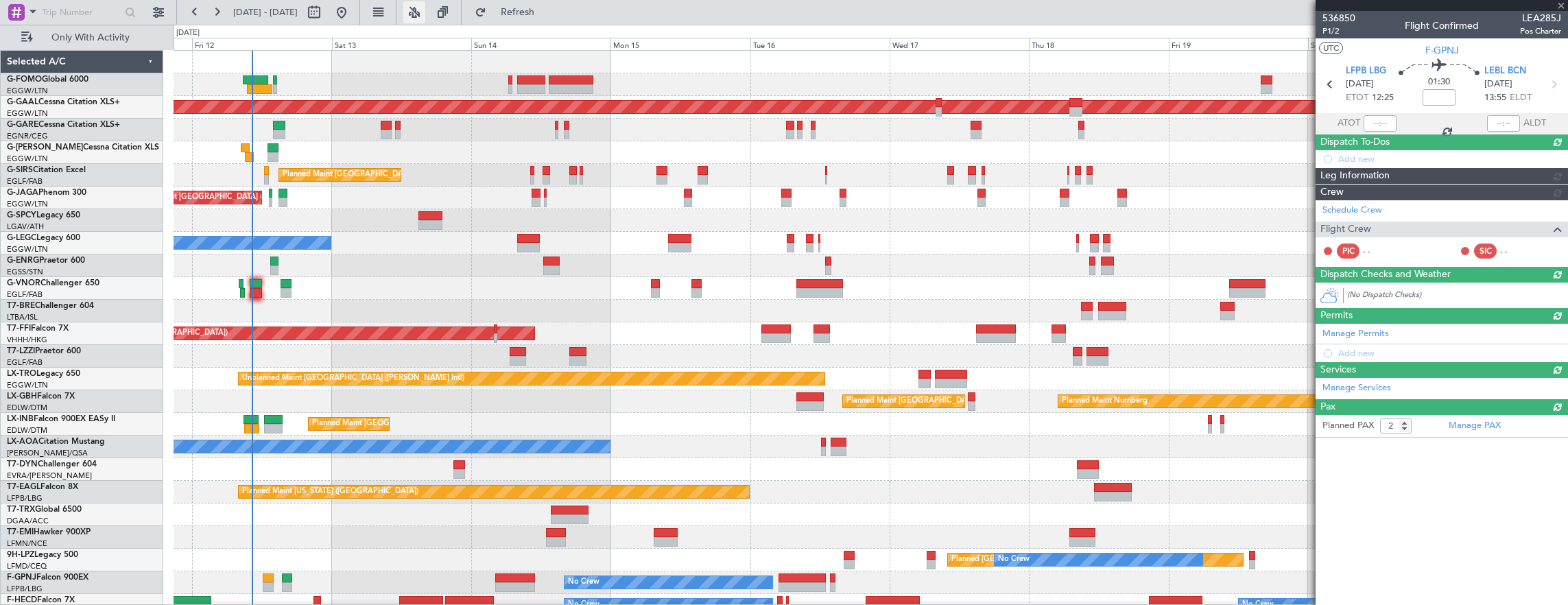
type input "+00:20"
type input "0"
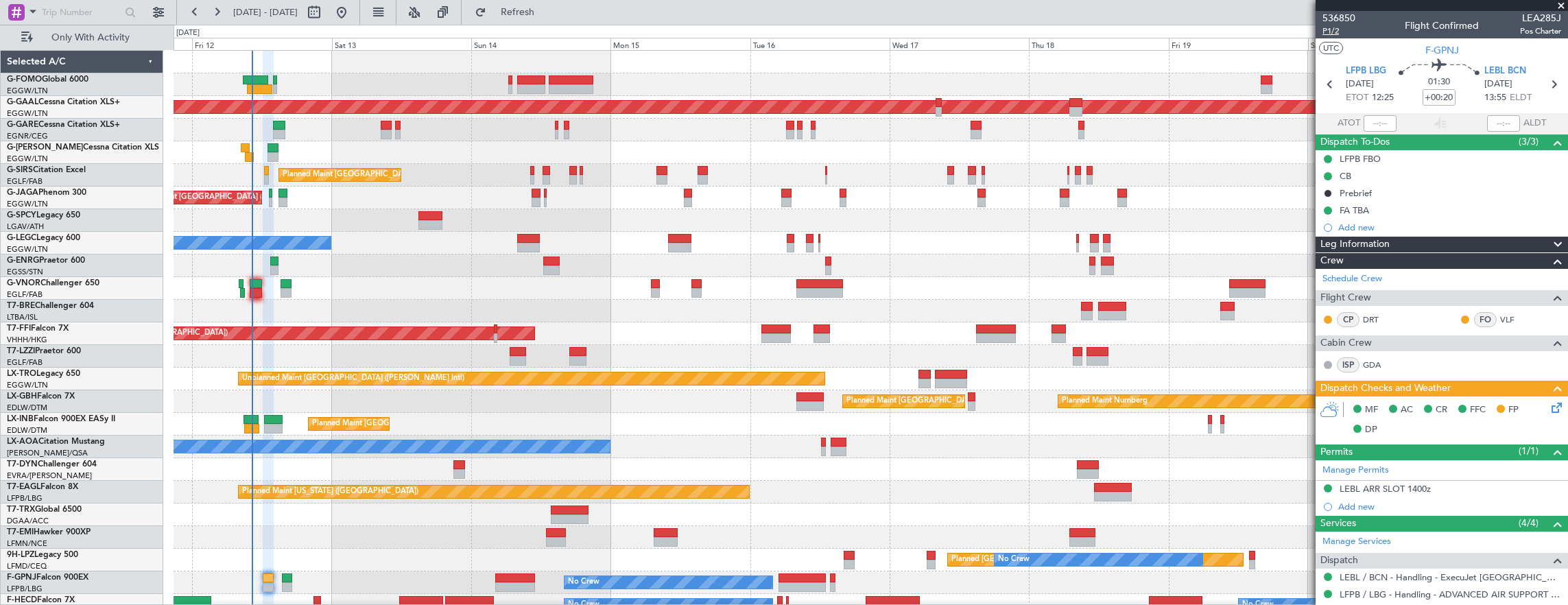
click at [1337, 26] on span "P1/2" at bounding box center [1338, 30] width 33 height 11
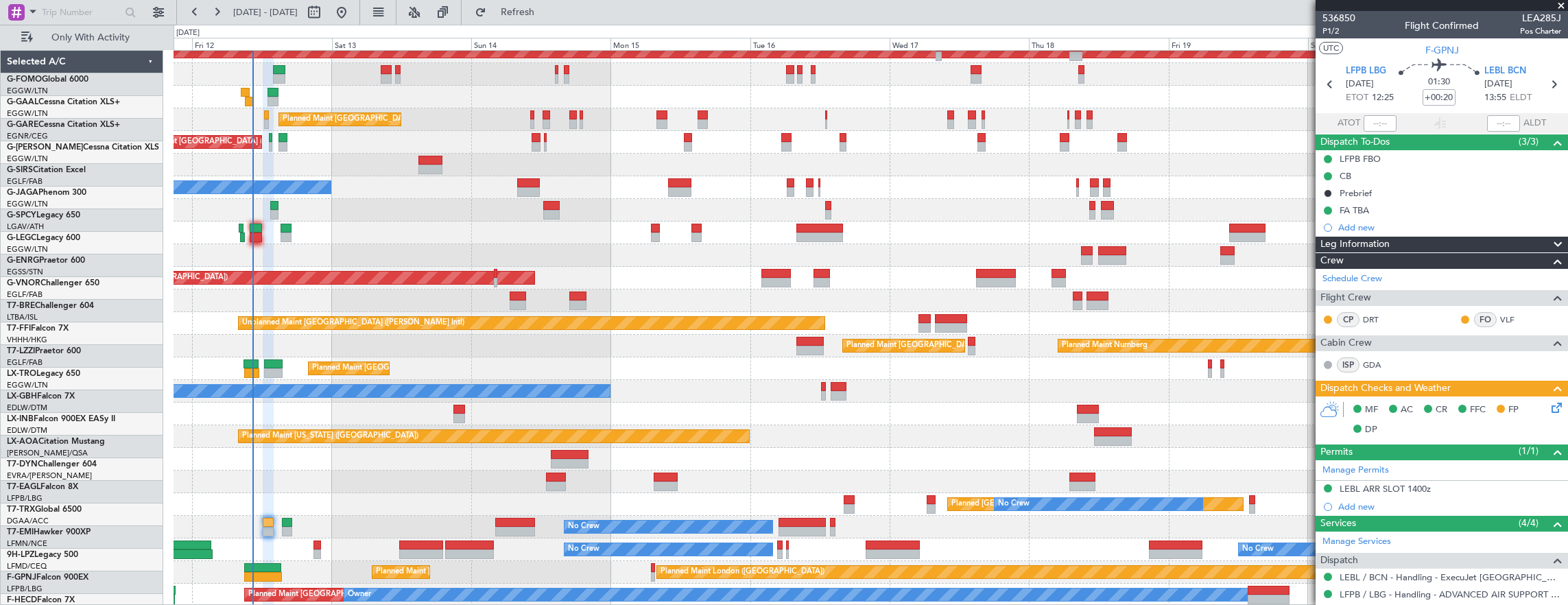
scroll to position [56, 0]
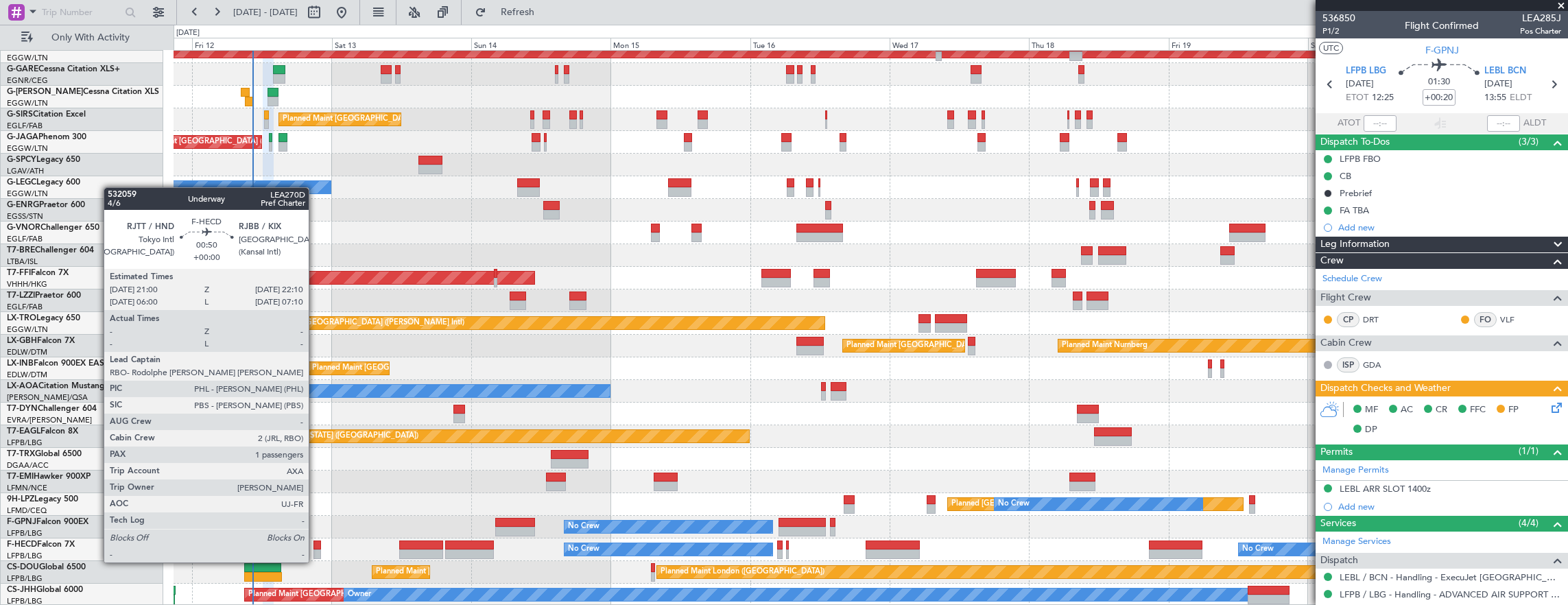
click at [316, 549] on div at bounding box center [316, 554] width 7 height 10
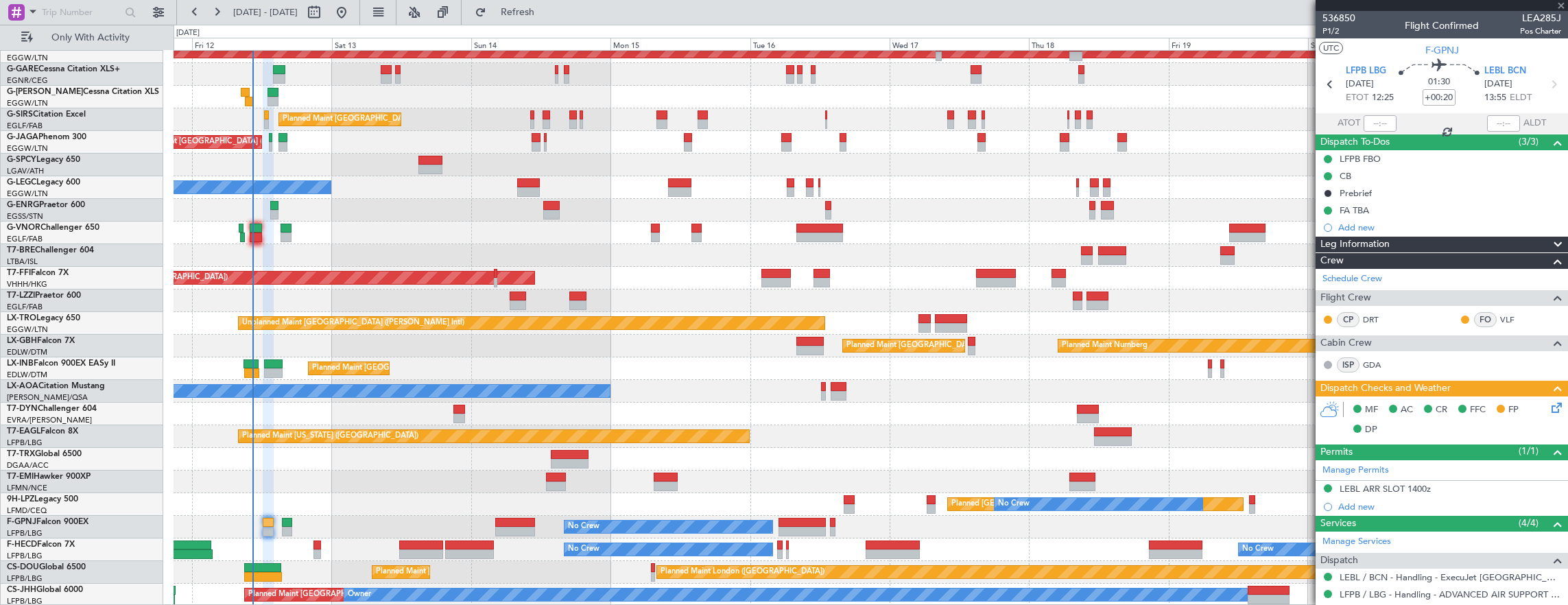
type input "1"
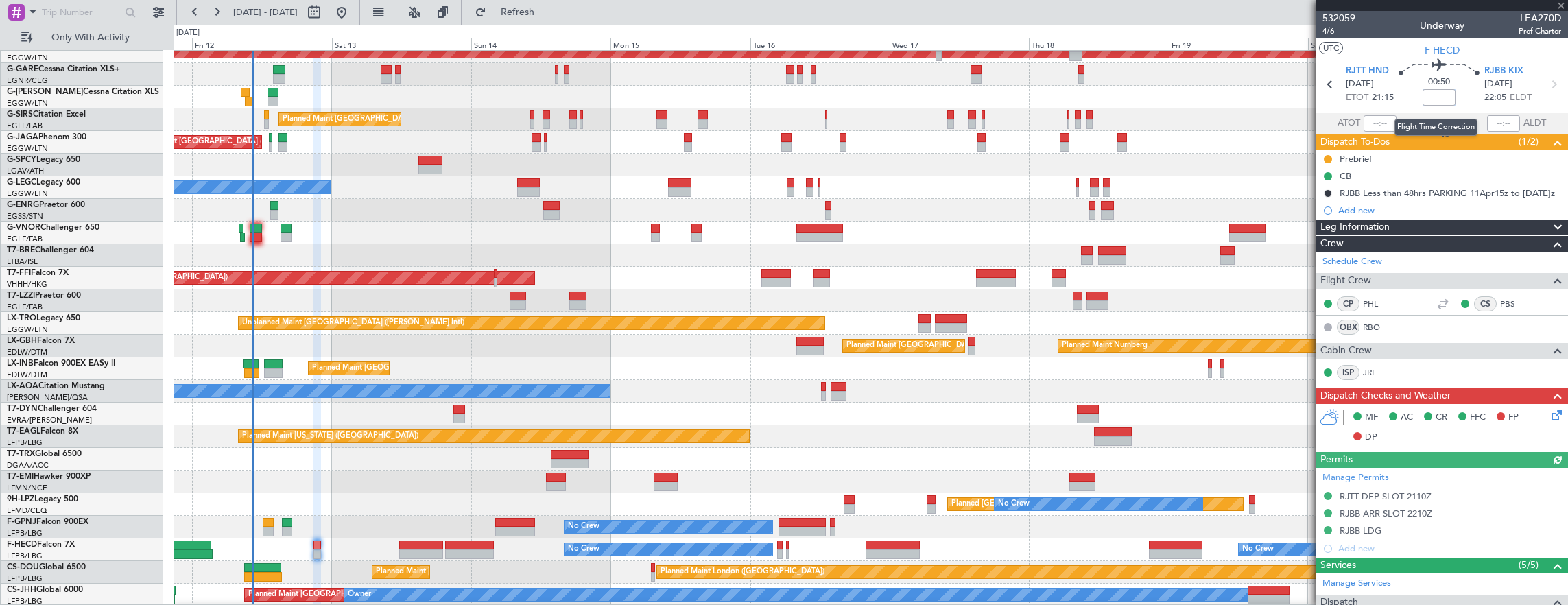
click at [1433, 101] on input at bounding box center [1439, 97] width 33 height 17
type input "+00:10"
click at [1556, 416] on div "MF AC CR FFC FP DP" at bounding box center [1442, 428] width 253 height 47
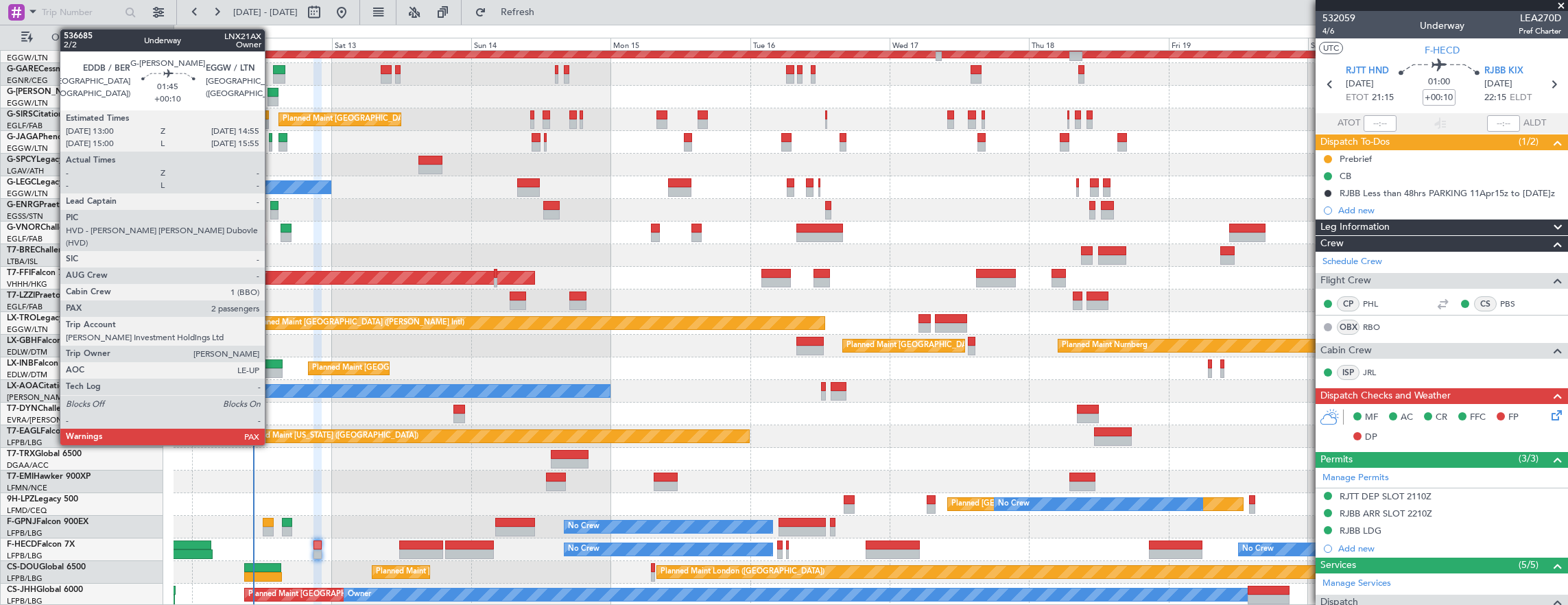
click at [272, 97] on div at bounding box center [273, 101] width 11 height 10
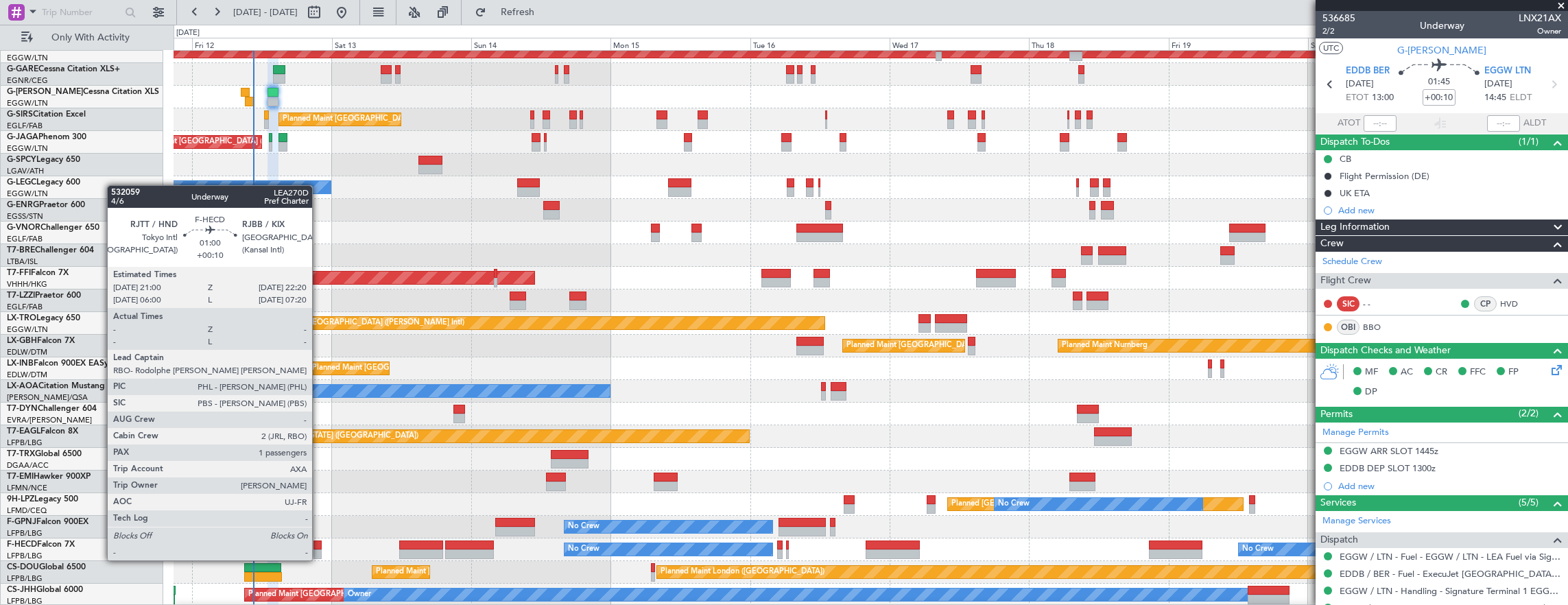
click at [319, 546] on div at bounding box center [317, 545] width 8 height 10
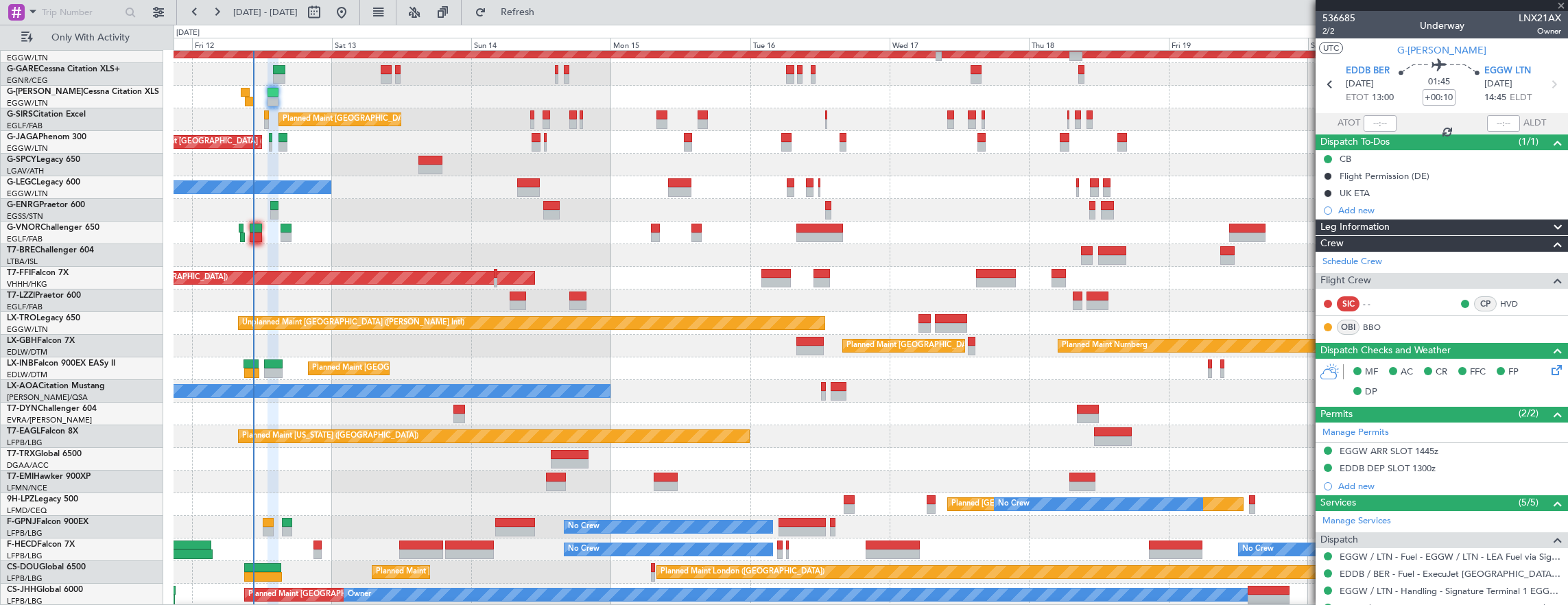
type input "1"
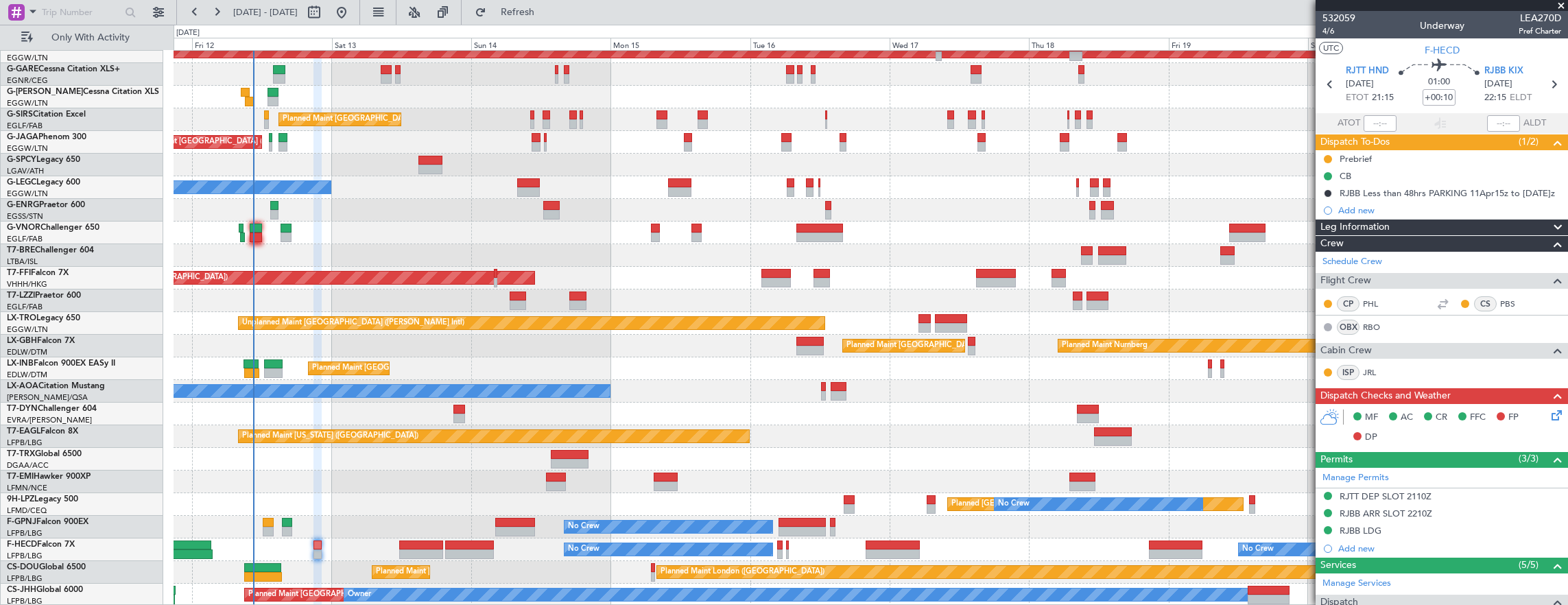
click at [1548, 414] on icon at bounding box center [1554, 412] width 11 height 11
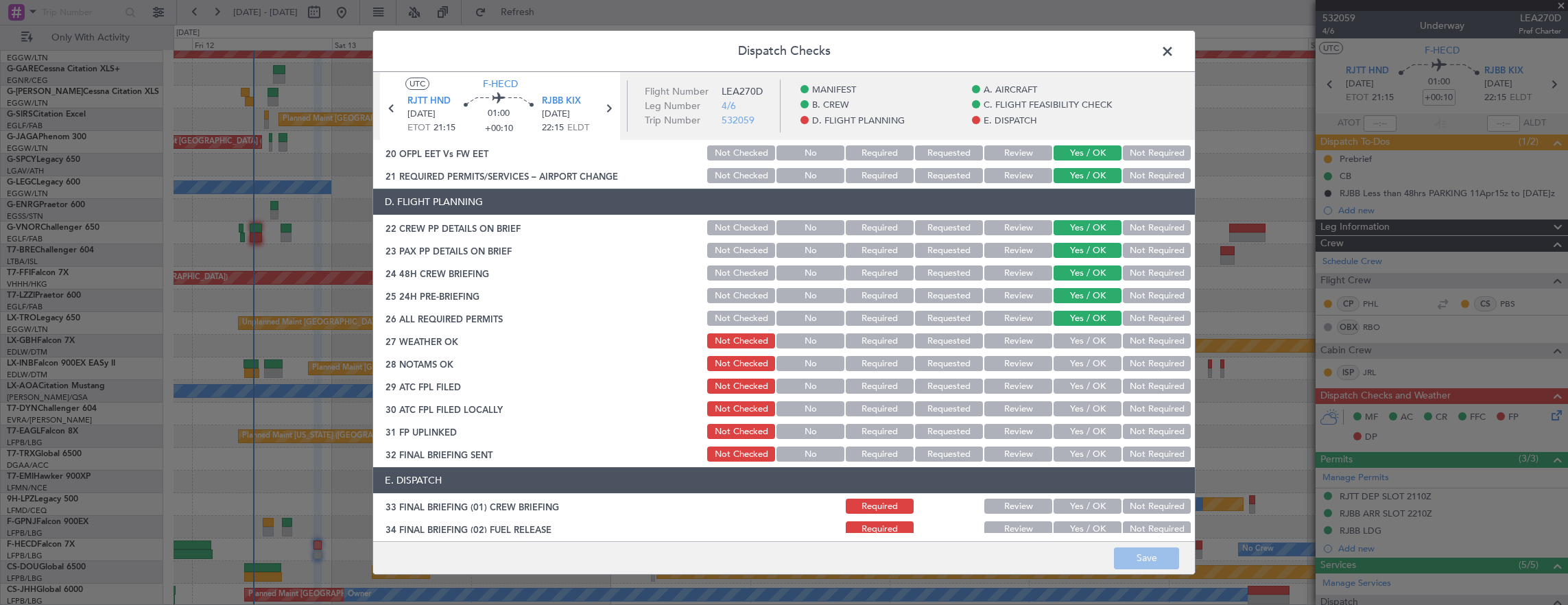
scroll to position [686, 0]
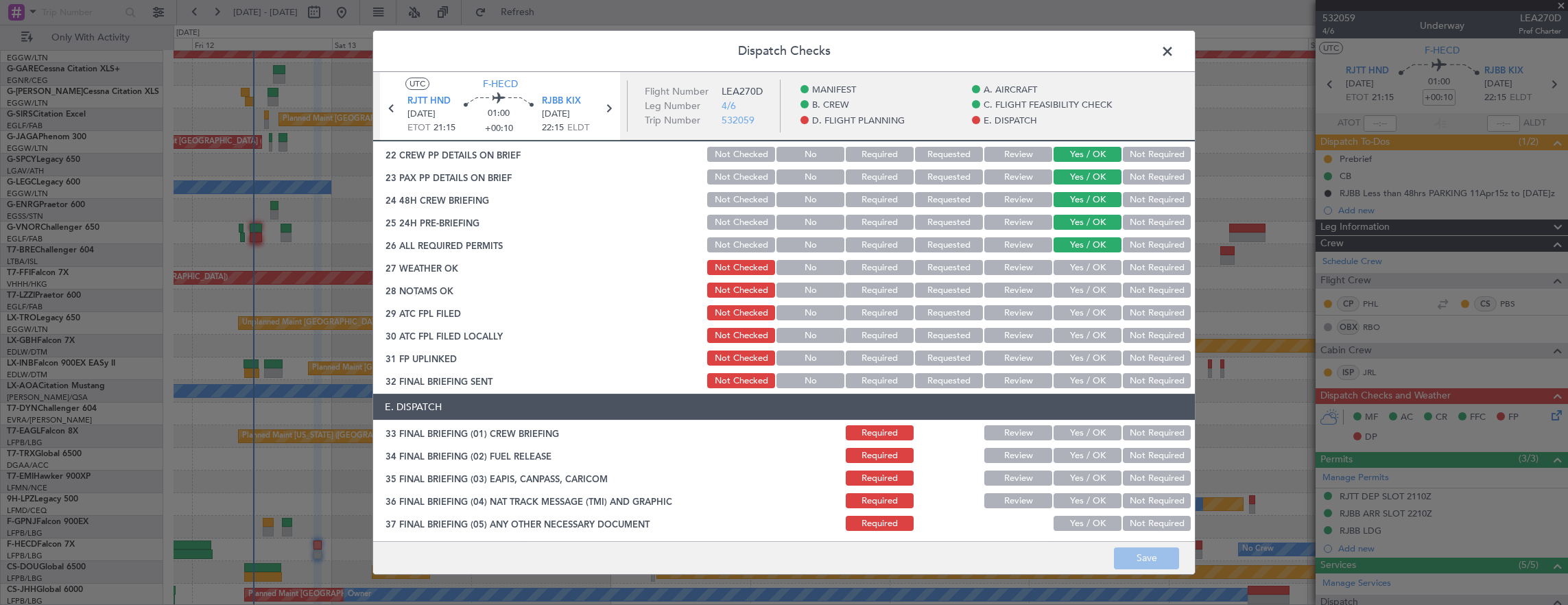
click at [1075, 269] on button "Yes / OK" at bounding box center [1087, 268] width 68 height 15
click at [1076, 294] on button "Yes / OK" at bounding box center [1087, 290] width 68 height 15
click at [1074, 320] on button "Yes / OK" at bounding box center [1087, 313] width 68 height 15
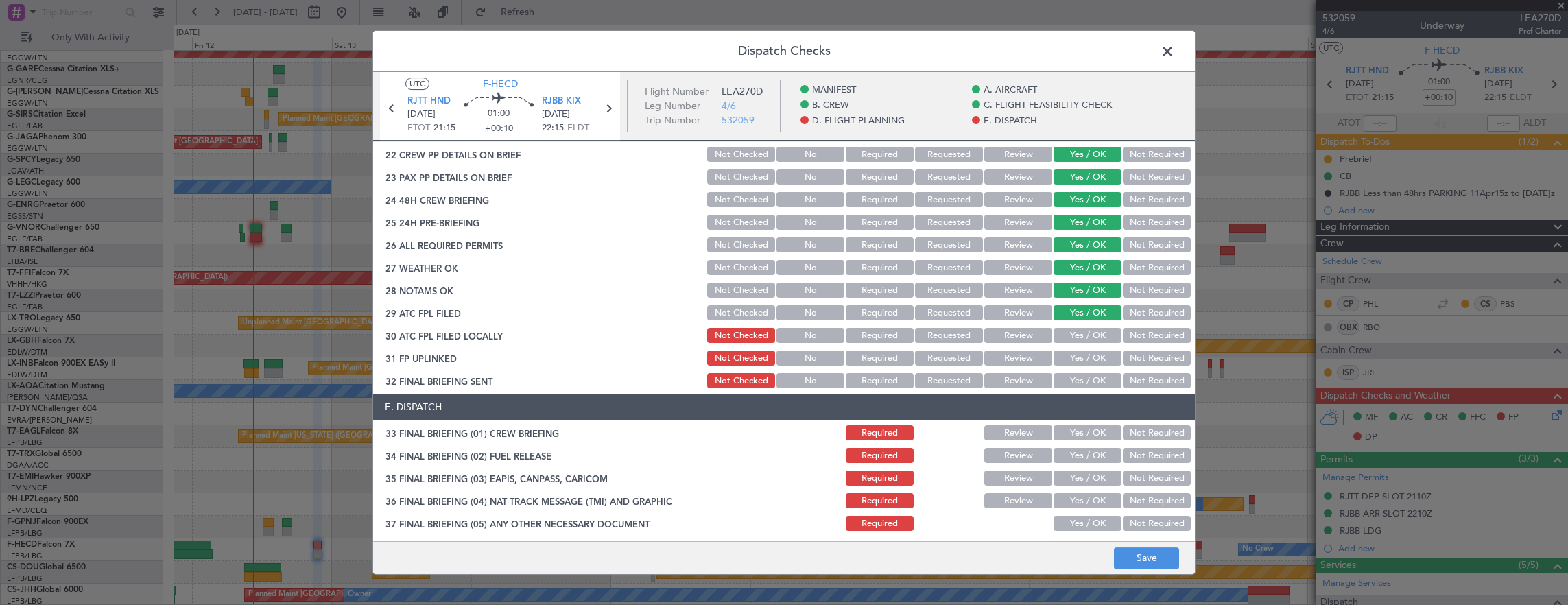
click at [1070, 326] on div "Yes / OK" at bounding box center [1086, 335] width 69 height 19
click at [1071, 332] on button "Yes / OK" at bounding box center [1087, 336] width 68 height 15
click at [1089, 358] on button "Yes / OK" at bounding box center [1087, 358] width 68 height 15
click at [1137, 381] on button "Not Required" at bounding box center [1156, 381] width 68 height 15
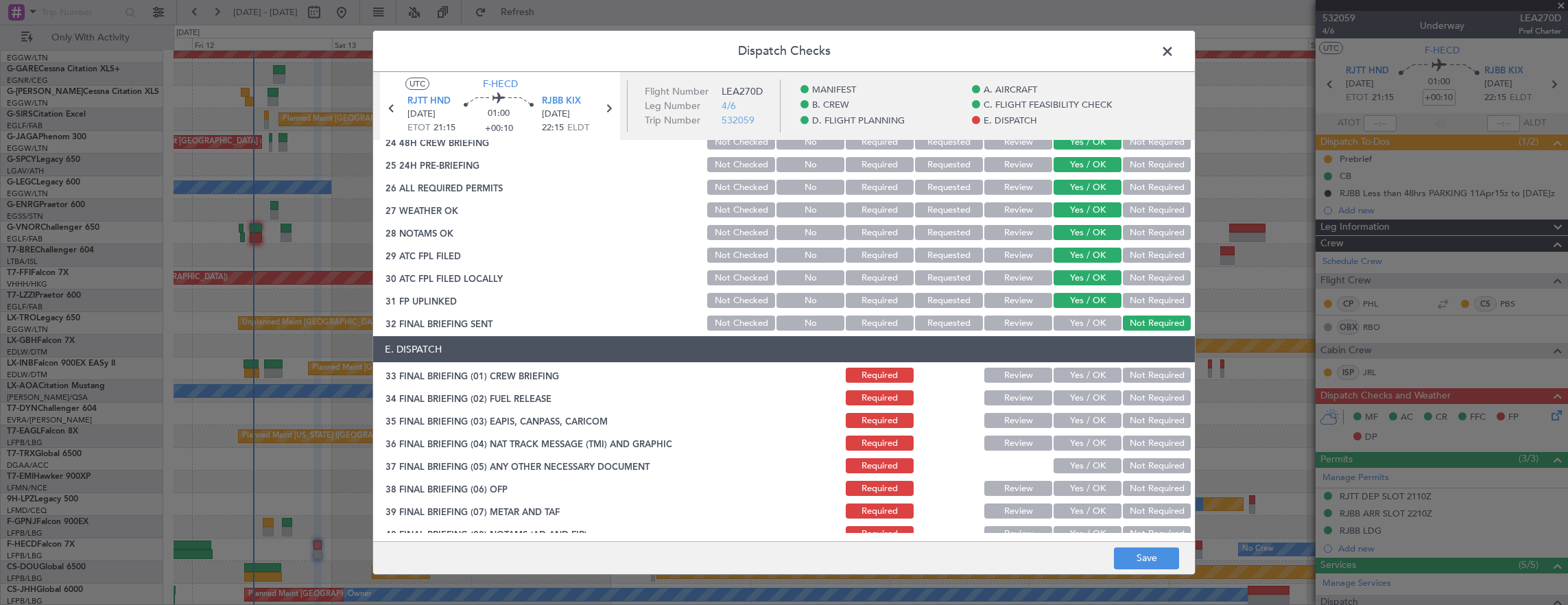
scroll to position [823, 0]
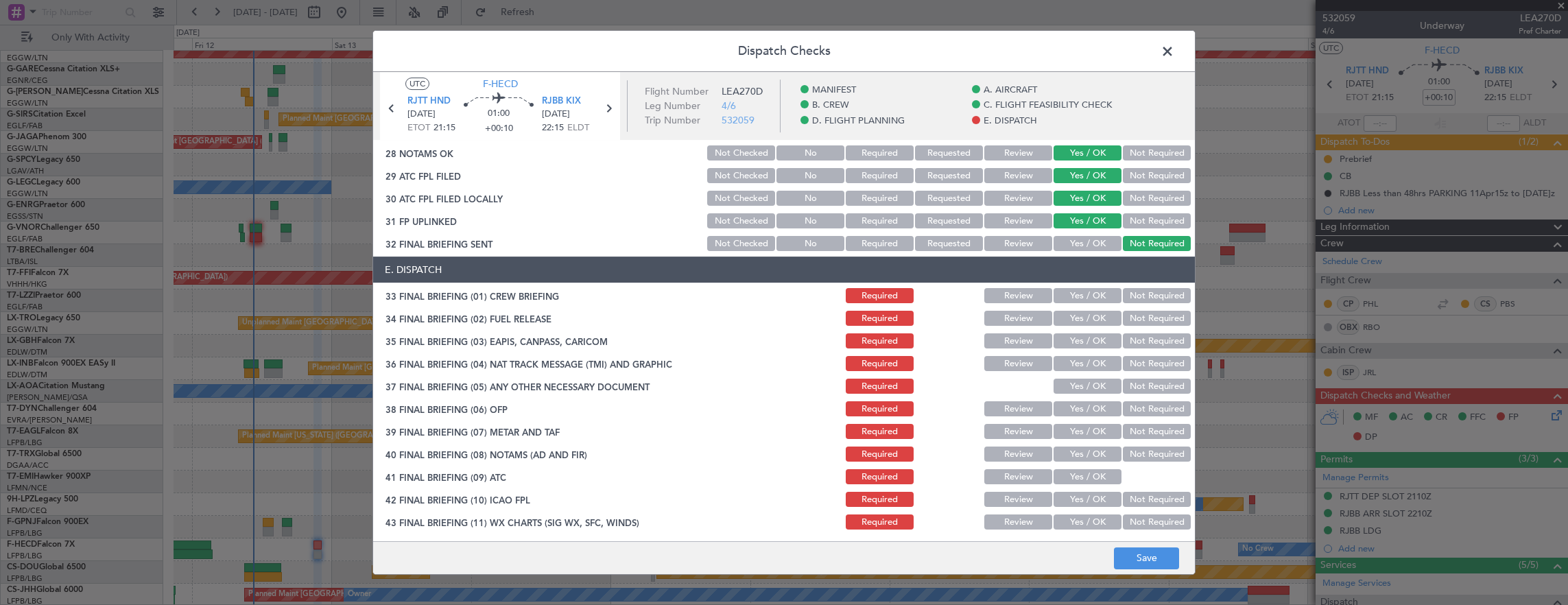
click at [1077, 294] on button "Yes / OK" at bounding box center [1087, 296] width 68 height 15
click at [1079, 316] on button "Yes / OK" at bounding box center [1087, 318] width 68 height 15
click at [1148, 345] on button "Not Required" at bounding box center [1156, 341] width 68 height 15
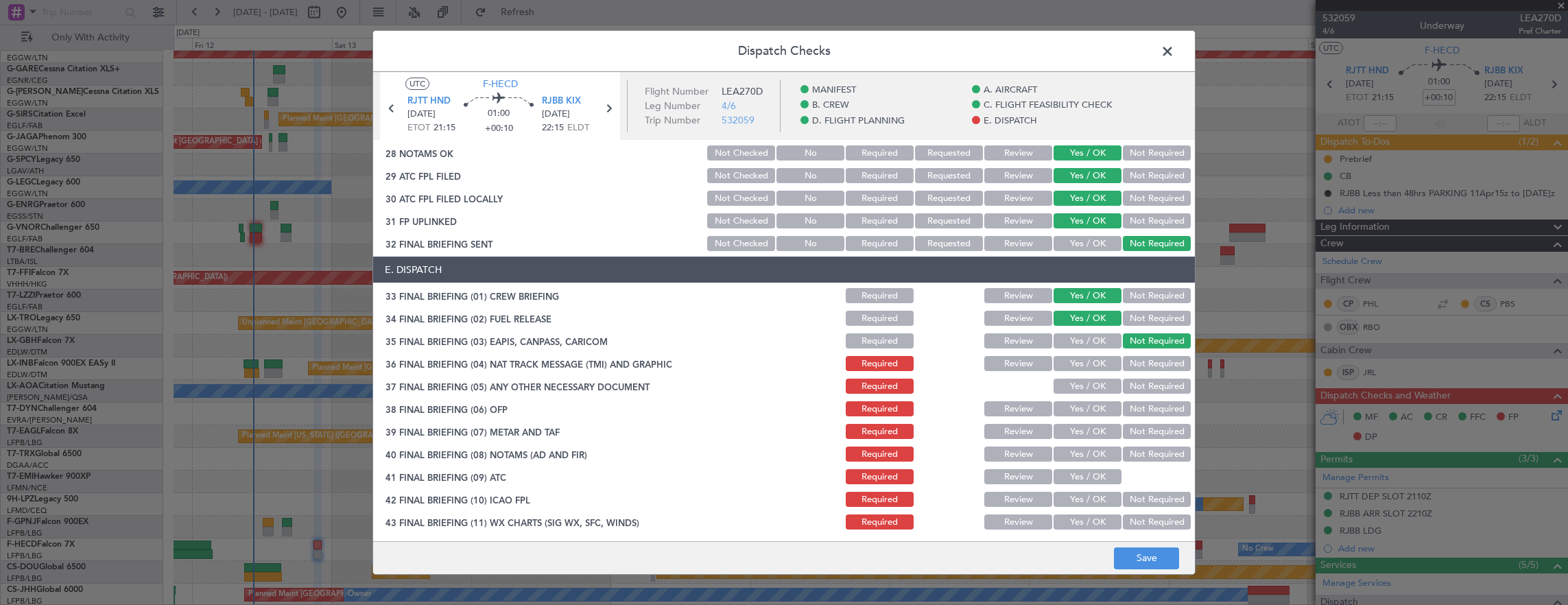
click at [1142, 368] on button "Not Required" at bounding box center [1156, 364] width 68 height 15
click at [1099, 396] on section "E. DISPATCH 33 FINAL BRIEFING (01) CREW BRIEFING Required Review Yes / OK Not R…" at bounding box center [784, 405] width 822 height 298
click at [1089, 396] on section "E. DISPATCH 33 FINAL BRIEFING (01) CREW BRIEFING Required Review Yes / OK Not R…" at bounding box center [784, 405] width 822 height 298
drag, startPoint x: 1089, startPoint y: 413, endPoint x: 1092, endPoint y: 424, distance: 11.4
click at [1089, 413] on button "Yes / OK" at bounding box center [1087, 409] width 68 height 15
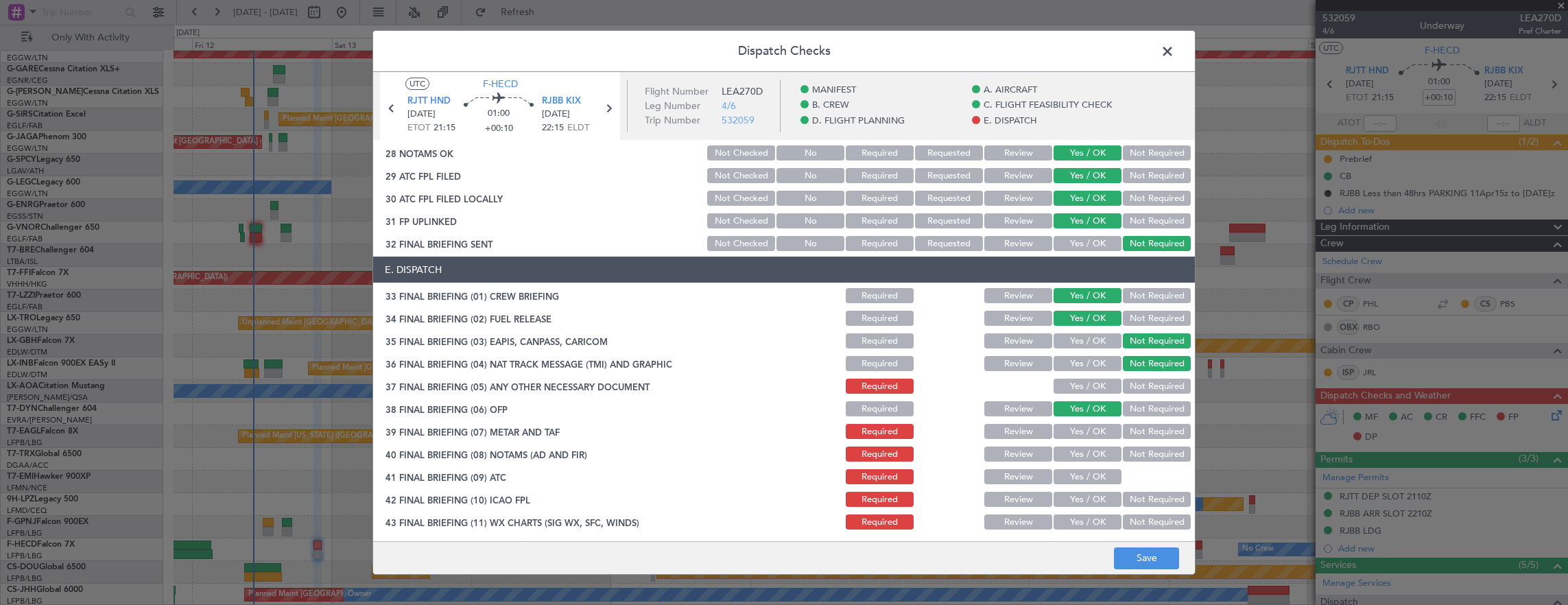
click at [1090, 449] on button "Yes / OK" at bounding box center [1087, 454] width 68 height 15
drag, startPoint x: 1089, startPoint y: 479, endPoint x: 1085, endPoint y: 500, distance: 21.4
click at [1089, 482] on button "Yes / OK" at bounding box center [1087, 477] width 68 height 15
click at [1086, 500] on button "Yes / OK" at bounding box center [1087, 499] width 68 height 15
click at [1080, 428] on button "Yes / OK" at bounding box center [1087, 431] width 68 height 15
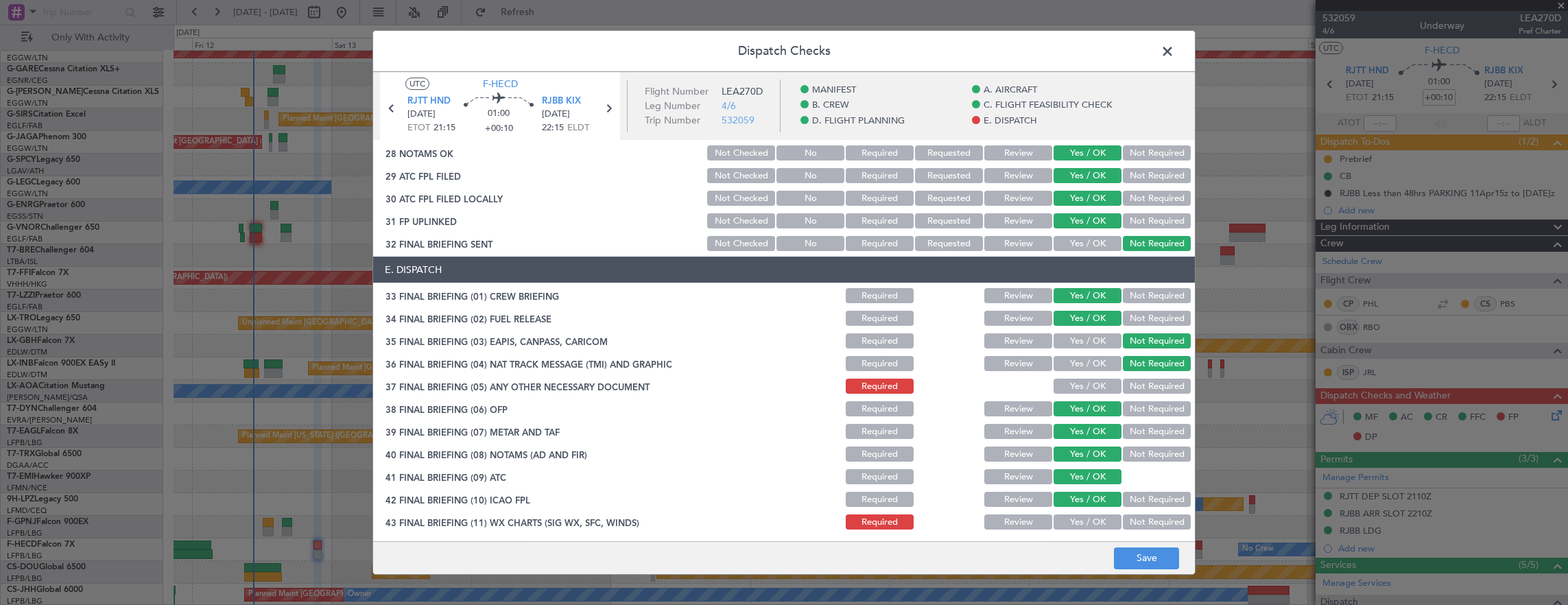
click at [1088, 381] on button "Yes / OK" at bounding box center [1087, 387] width 68 height 15
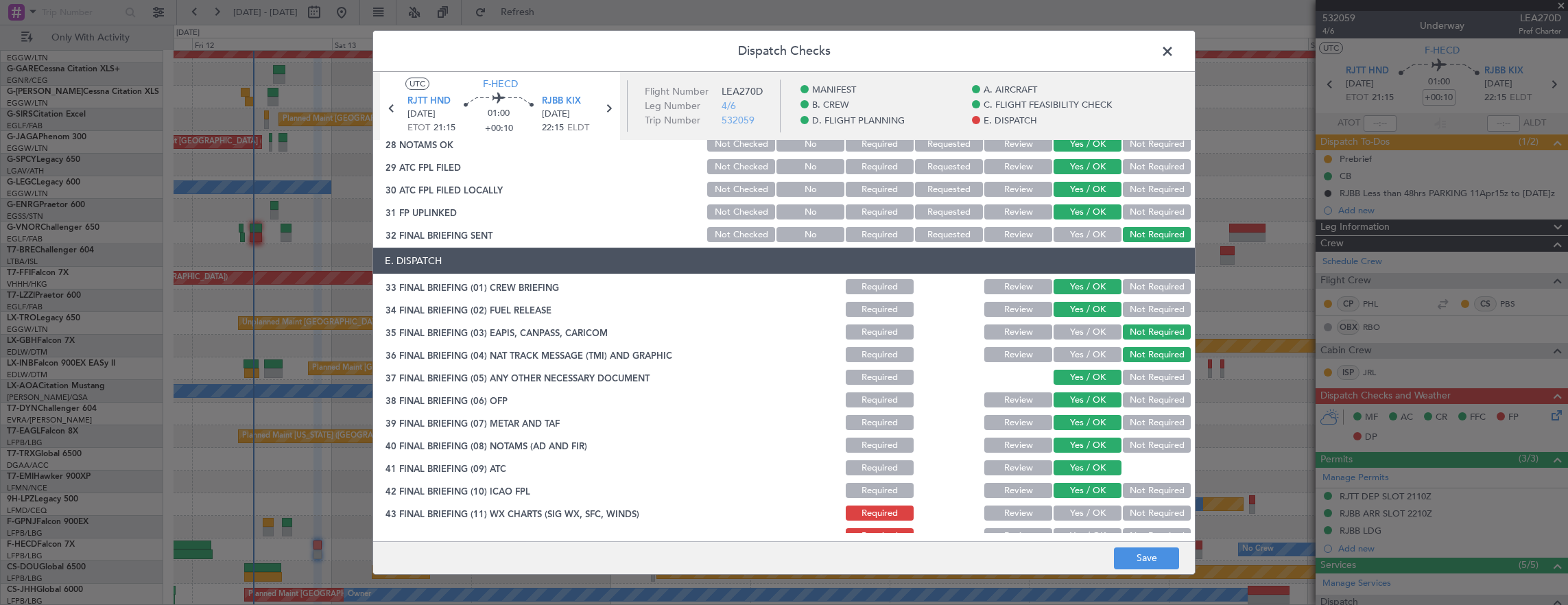
scroll to position [848, 0]
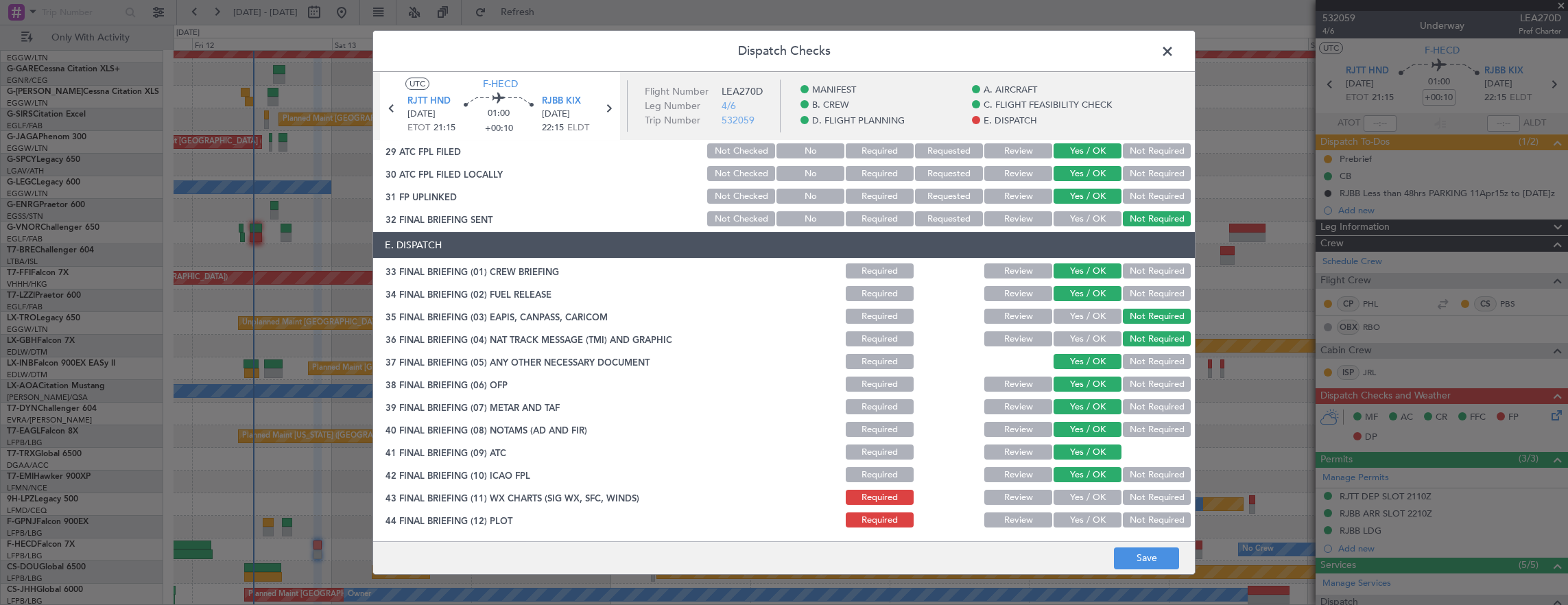
click at [1081, 471] on button "Yes / OK" at bounding box center [1087, 475] width 68 height 15
click at [1081, 501] on button "Yes / OK" at bounding box center [1087, 498] width 68 height 15
click at [1083, 523] on button "Yes / OK" at bounding box center [1087, 520] width 68 height 15
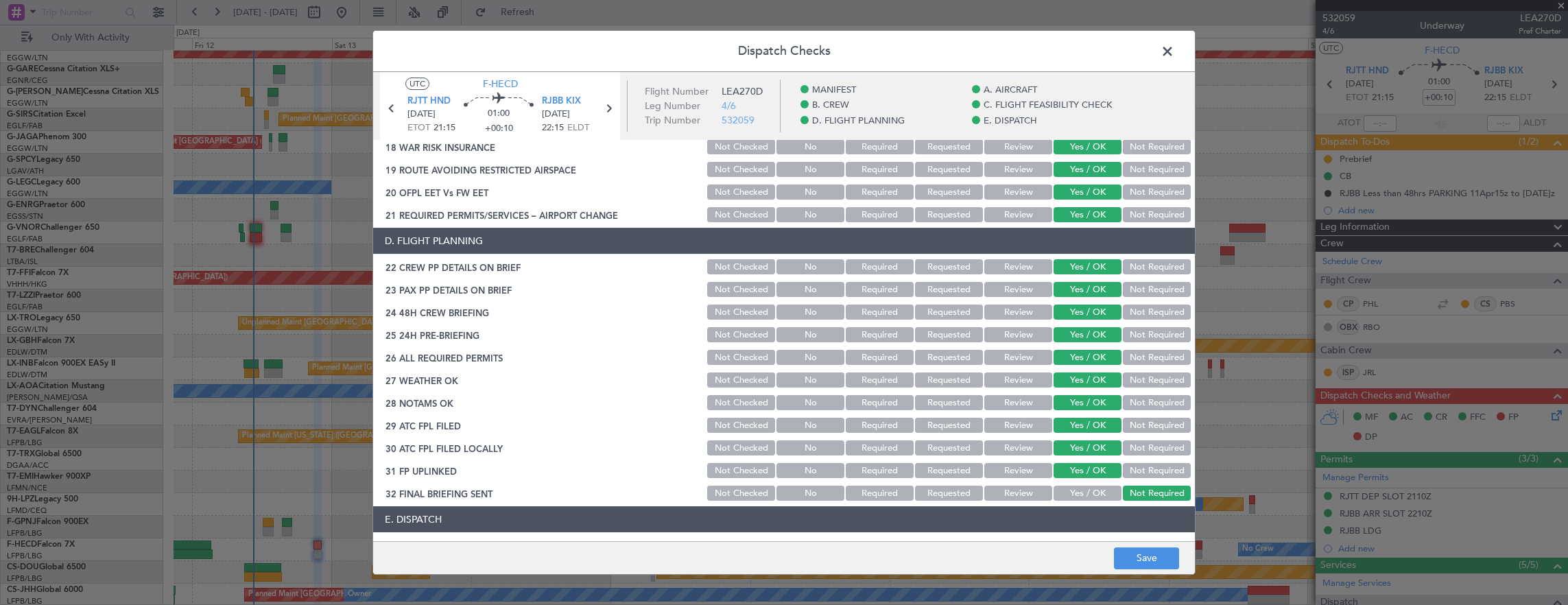
click at [991, 380] on button "Review" at bounding box center [1018, 380] width 68 height 15
click at [1143, 556] on button "Save" at bounding box center [1147, 558] width 65 height 22
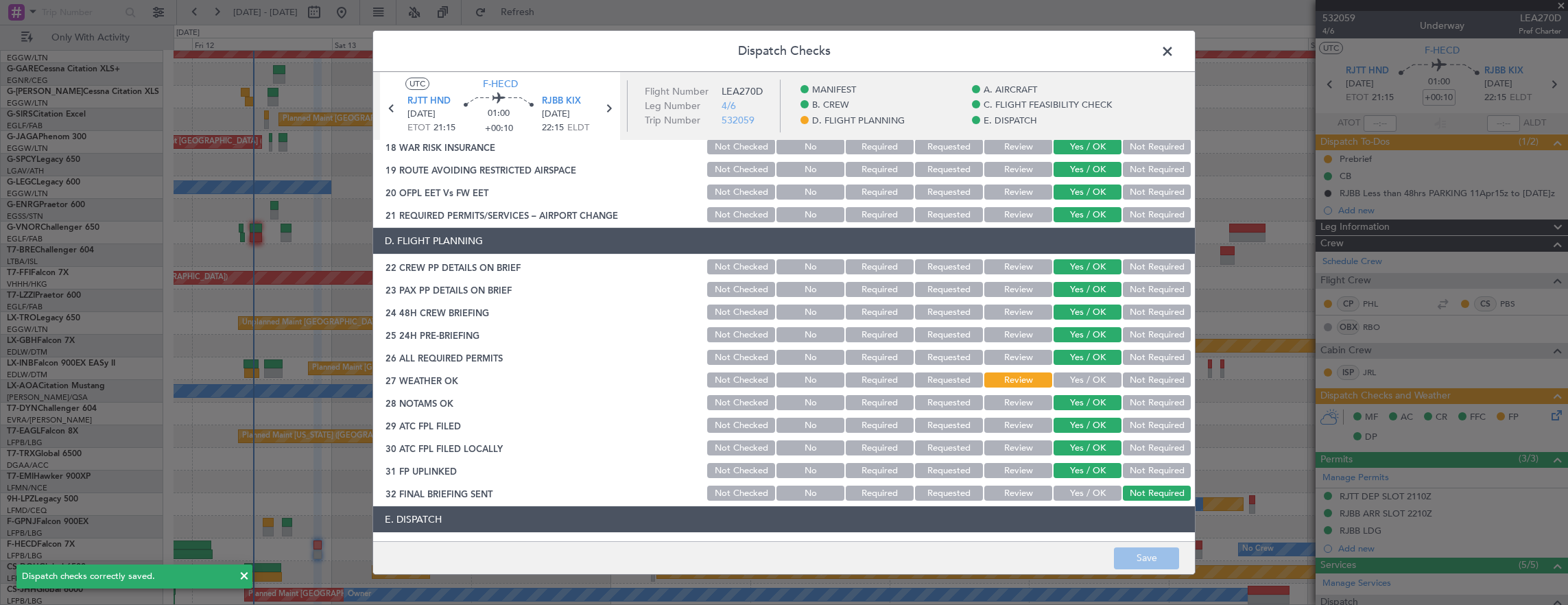
click at [1174, 46] on span at bounding box center [1174, 55] width 0 height 27
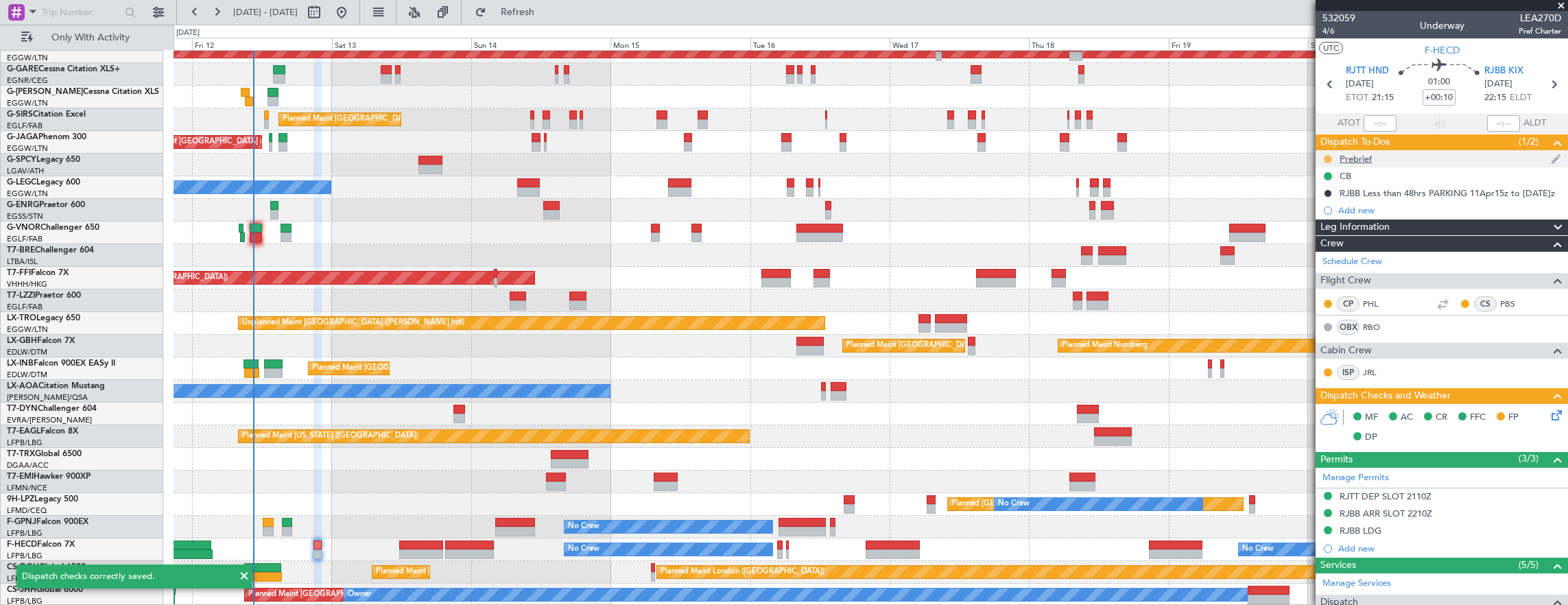
click at [1325, 157] on button at bounding box center [1328, 159] width 8 height 8
click at [1333, 240] on span "Cancelled" at bounding box center [1330, 240] width 39 height 14
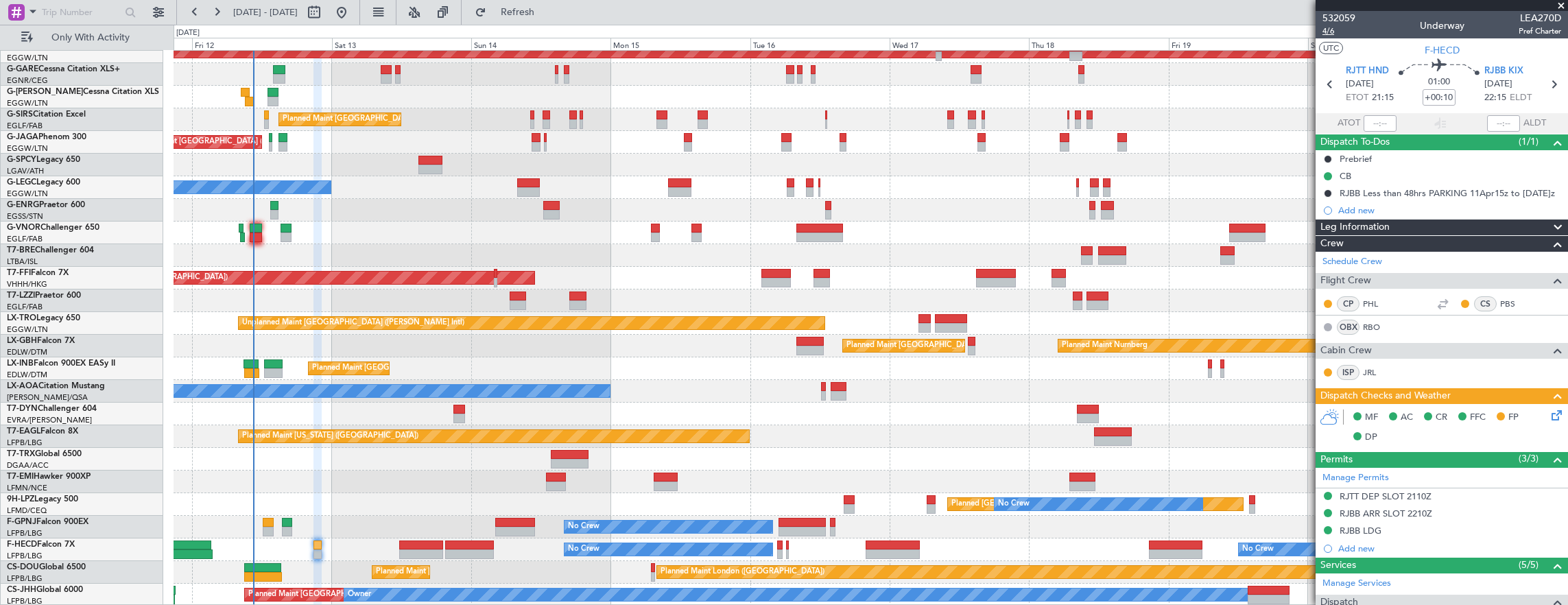
click at [1322, 31] on span "4/6" at bounding box center [1338, 30] width 33 height 11
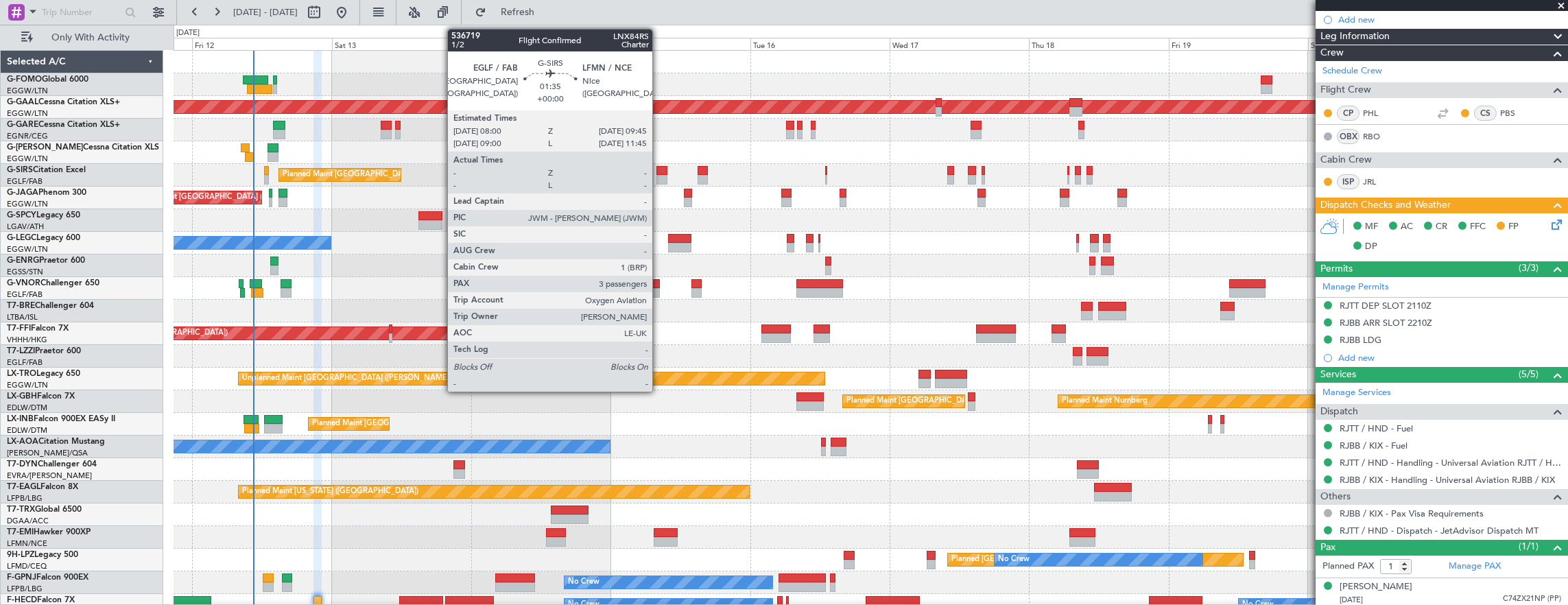
click at [659, 178] on div at bounding box center [662, 180] width 11 height 10
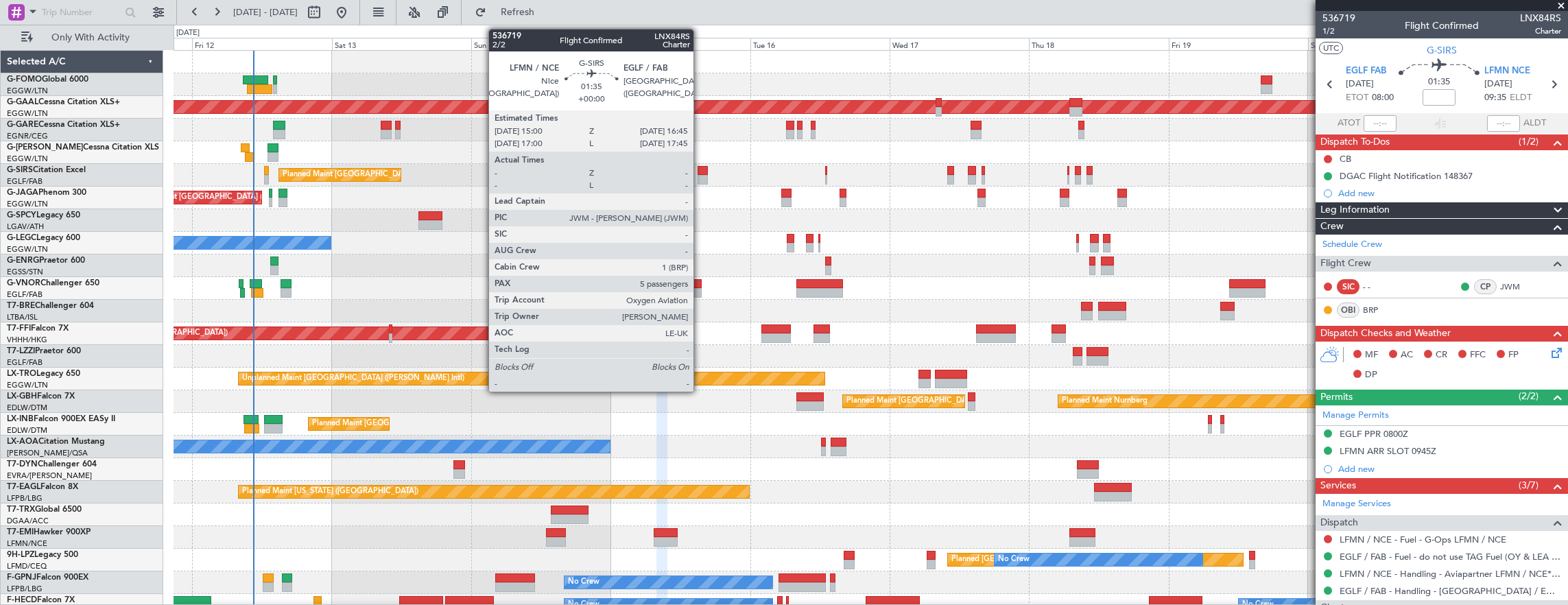
click at [700, 169] on div at bounding box center [703, 170] width 11 height 10
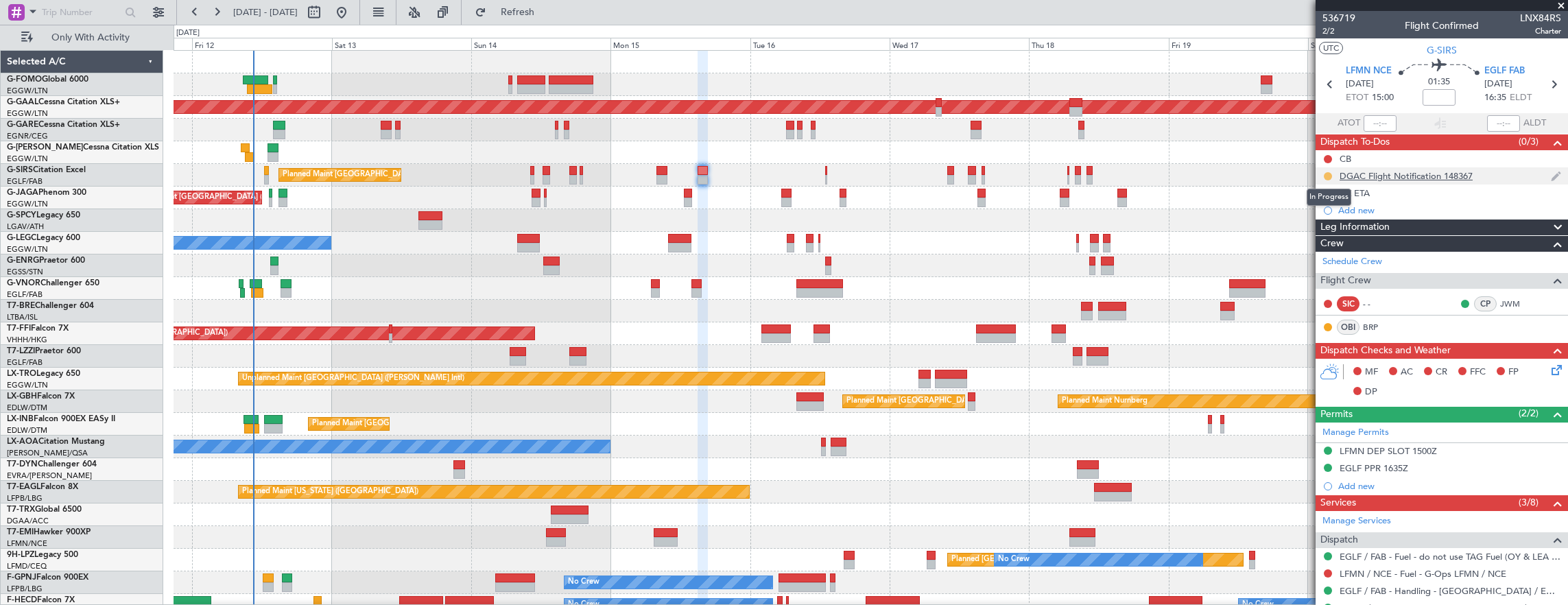
click at [1324, 174] on button at bounding box center [1328, 176] width 8 height 8
click at [1337, 240] on span "Completed" at bounding box center [1333, 236] width 45 height 14
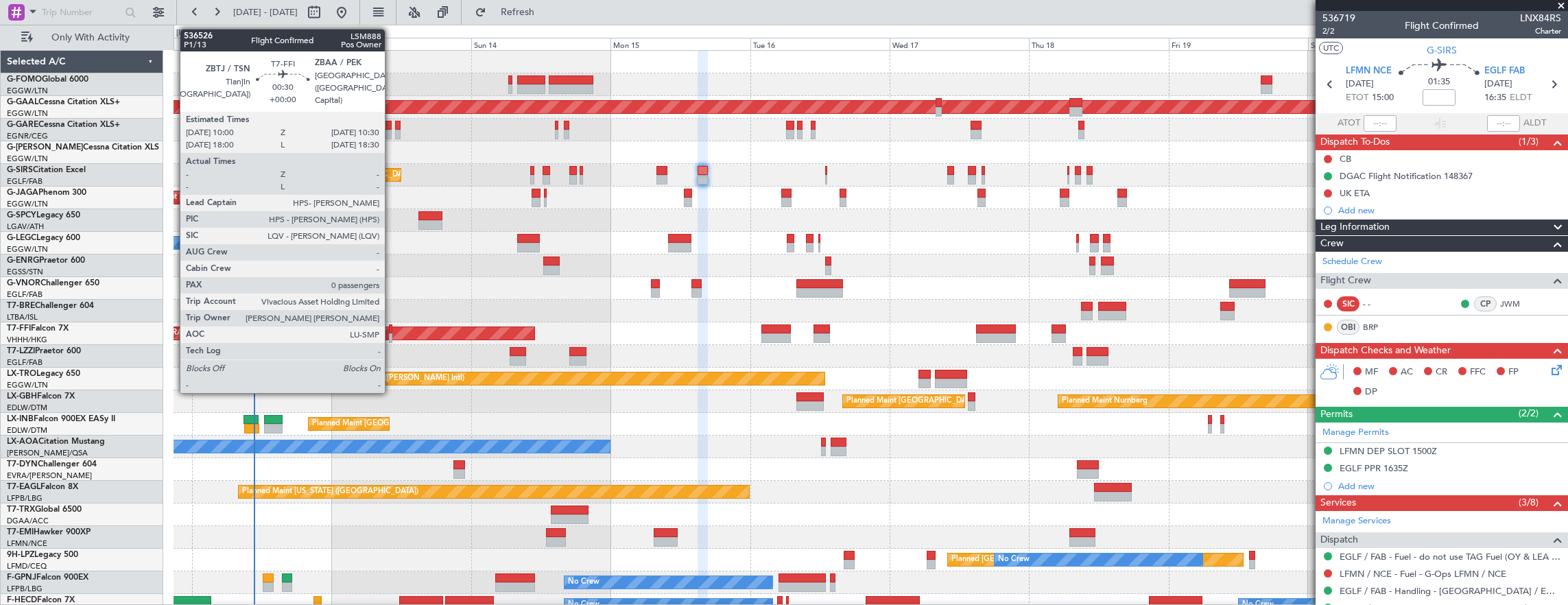
click at [392, 326] on div at bounding box center [390, 329] width 4 height 10
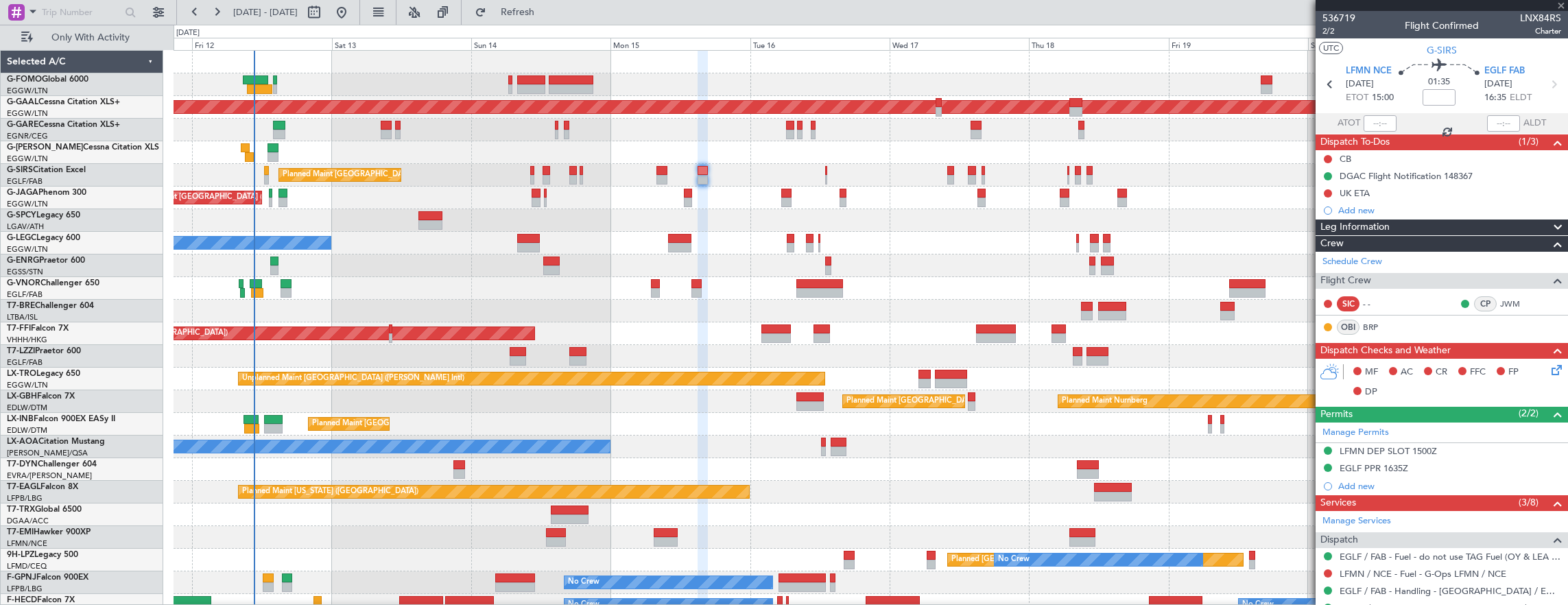
type input "0"
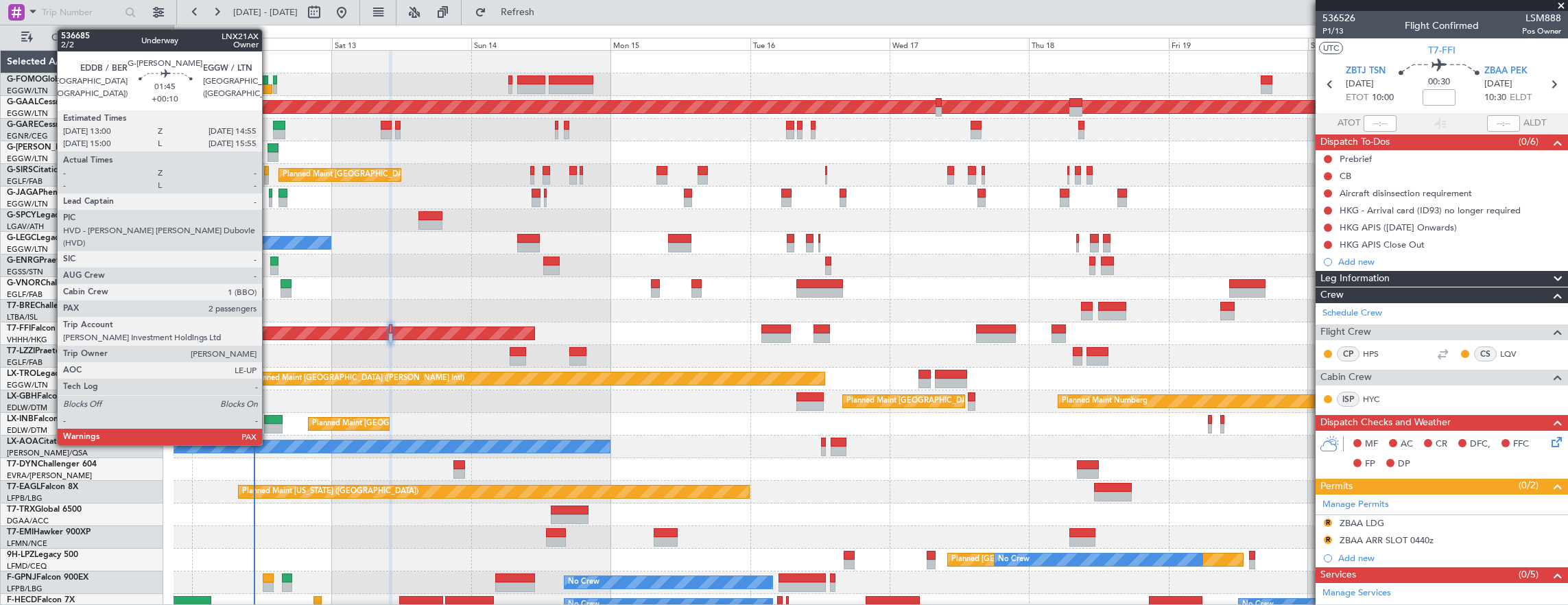
click at [269, 157] on div at bounding box center [273, 157] width 11 height 10
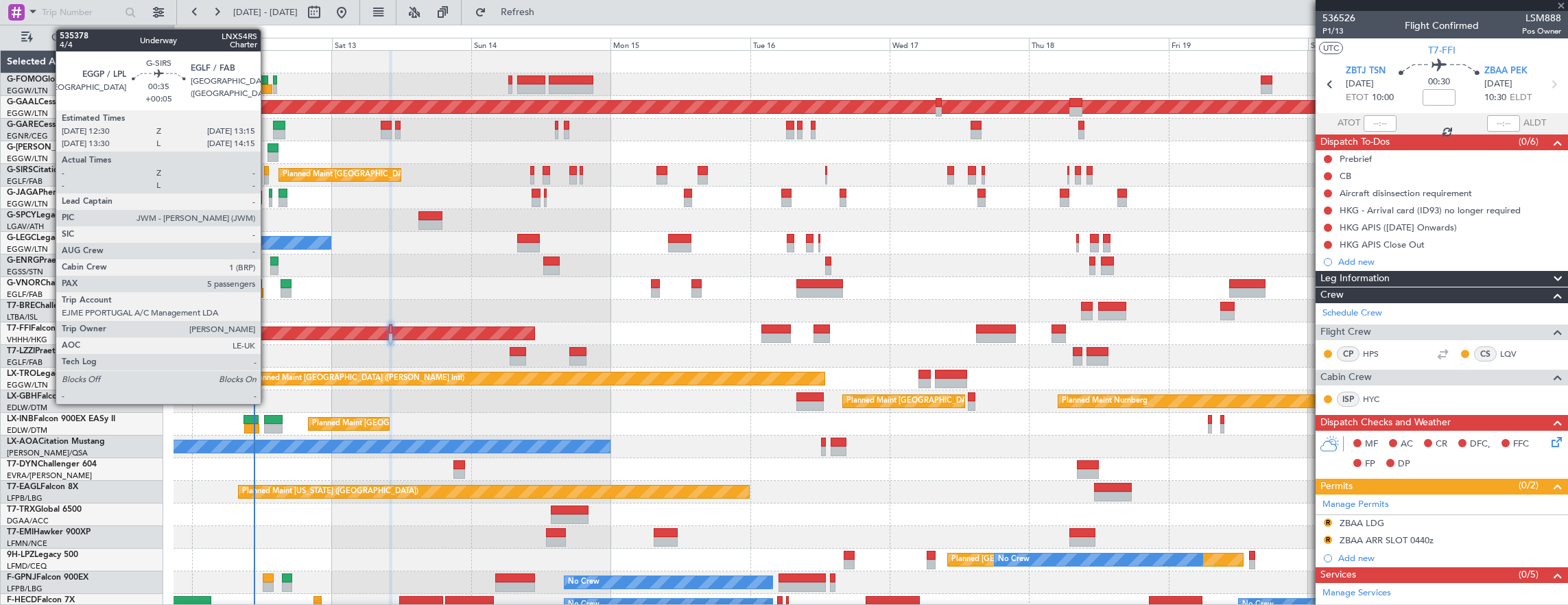
type input "+00:10"
type input "2"
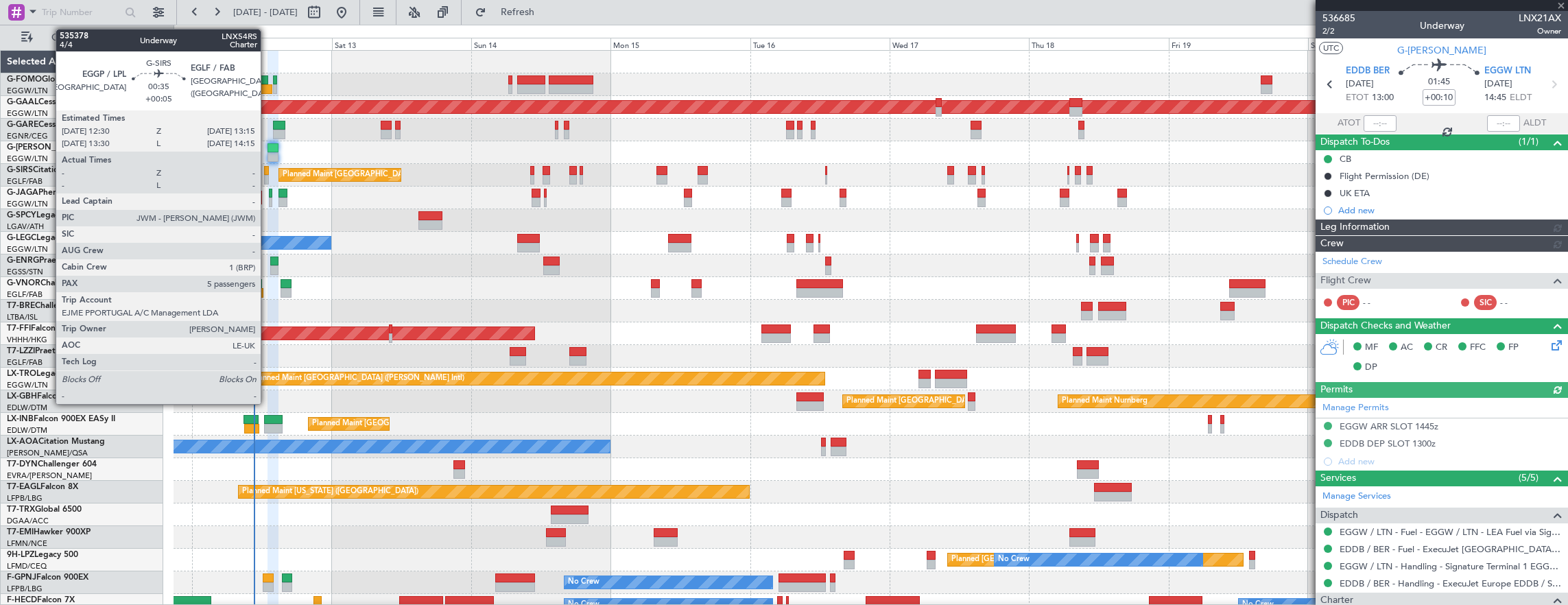
click at [268, 170] on div at bounding box center [266, 170] width 5 height 10
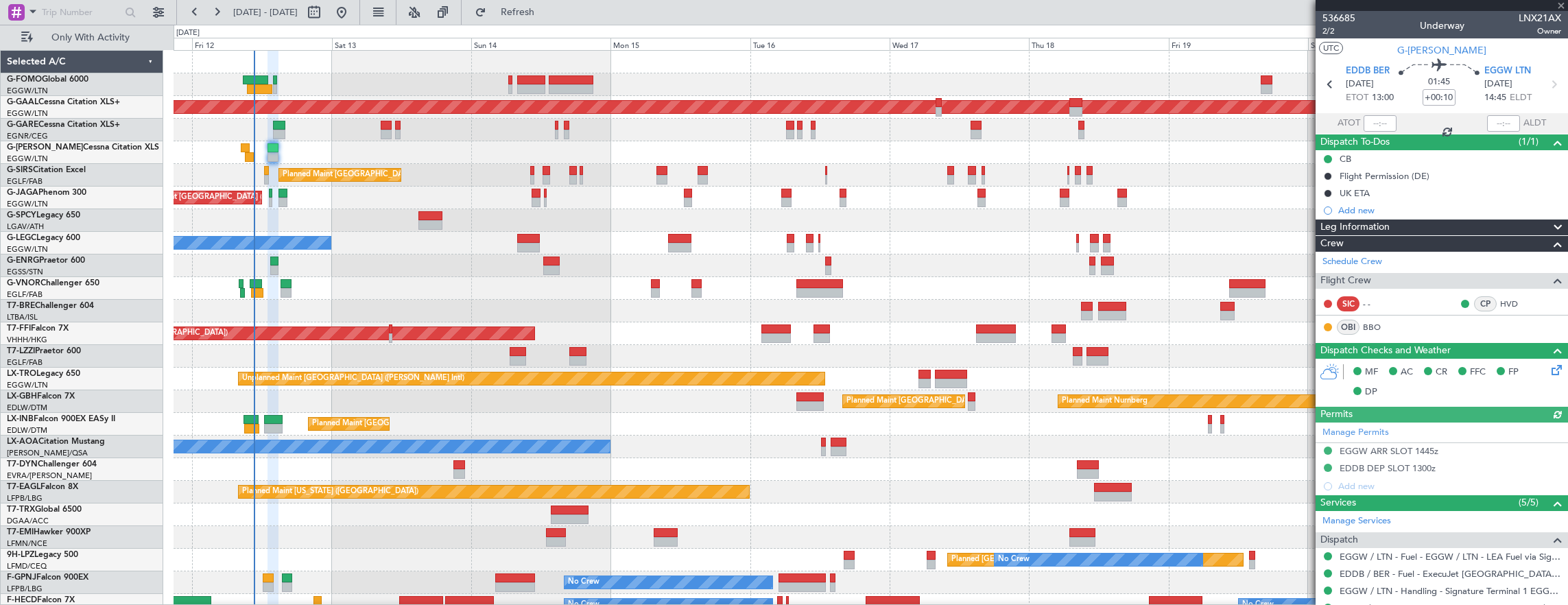
type input "+00:05"
type input "5"
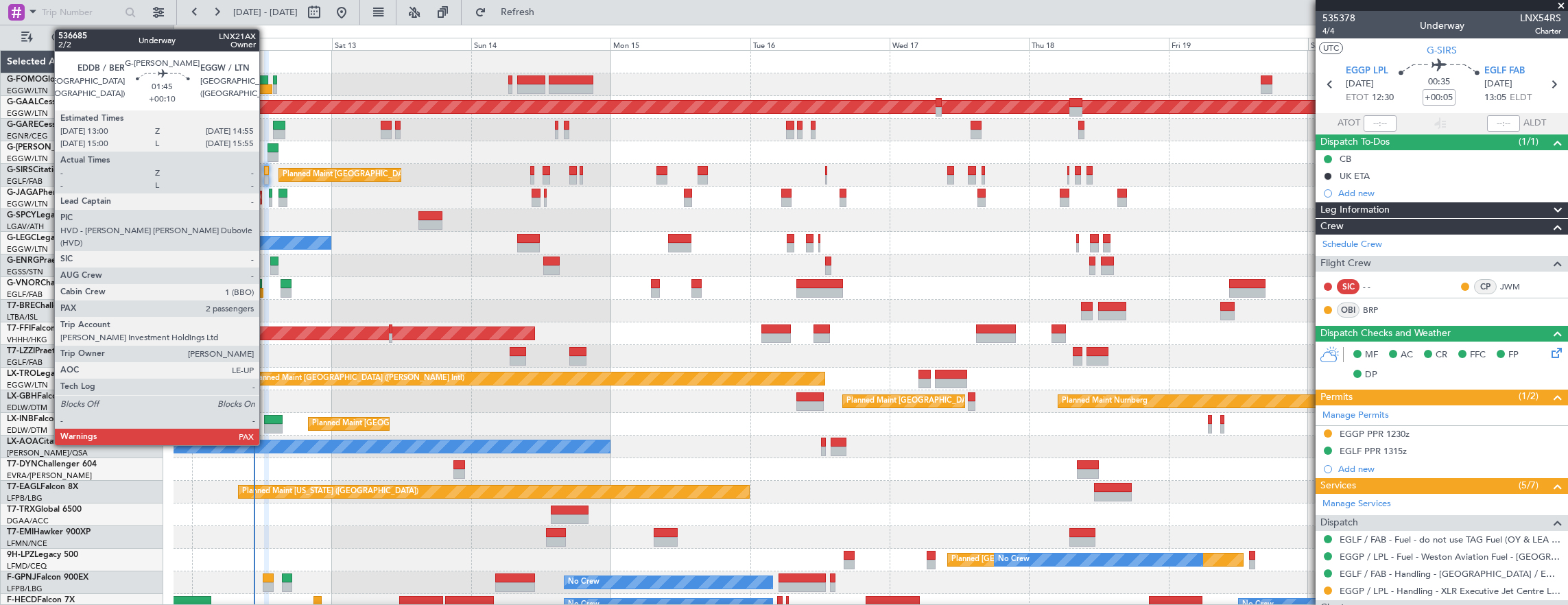
click at [268, 154] on div at bounding box center [273, 157] width 11 height 10
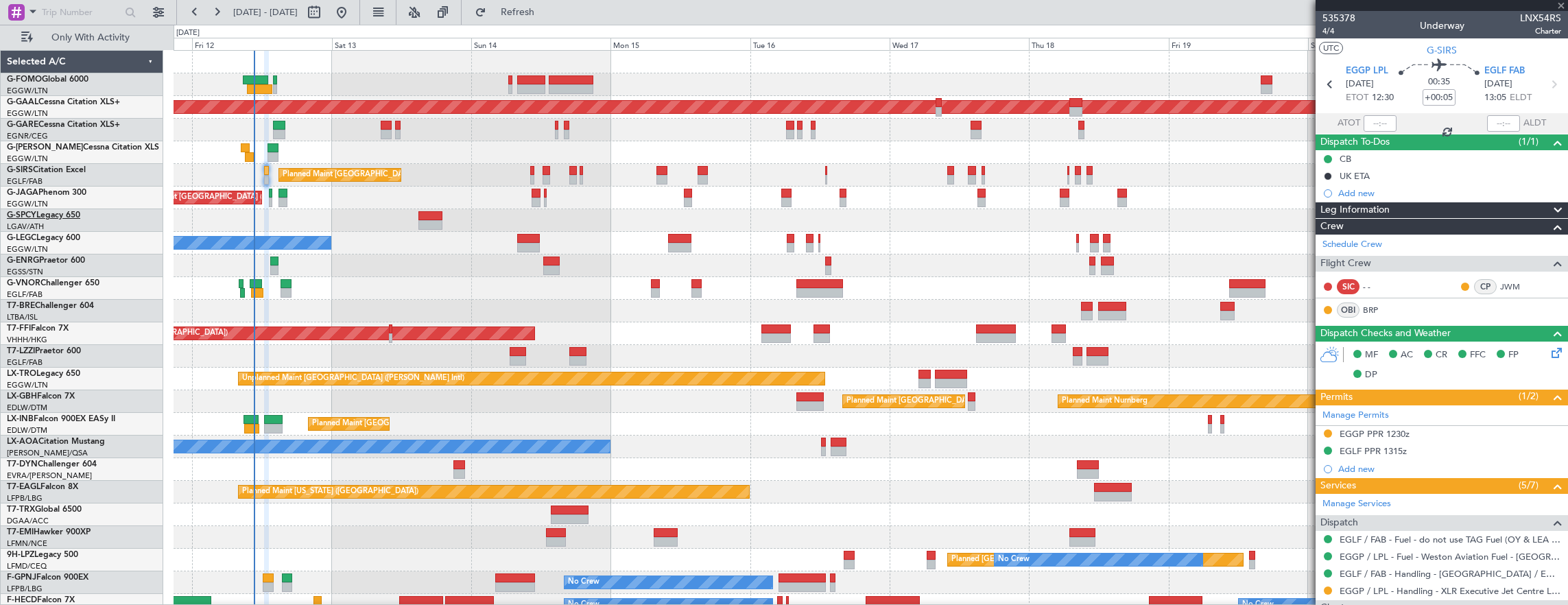
type input "+00:10"
type input "2"
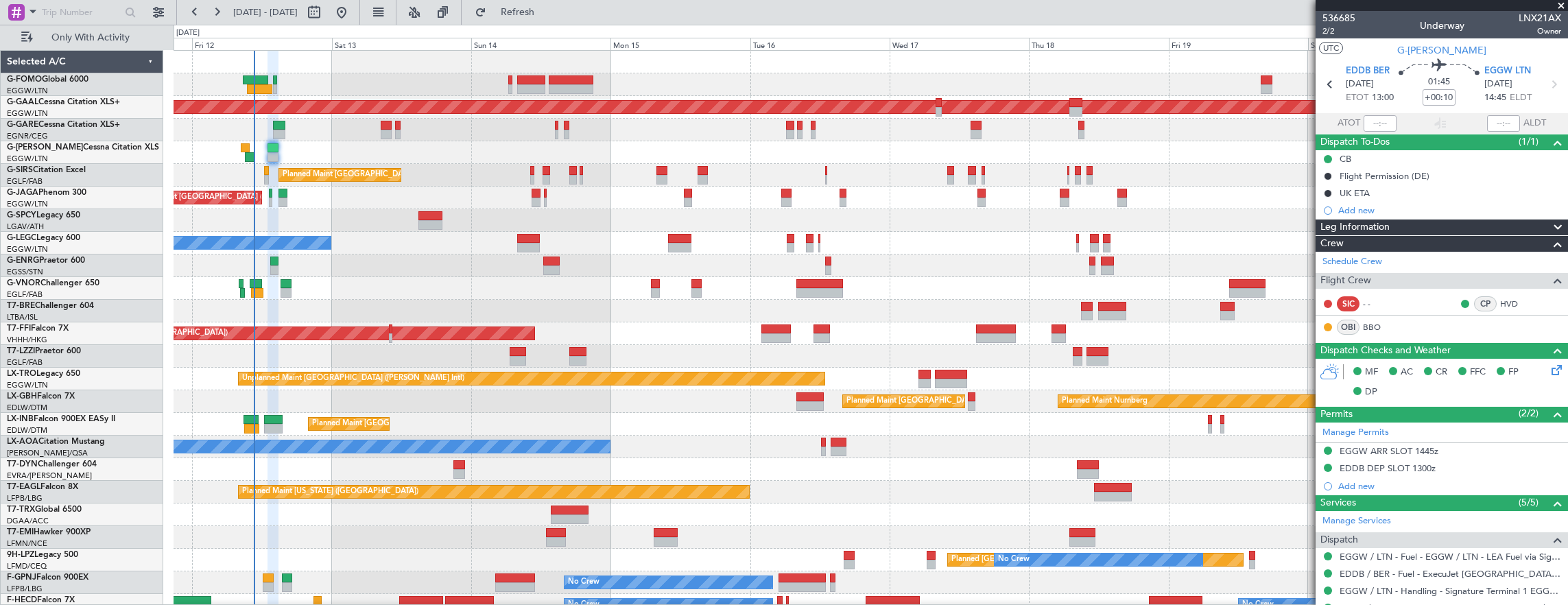
click at [1567, 318] on html "11 Sep 2025 - 21 Sep 2025 Refresh Quick Links Only With Activity Planned Maint …" at bounding box center [784, 302] width 1568 height 605
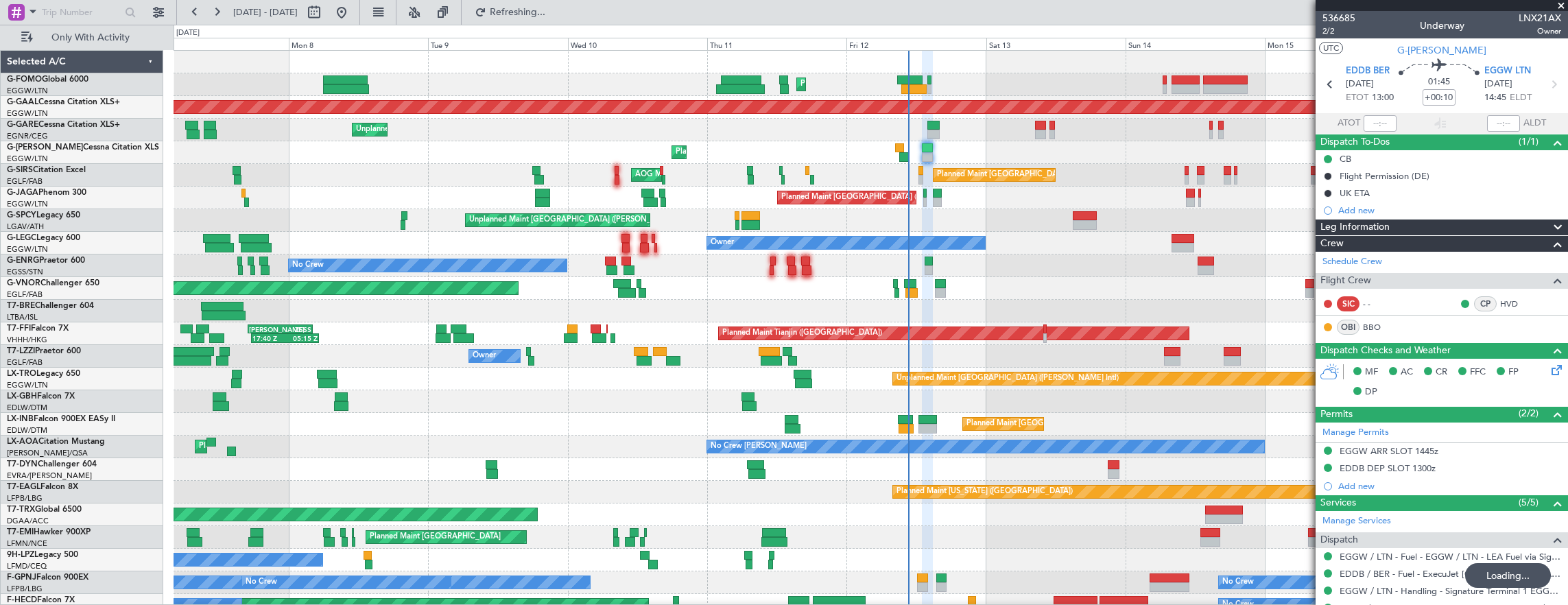
click at [1333, 32] on mat-tooltip-component "Trip Number" at bounding box center [1337, 43] width 68 height 37
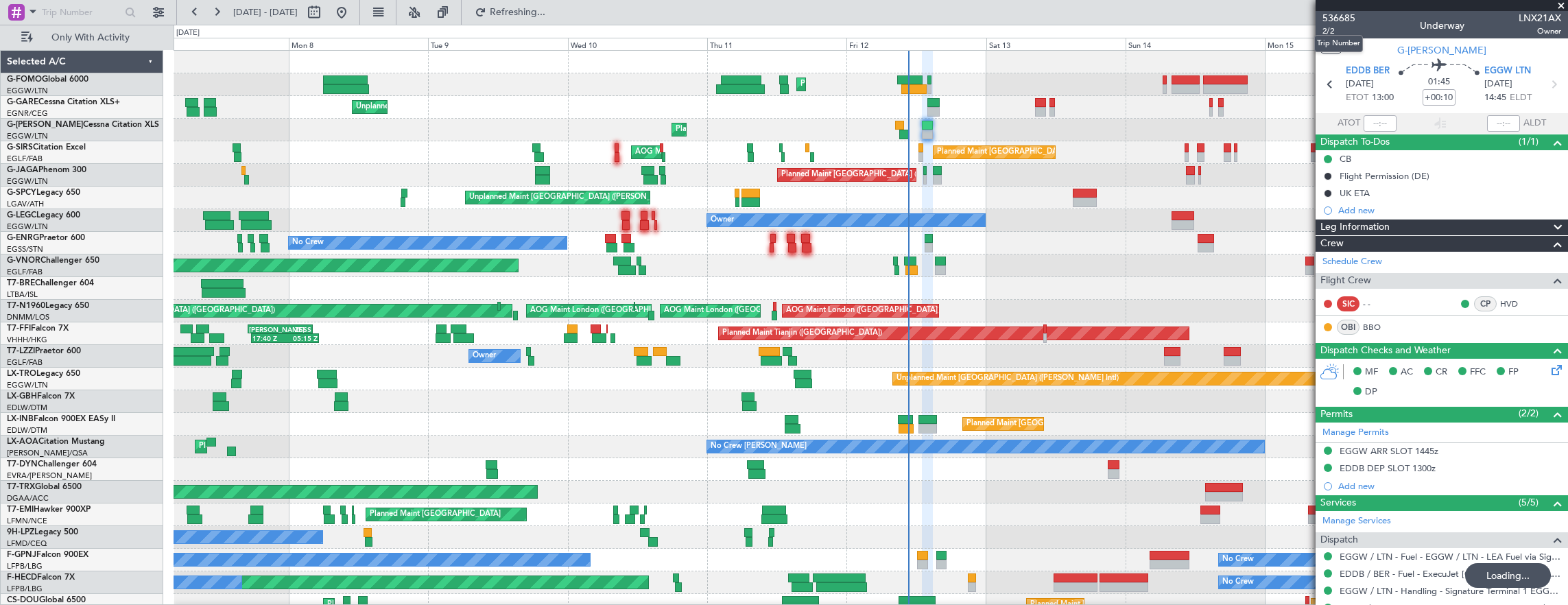
click at [1326, 28] on mat-tooltip-component "Trip Number" at bounding box center [1337, 43] width 68 height 37
click at [1310, 40] on div "Mon 15" at bounding box center [1334, 44] width 139 height 12
click at [1325, 33] on span "2/2" at bounding box center [1338, 30] width 33 height 11
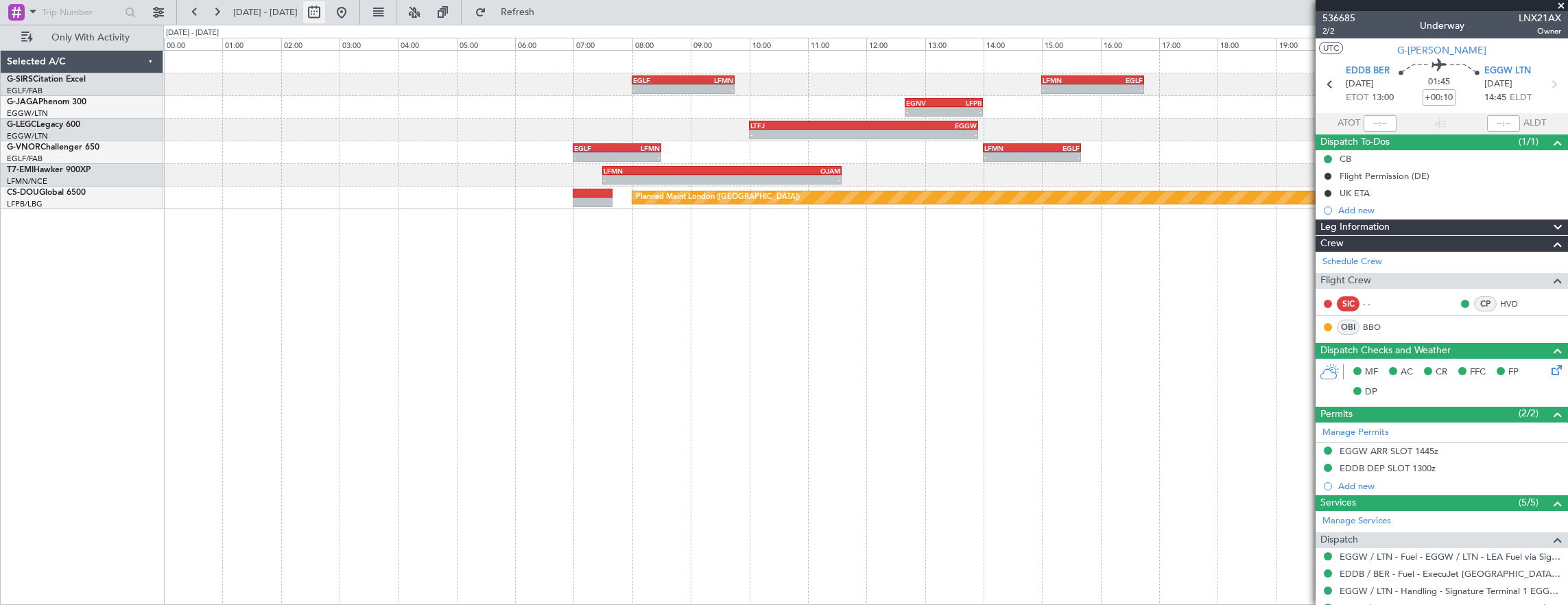
click at [325, 8] on button at bounding box center [313, 12] width 22 height 22
select select "9"
select select "2025"
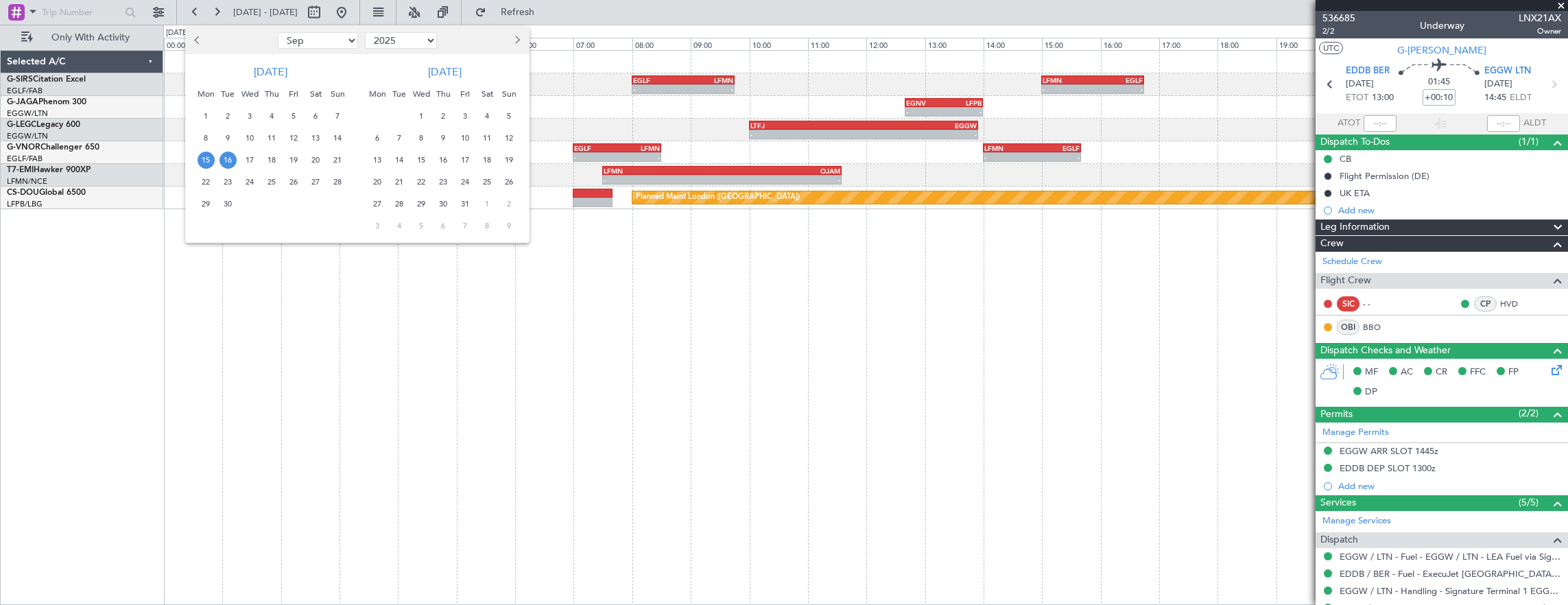
click at [207, 151] on span "15" at bounding box center [206, 160] width 17 height 18
click at [320, 159] on span "20" at bounding box center [316, 160] width 17 height 18
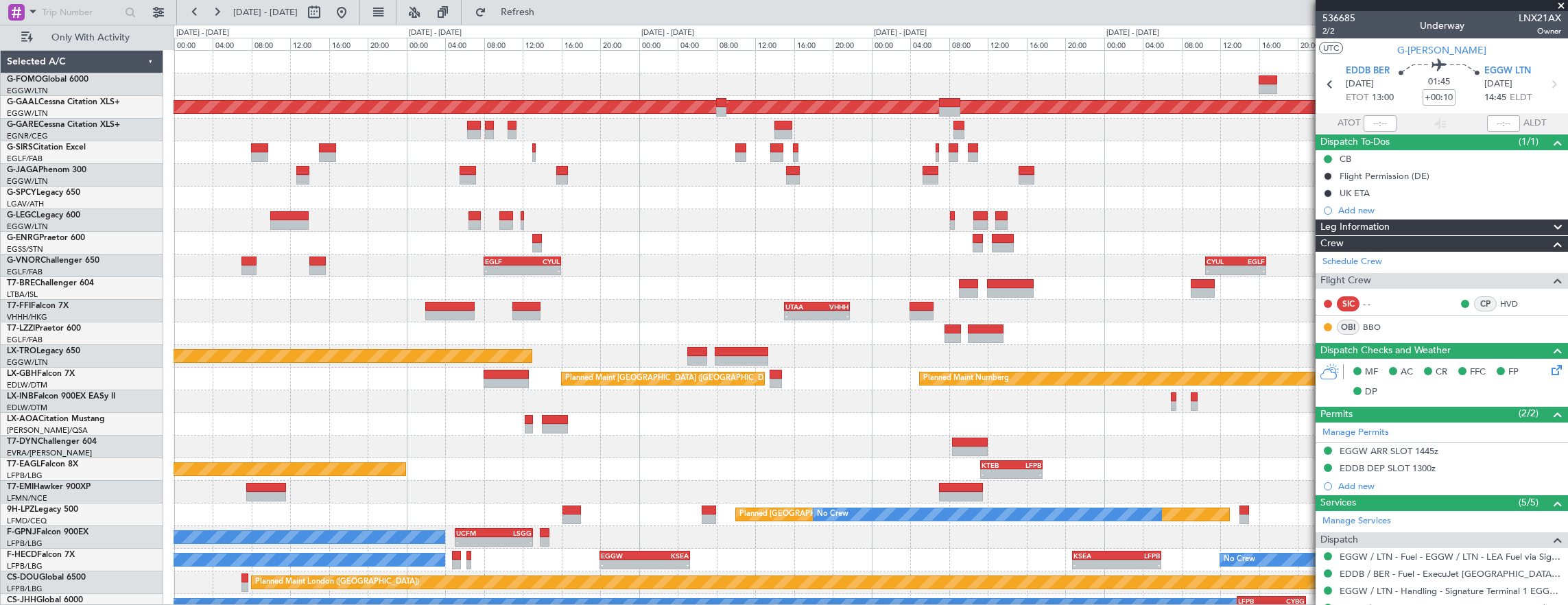
click at [324, 186] on div at bounding box center [870, 198] width 1395 height 23
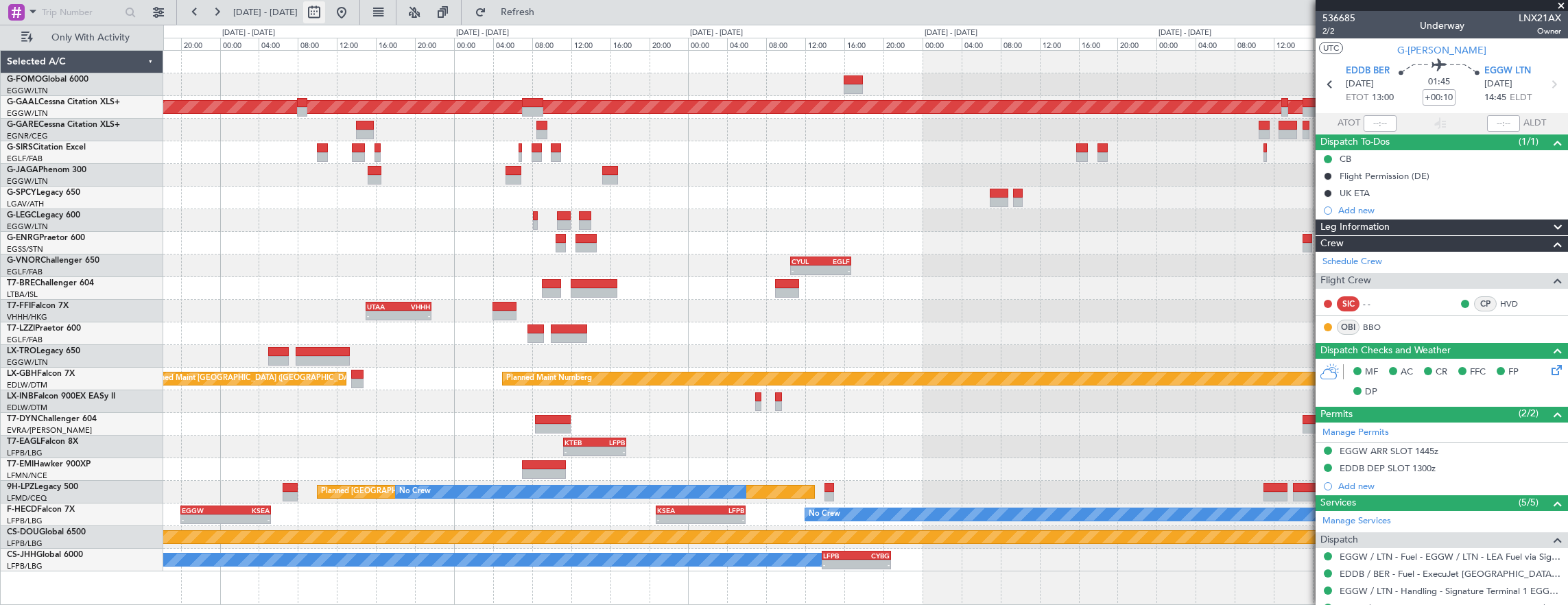
click at [325, 13] on button at bounding box center [313, 12] width 22 height 22
select select "9"
select select "2025"
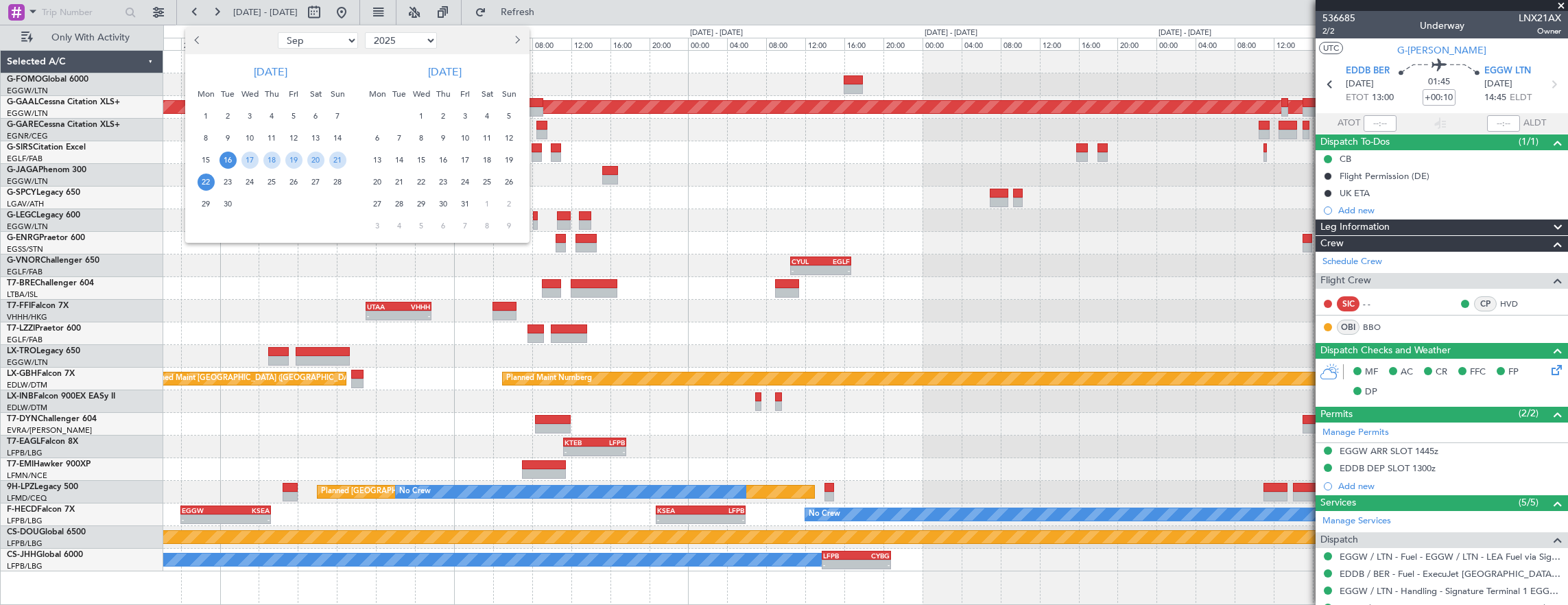
click at [227, 163] on span "16" at bounding box center [227, 160] width 17 height 18
click at [225, 189] on span "23" at bounding box center [227, 182] width 17 height 18
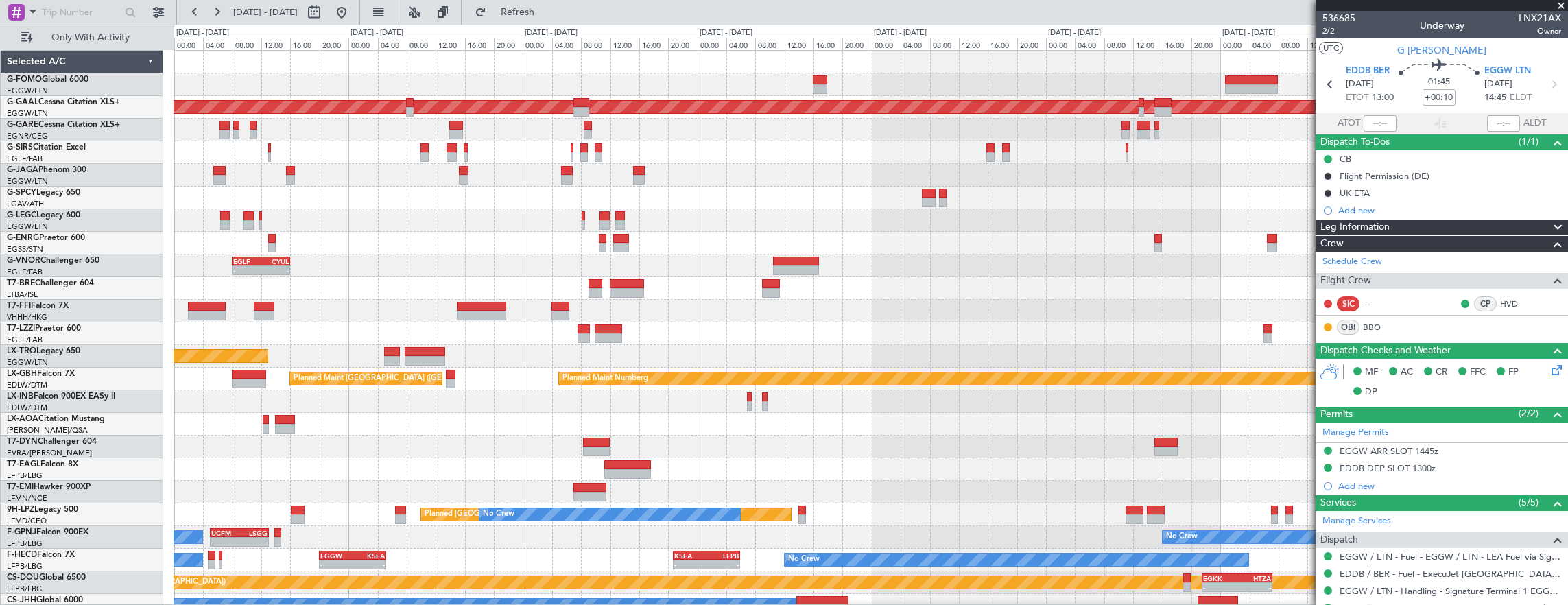
click at [850, 209] on div "A/C Unavailable [GEOGRAPHIC_DATA] ([GEOGRAPHIC_DATA])" at bounding box center [870, 221] width 1395 height 23
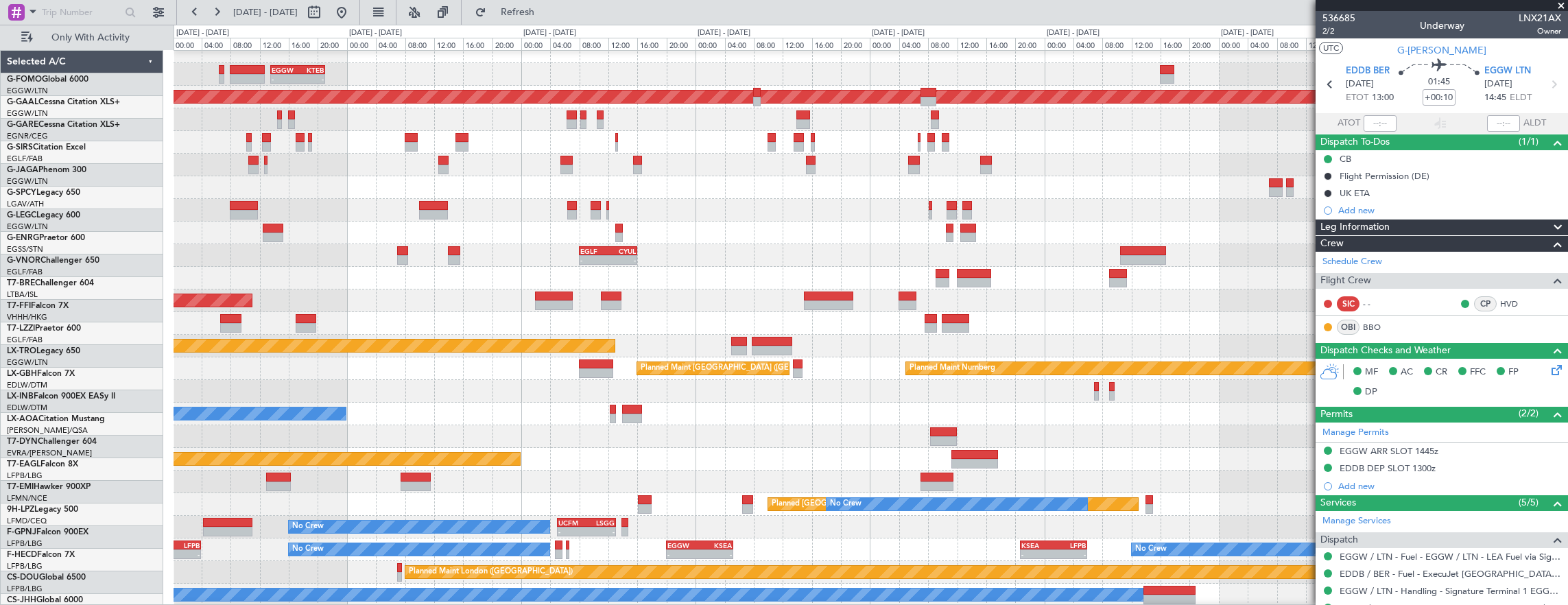
scroll to position [11, 0]
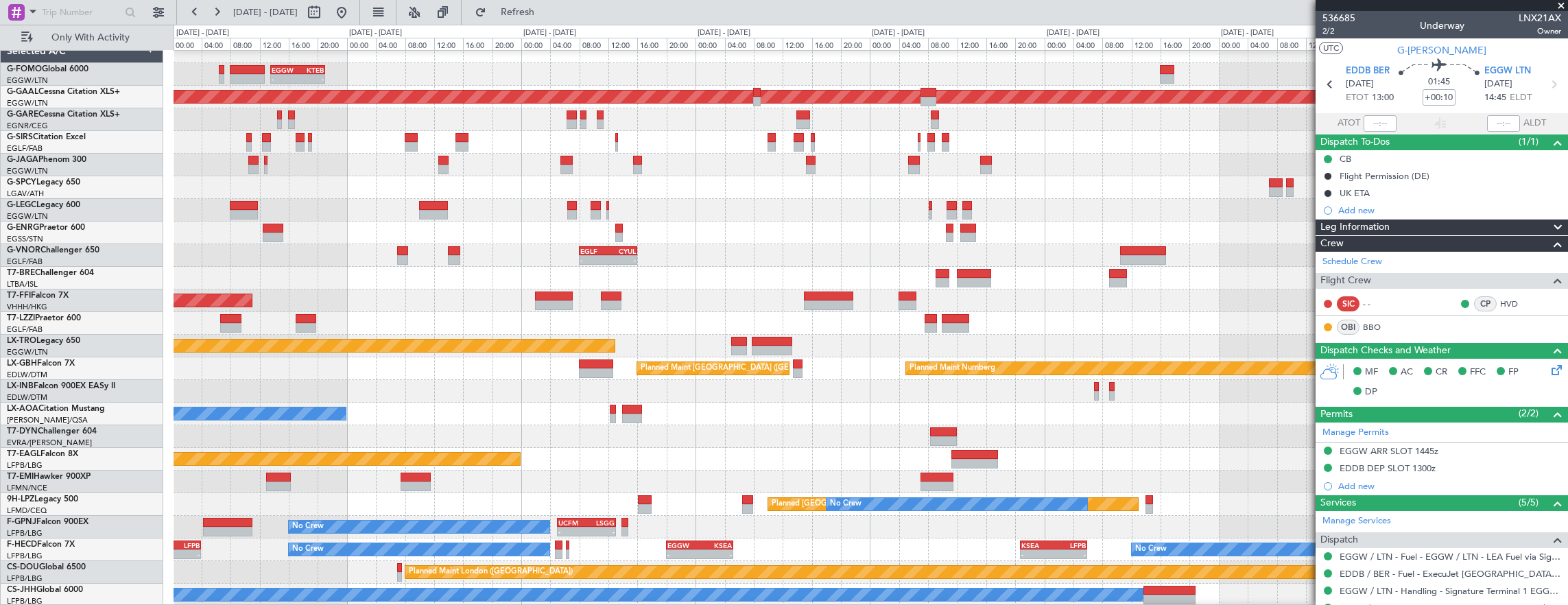
click at [845, 261] on div "EGGW 13:30 Z KTEB 21:00 Z - - Planned Maint Dusseldorf Planned Maint London (Fa…" at bounding box center [870, 323] width 1395 height 566
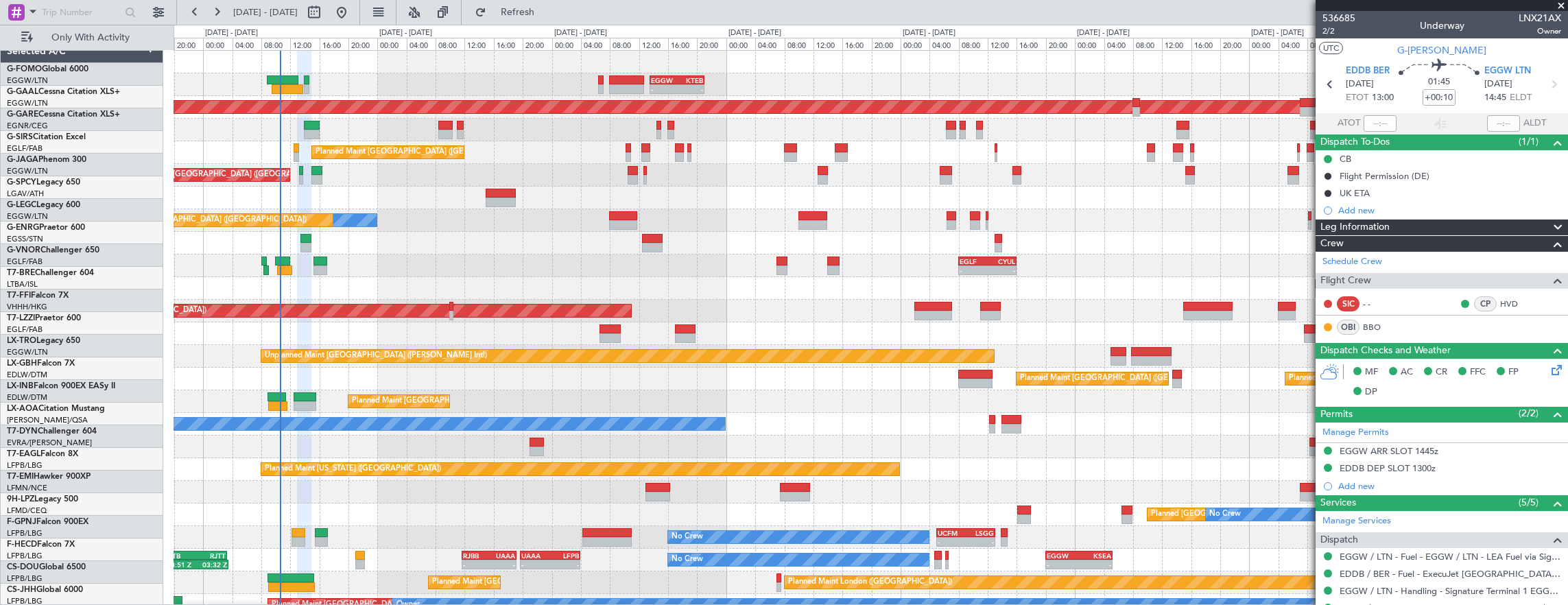
scroll to position [0, 0]
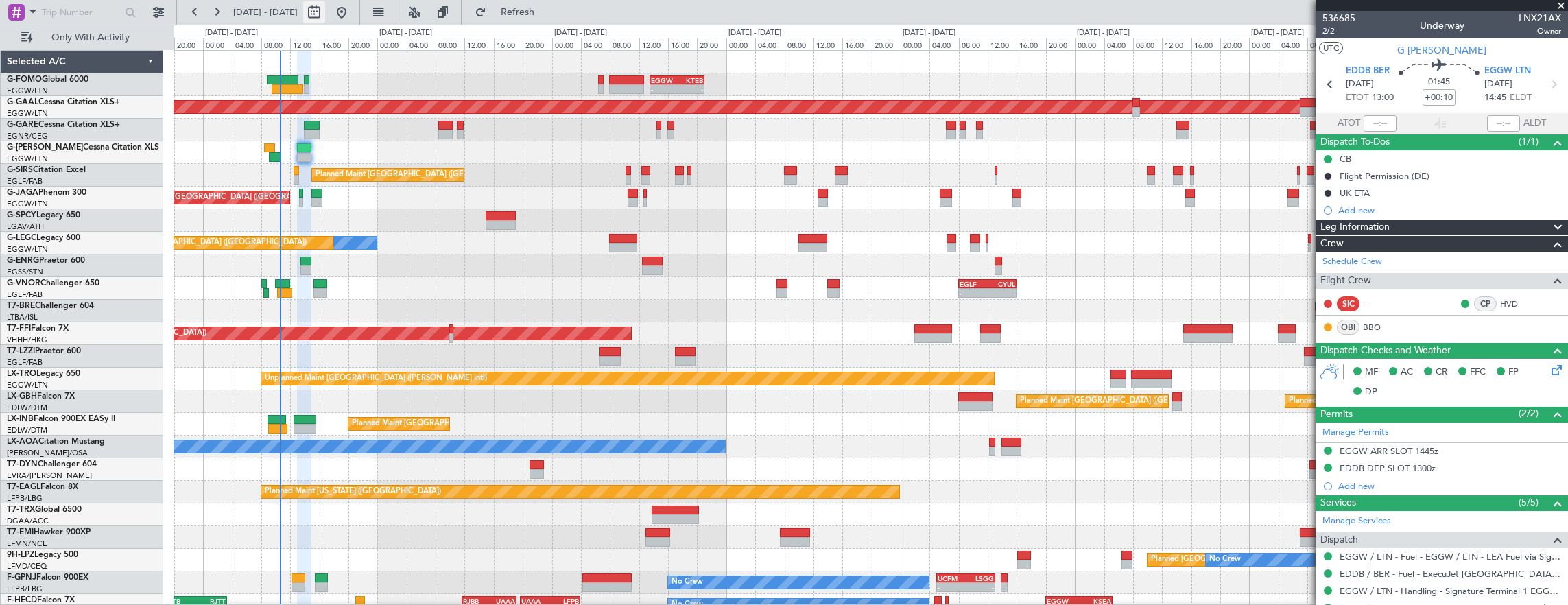
click at [325, 15] on button at bounding box center [313, 12] width 22 height 22
select select "9"
select select "2025"
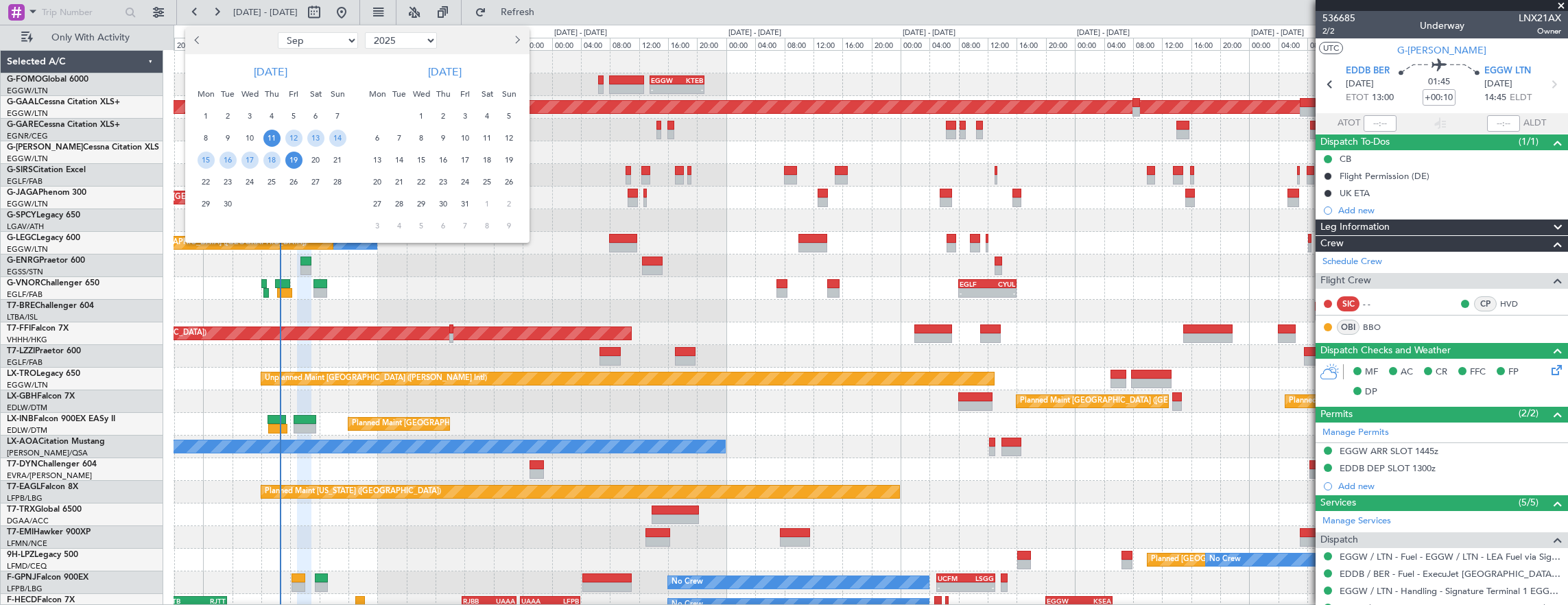
click at [269, 135] on span "11" at bounding box center [272, 138] width 17 height 18
click at [314, 164] on span "20" at bounding box center [316, 160] width 17 height 18
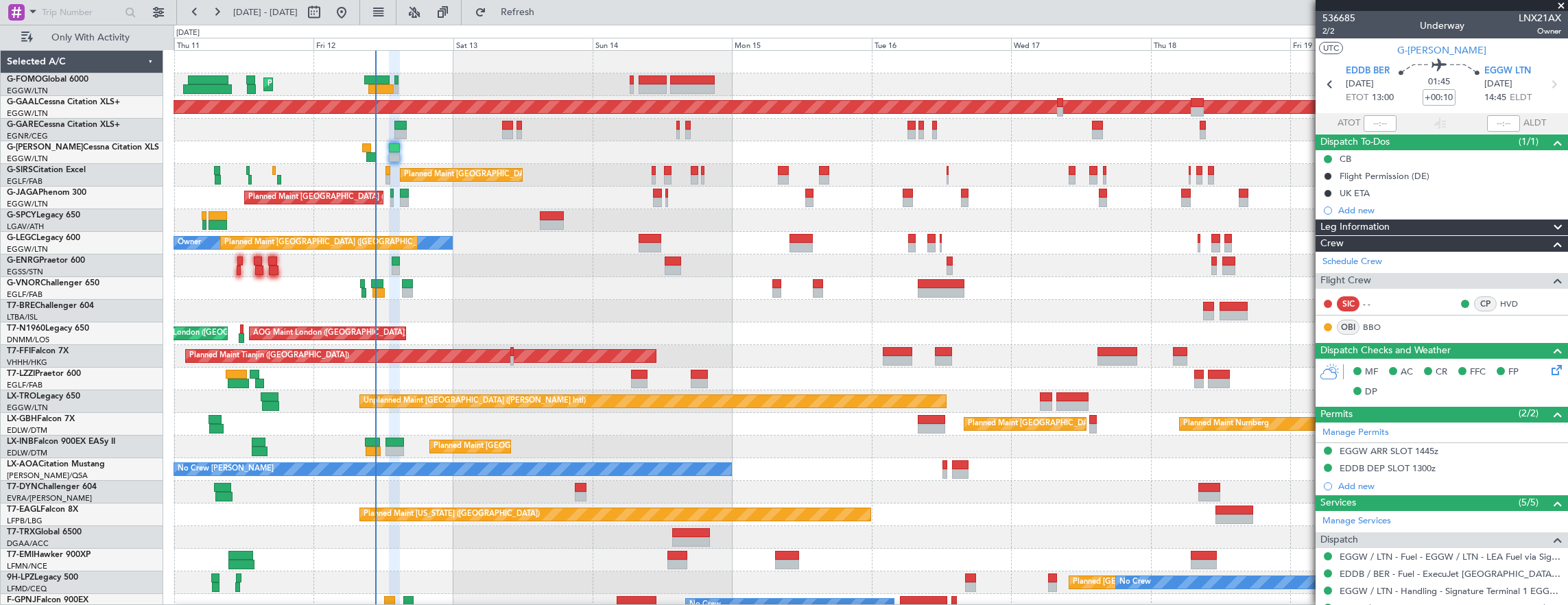
click at [644, 364] on div "Planned Maint Tianjin (Binhai) - - ZBAA 16:30 Z LFPB 03:20 Z" at bounding box center [870, 356] width 1395 height 23
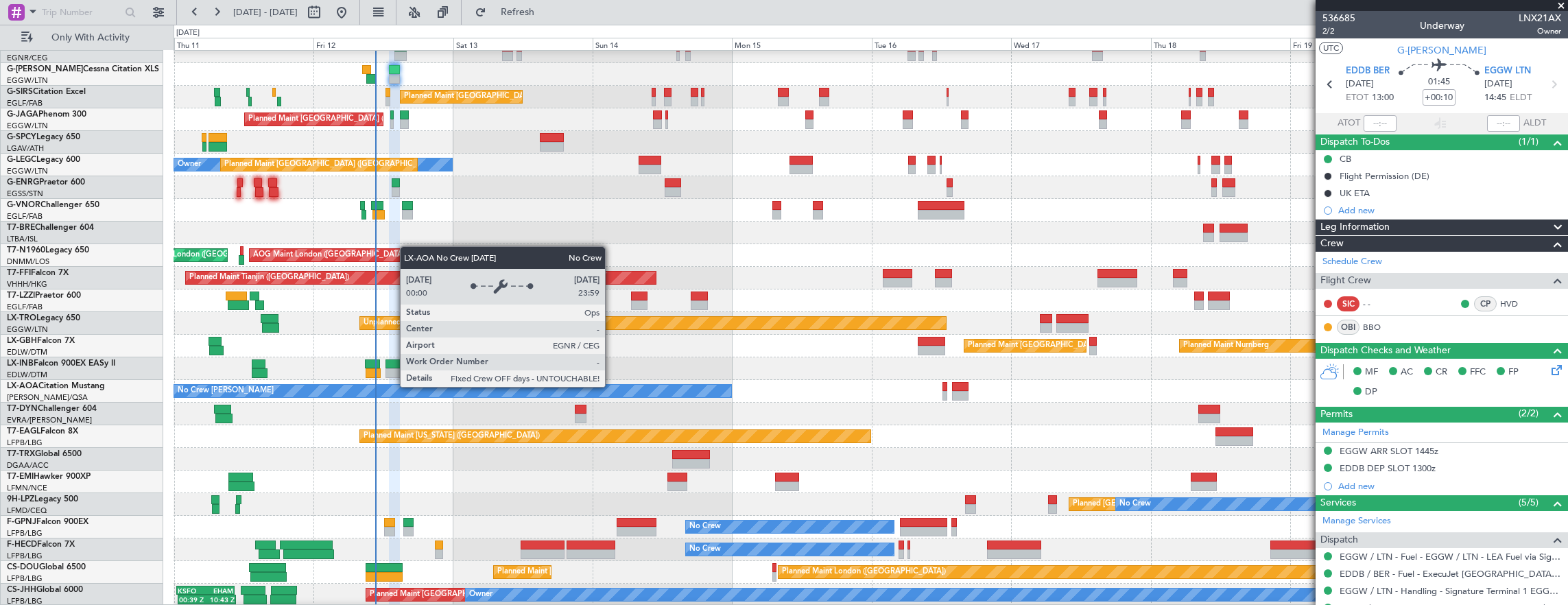
scroll to position [78, 0]
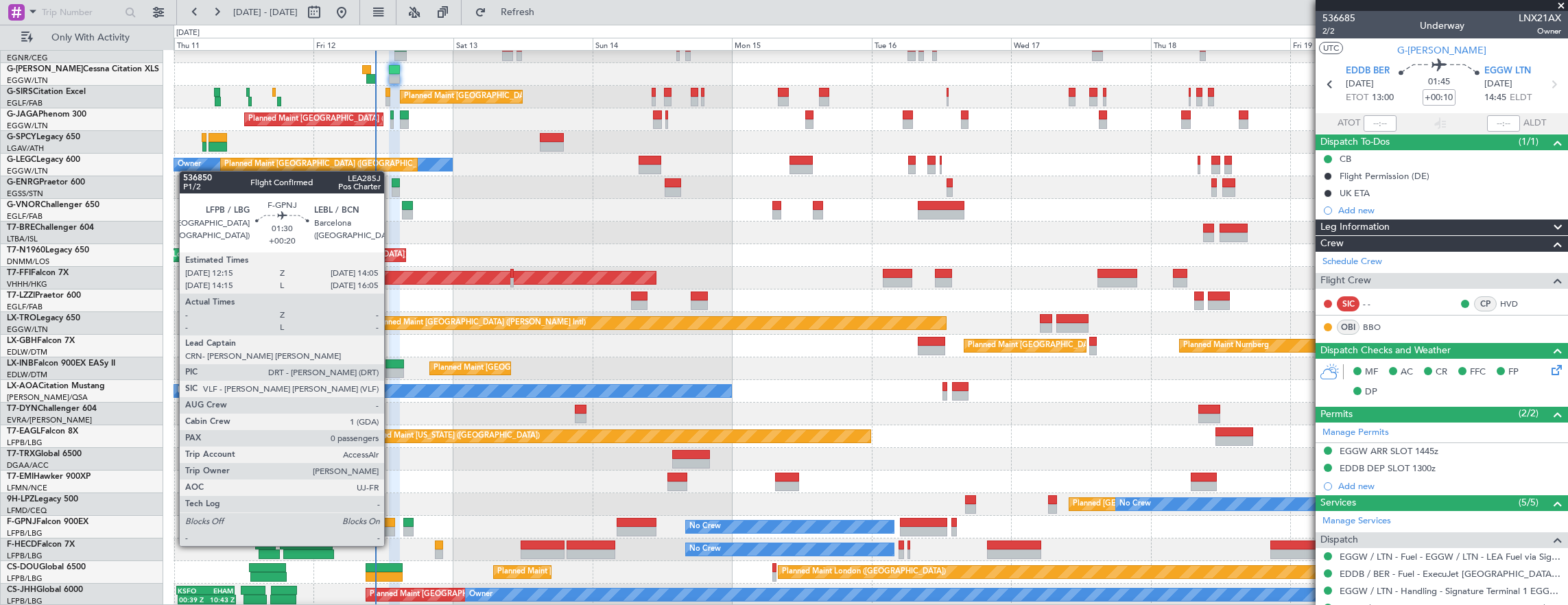
click at [391, 532] on div at bounding box center [390, 531] width 11 height 10
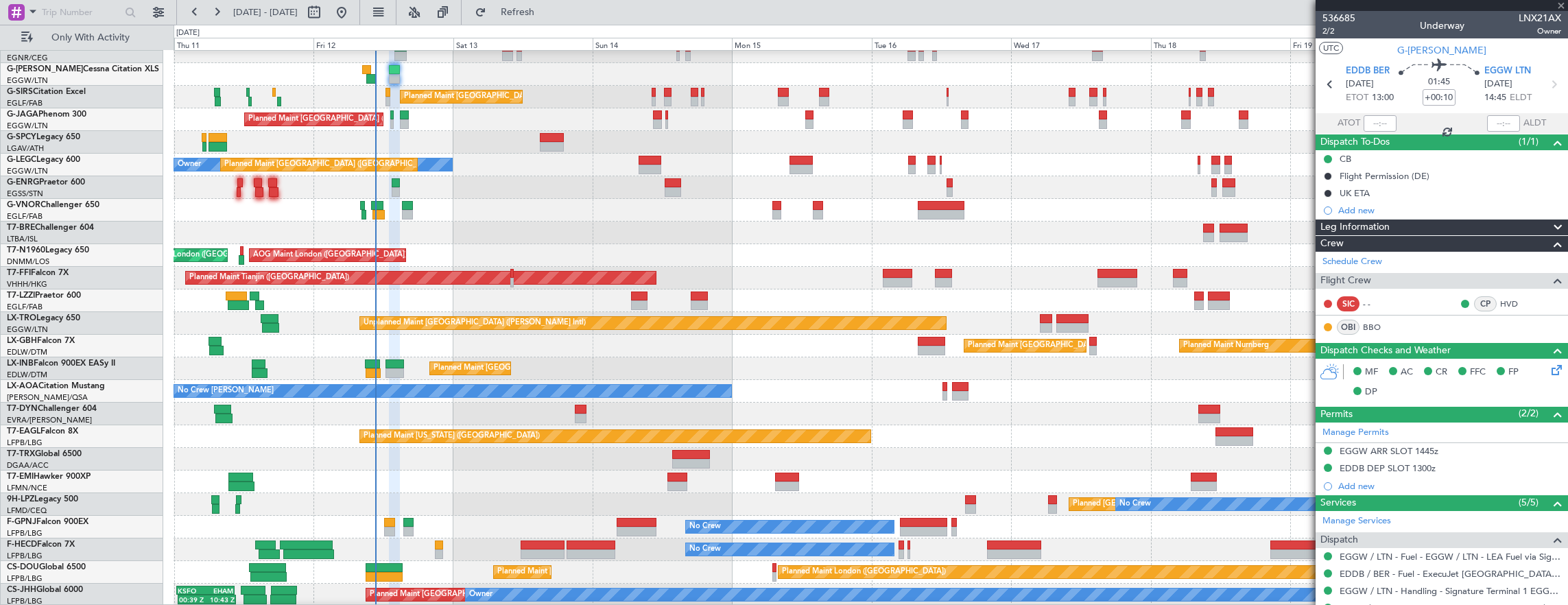
type input "+00:20"
type input "0"
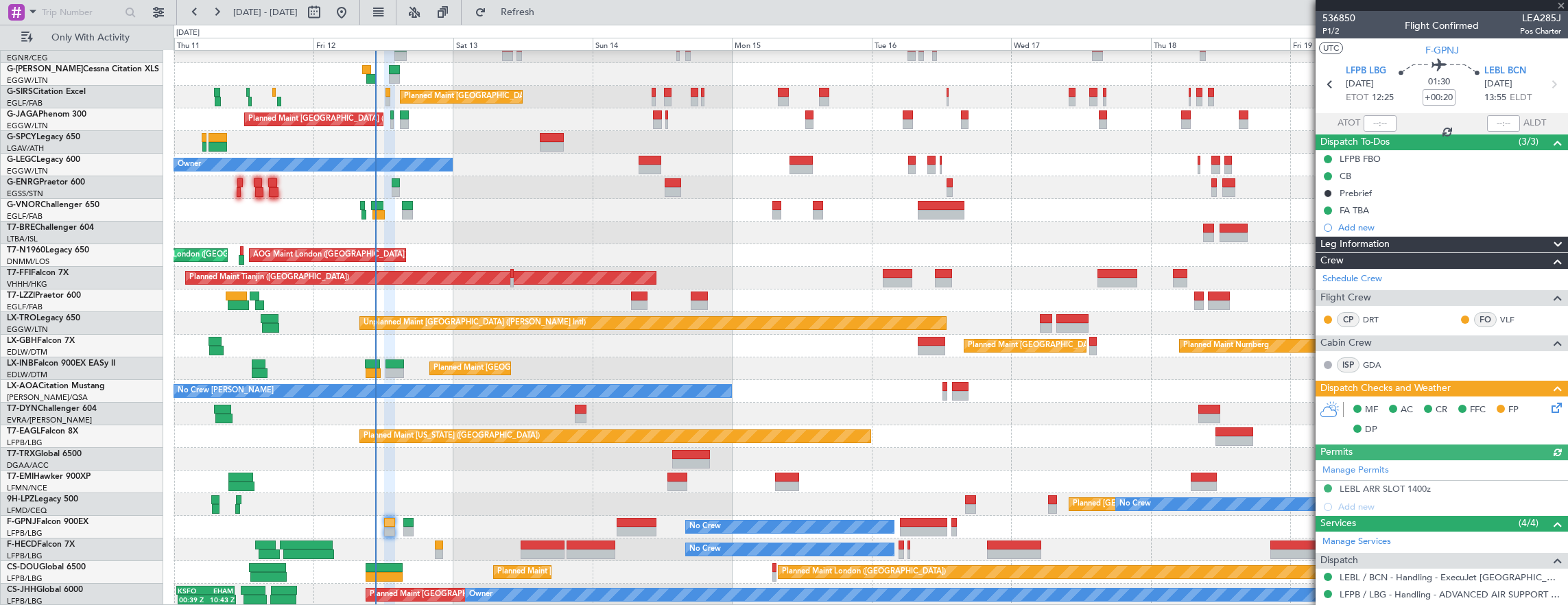
click at [1548, 405] on icon at bounding box center [1554, 406] width 11 height 11
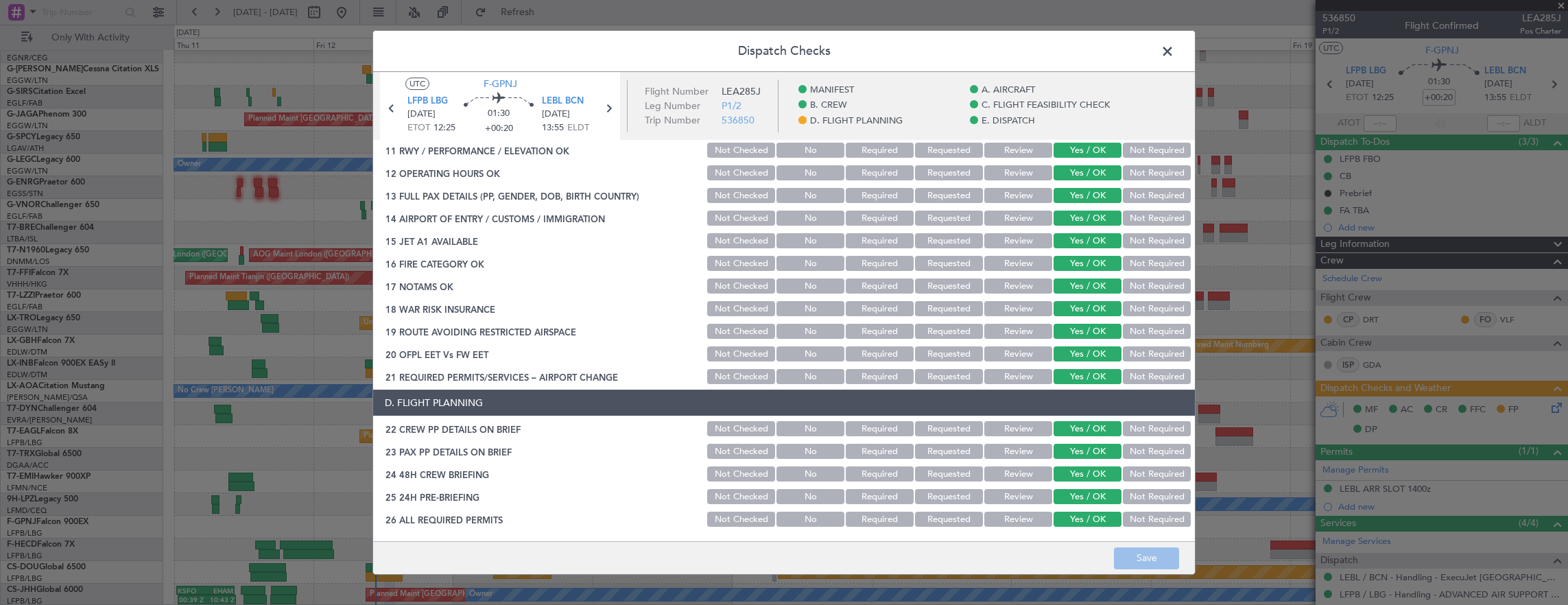
scroll to position [686, 0]
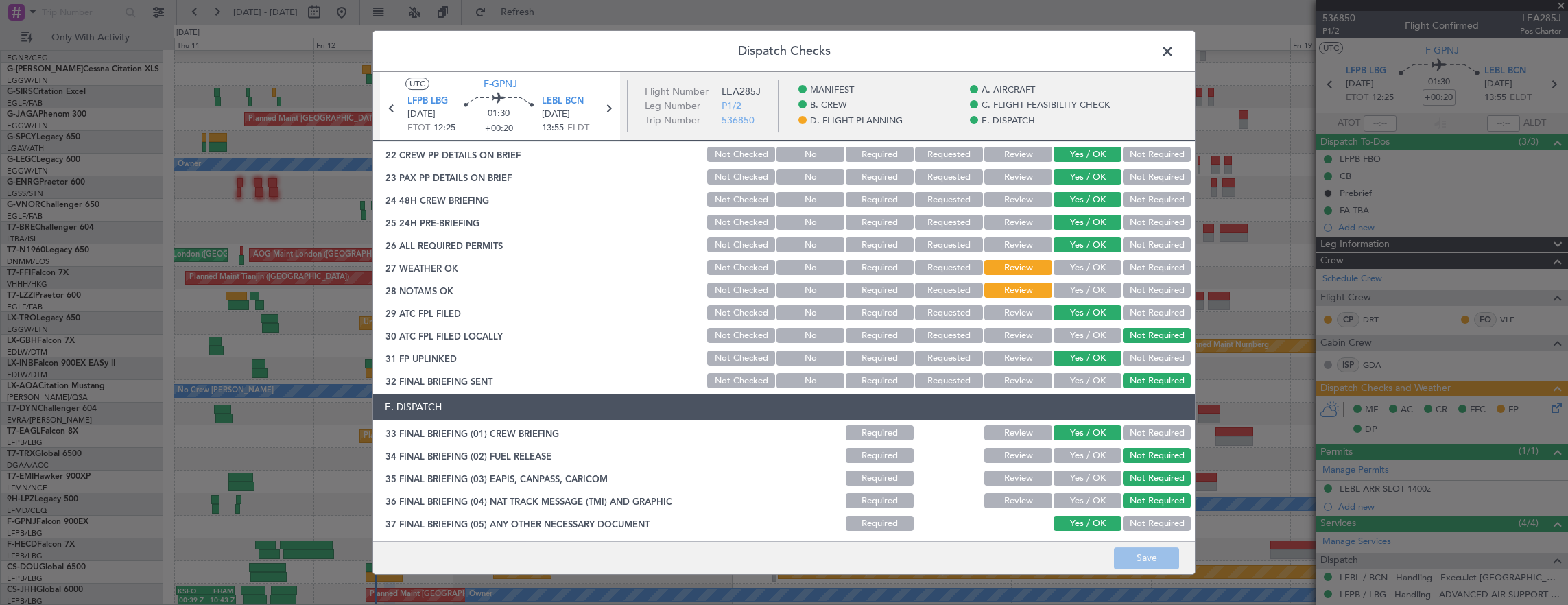
click at [1077, 268] on button "Yes / OK" at bounding box center [1087, 268] width 68 height 15
click at [1078, 285] on button "Yes / OK" at bounding box center [1087, 290] width 68 height 15
click at [1124, 547] on button "Save" at bounding box center [1147, 558] width 65 height 22
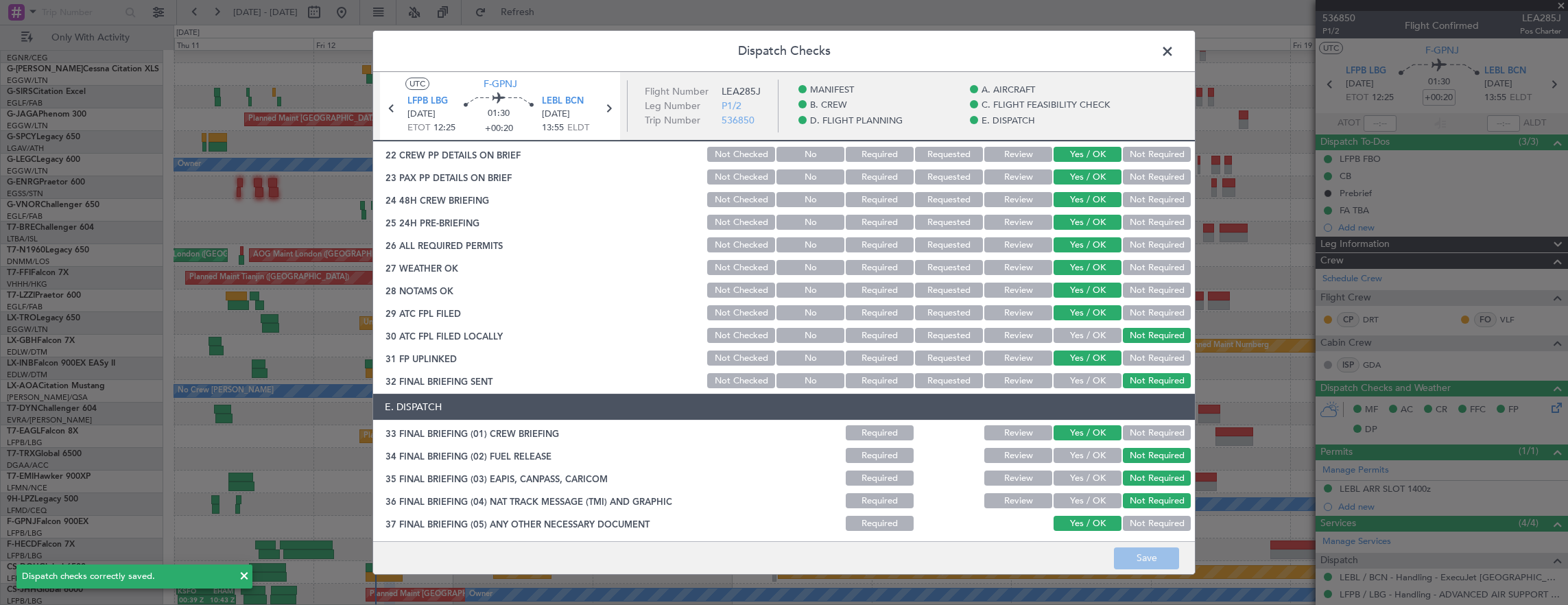
click at [1174, 56] on span at bounding box center [1174, 55] width 0 height 27
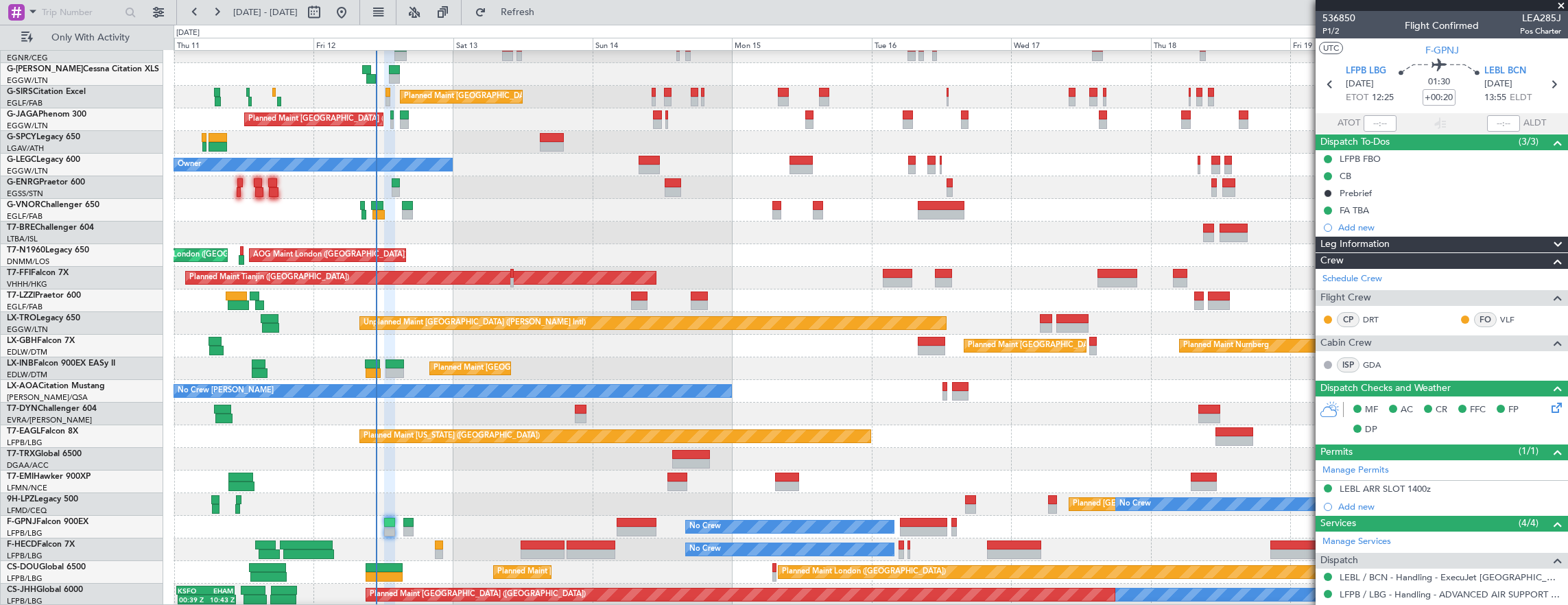
scroll to position [78, 0]
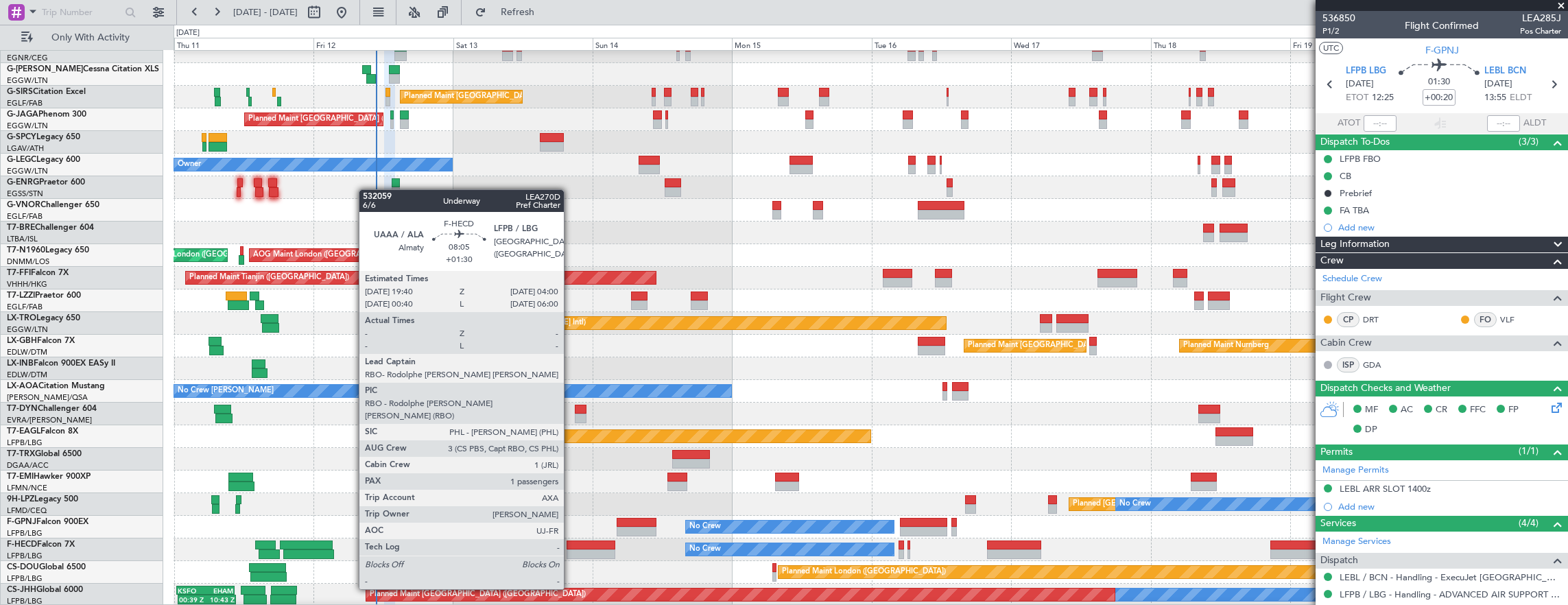
click at [571, 552] on div at bounding box center [591, 554] width 49 height 10
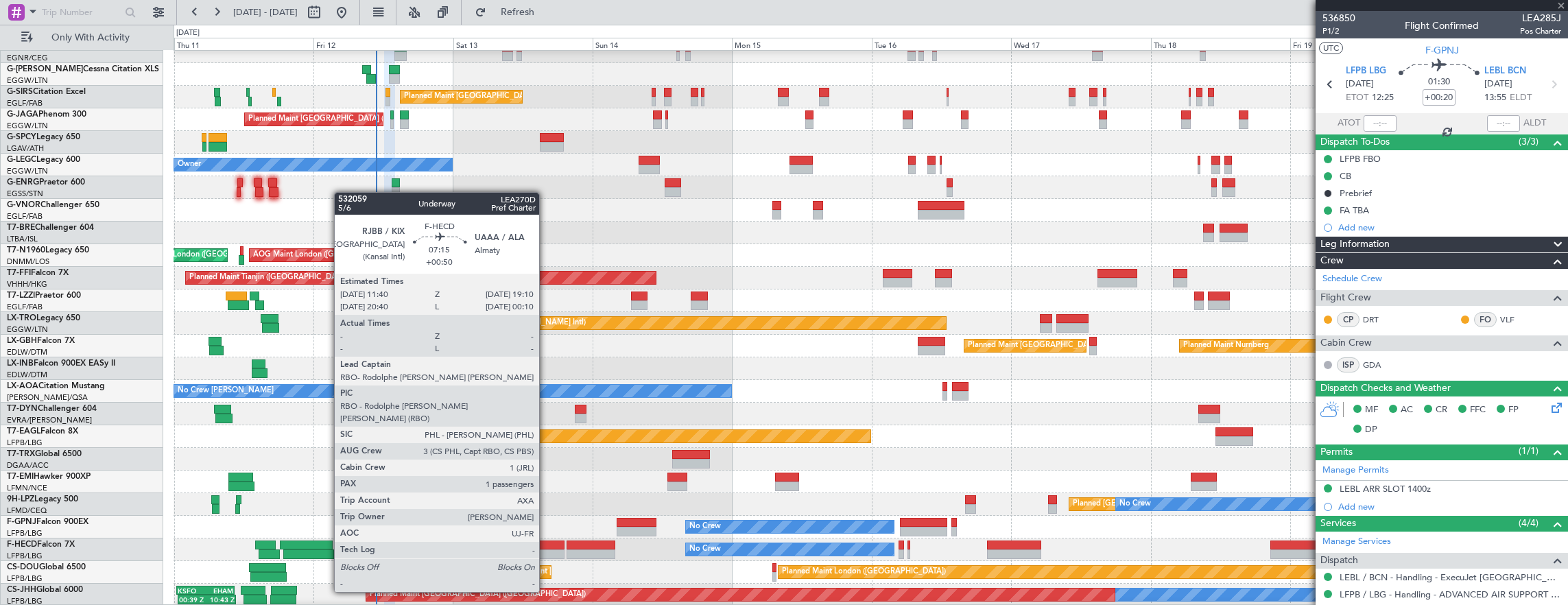
type input "+01:30"
type input "1"
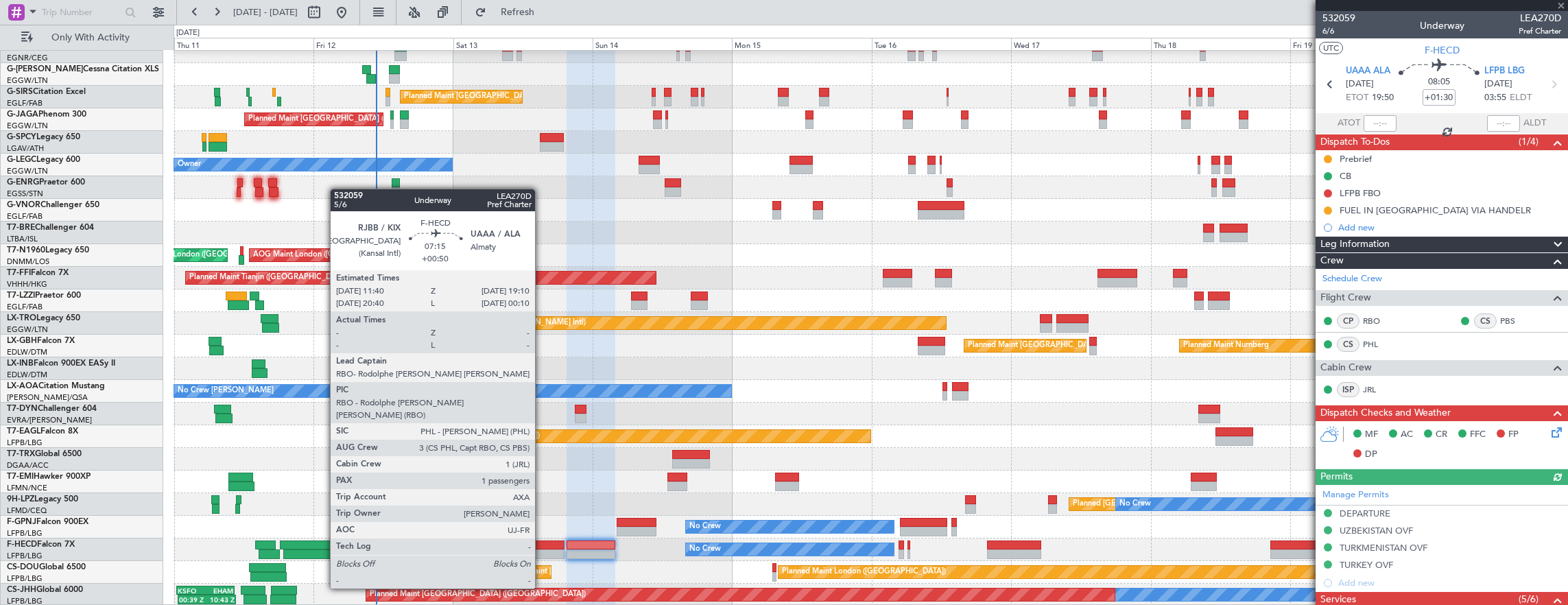
click at [542, 550] on div at bounding box center [542, 554] width 44 height 10
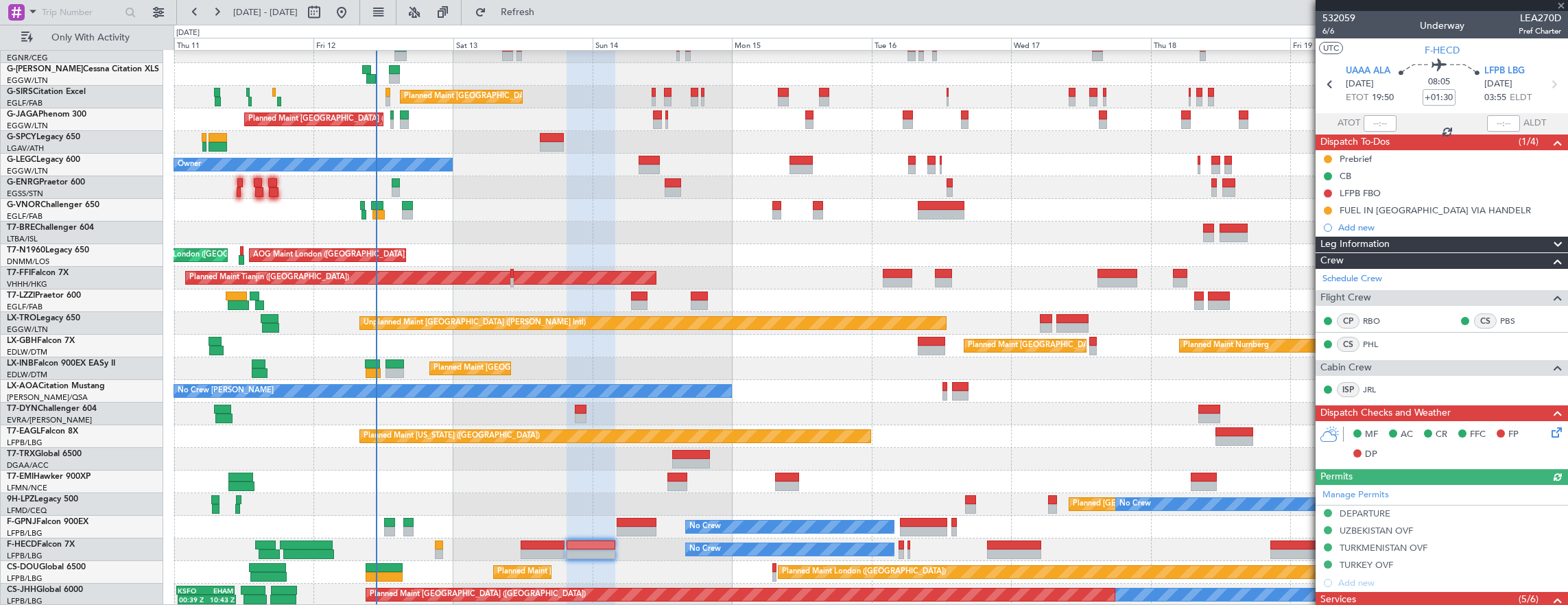
type input "+00:50"
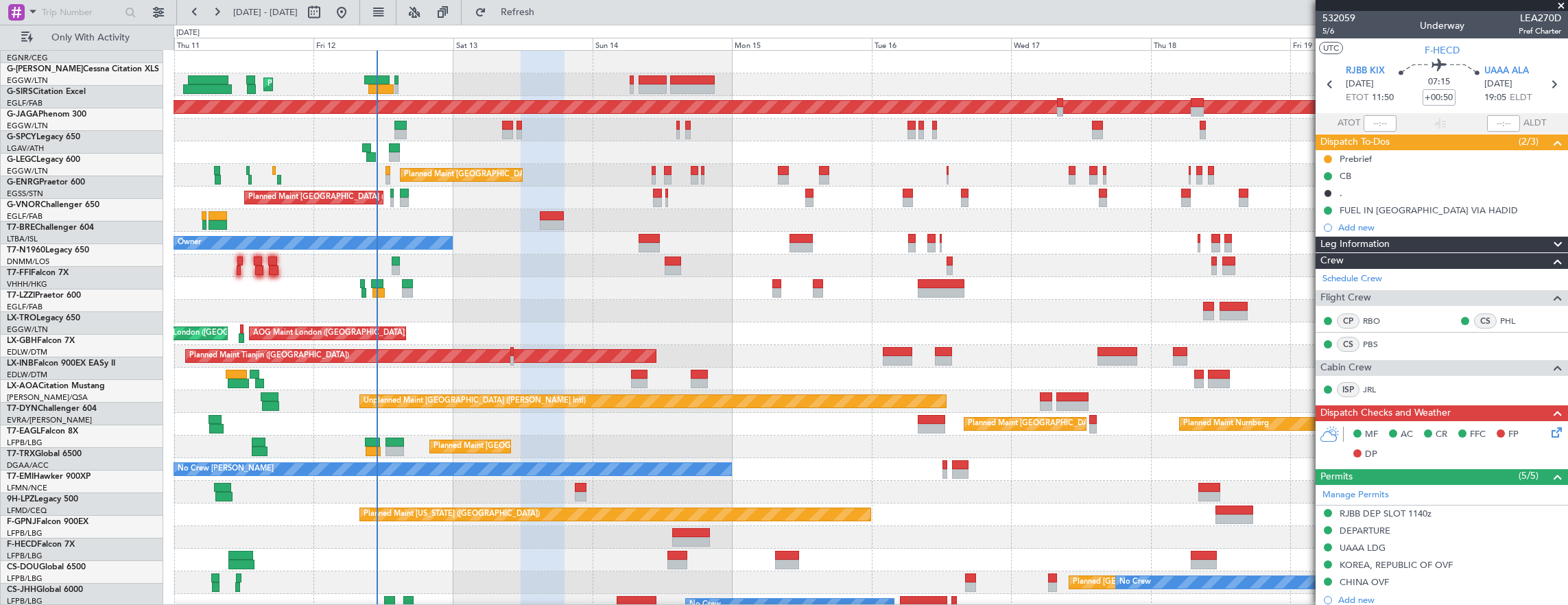
scroll to position [0, 0]
